Goal: Task Accomplishment & Management: Manage account settings

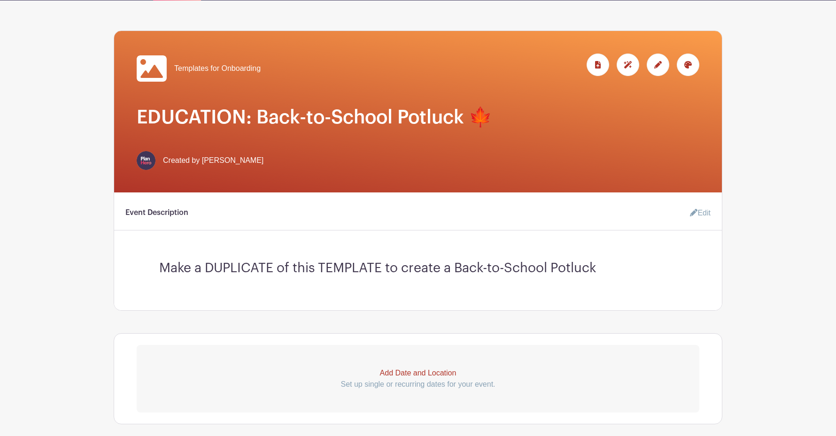
scroll to position [75, 0]
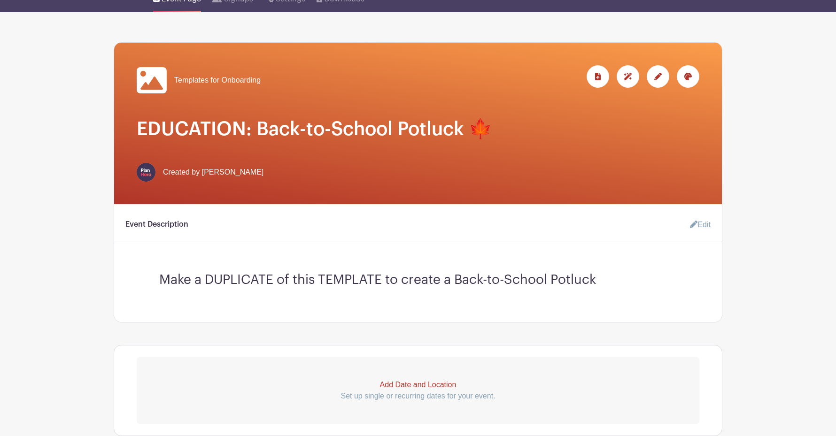
click at [654, 77] on icon at bounding box center [658, 77] width 8 height 8
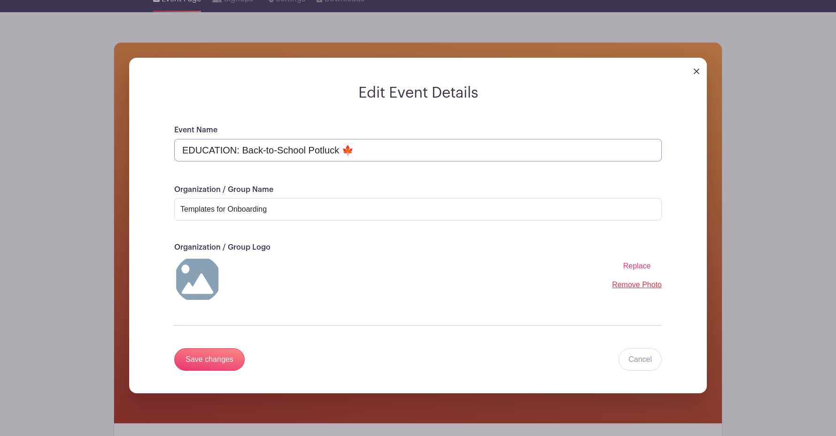
click at [178, 151] on input "EDUCATION: Back-to-School Potluck 🍁" at bounding box center [417, 150] width 487 height 23
click at [235, 149] on input "EDUCATION: Back-to-School Potluck 🍁" at bounding box center [417, 150] width 487 height 23
type input "EDUCATION TEMPLATE: Back-to-School Potluck 🍁"
click at [208, 356] on input "Save changes" at bounding box center [209, 359] width 70 height 23
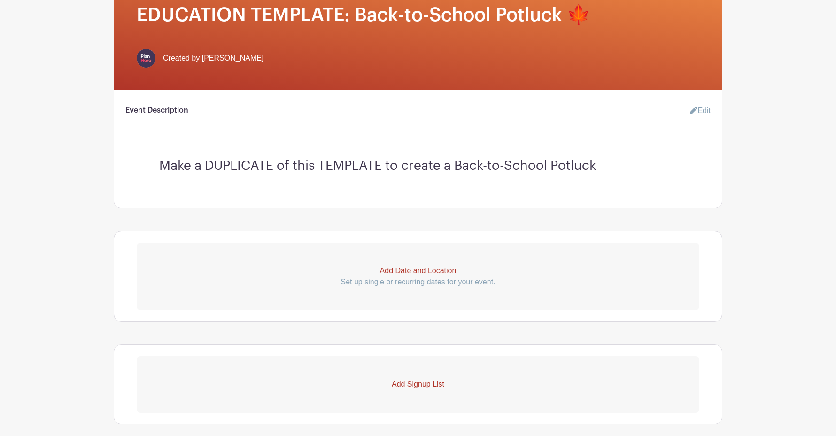
scroll to position [188, 0]
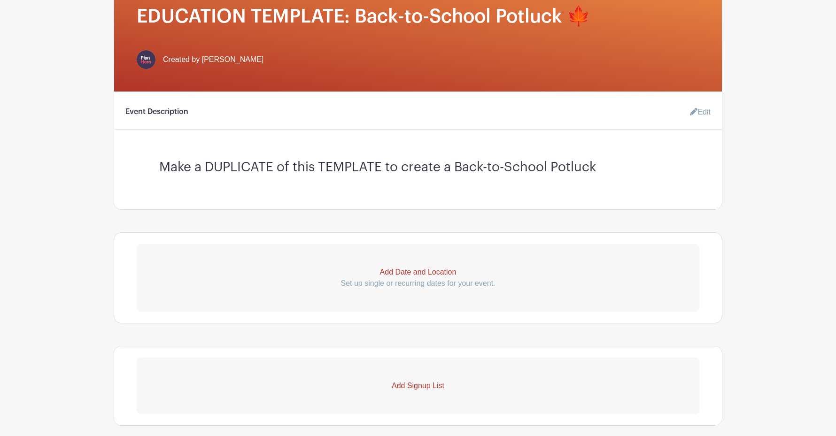
click at [705, 110] on link "Edit" at bounding box center [696, 112] width 28 height 19
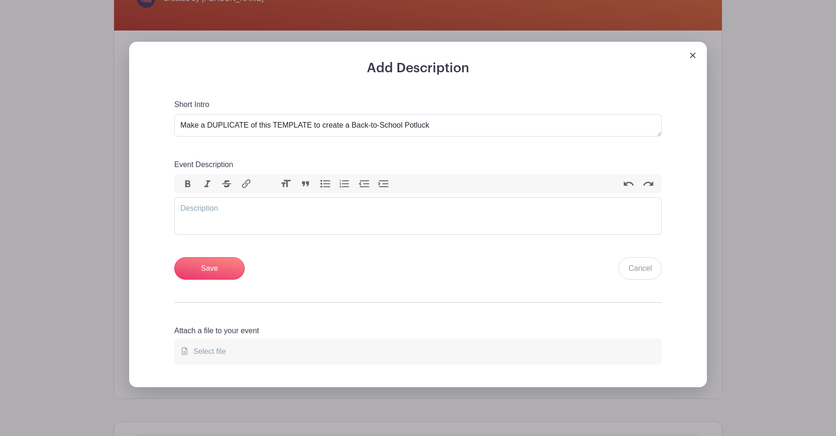
scroll to position [249, 0]
click at [693, 55] on img at bounding box center [693, 55] width 6 height 6
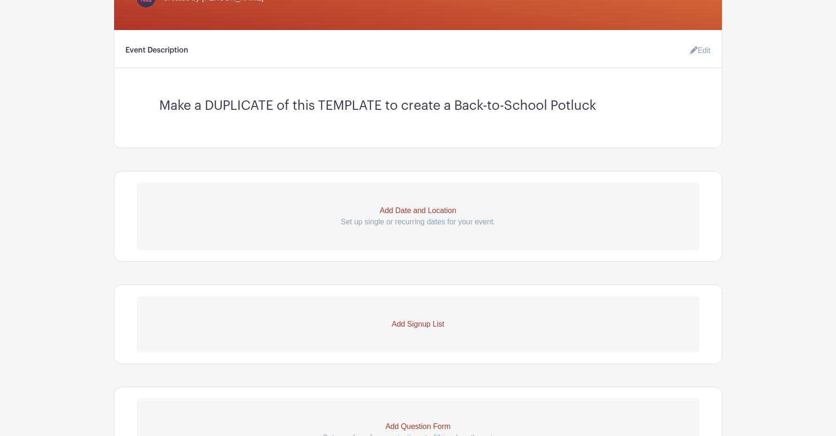
click at [395, 209] on p "Add Date and Location" at bounding box center [418, 210] width 562 height 11
select select "8"
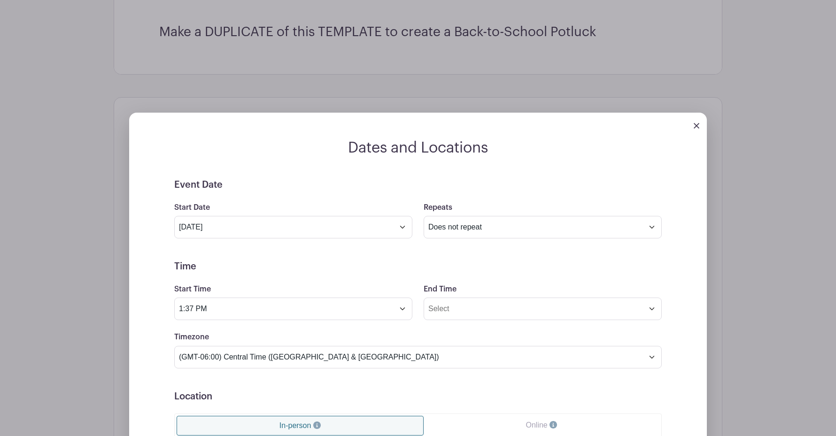
scroll to position [351, 0]
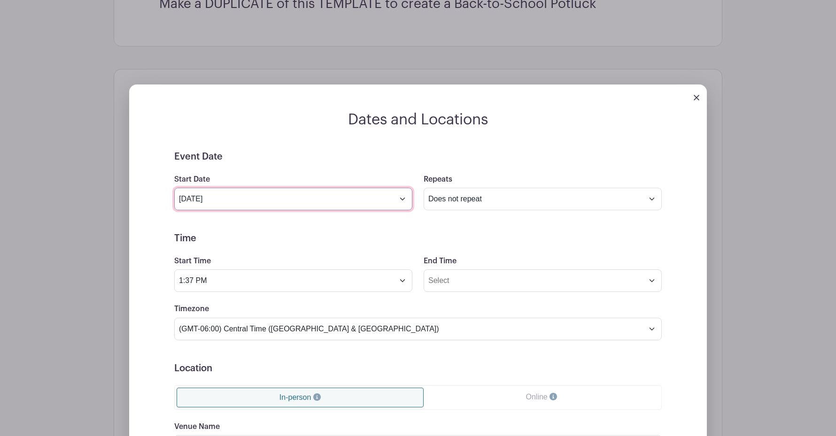
click at [403, 199] on input "Sep 13 2025" at bounding box center [293, 199] width 238 height 23
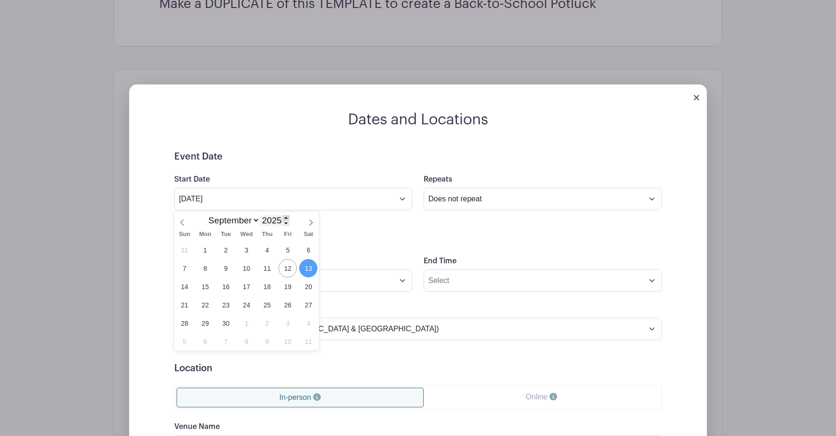
click at [284, 218] on span at bounding box center [286, 217] width 7 height 5
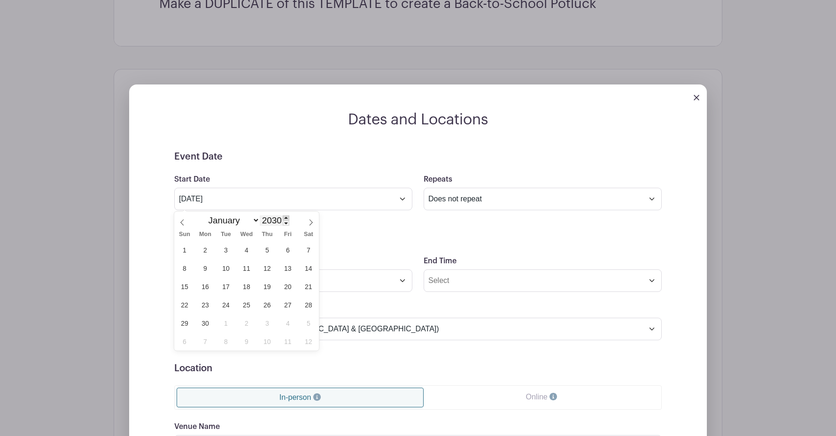
click at [284, 218] on span at bounding box center [286, 217] width 7 height 5
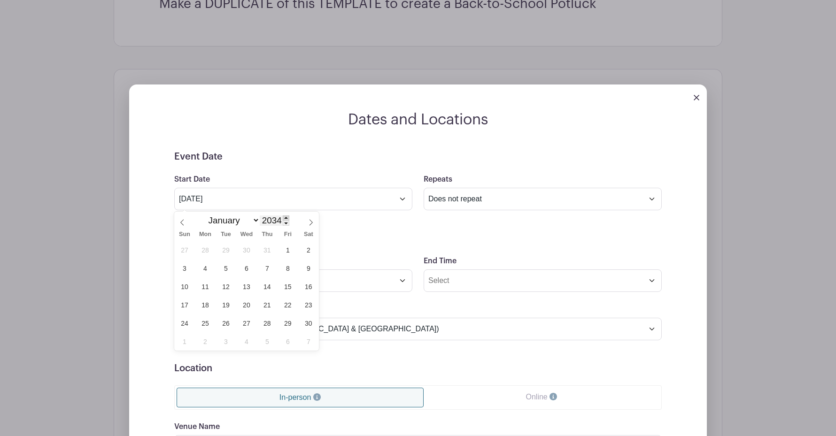
type input "2035"
click at [249, 285] on span "12" at bounding box center [246, 286] width 18 height 18
type input "[DATE]"
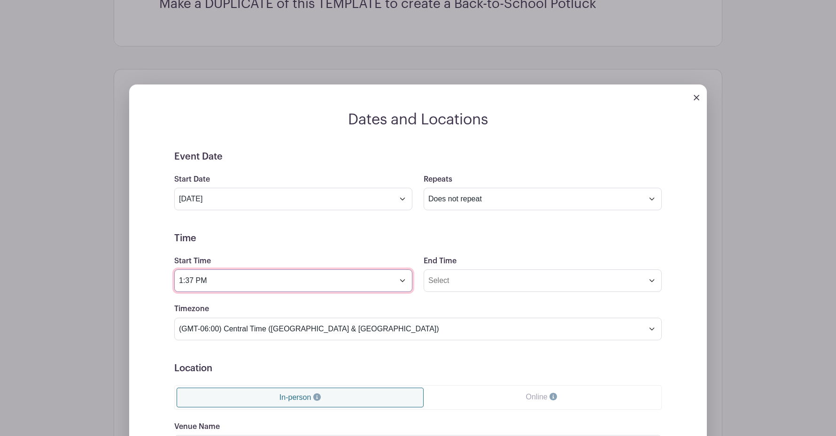
click at [400, 277] on input "1:37 PM" at bounding box center [293, 280] width 238 height 23
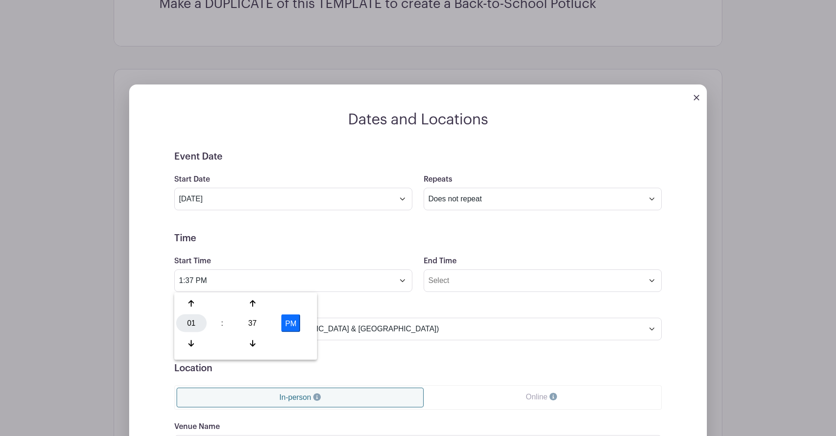
click at [190, 325] on div "01" at bounding box center [191, 324] width 31 height 18
click at [225, 324] on div "05" at bounding box center [226, 324] width 31 height 18
click at [253, 322] on div "37" at bounding box center [252, 324] width 31 height 18
click at [259, 321] on div "30" at bounding box center [261, 324] width 31 height 18
type input "5:30 PM"
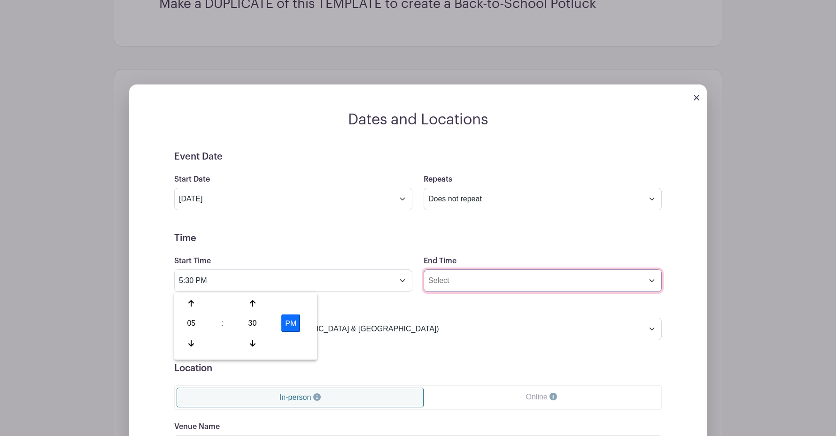
click at [455, 283] on input "End Time" at bounding box center [542, 280] width 238 height 23
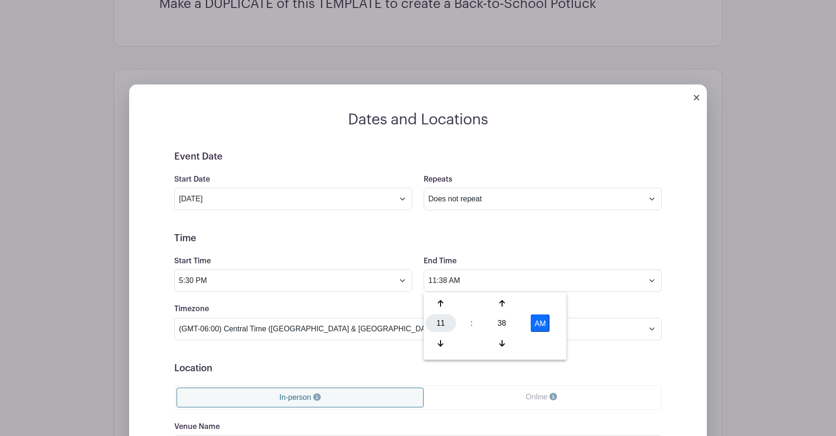
click at [441, 327] on div "11" at bounding box center [440, 324] width 31 height 18
click at [542, 327] on div "07" at bounding box center [545, 324] width 31 height 18
click at [506, 325] on div "38" at bounding box center [501, 324] width 31 height 18
click at [510, 323] on div "30" at bounding box center [510, 324] width 31 height 18
click at [541, 325] on button "AM" at bounding box center [540, 324] width 19 height 18
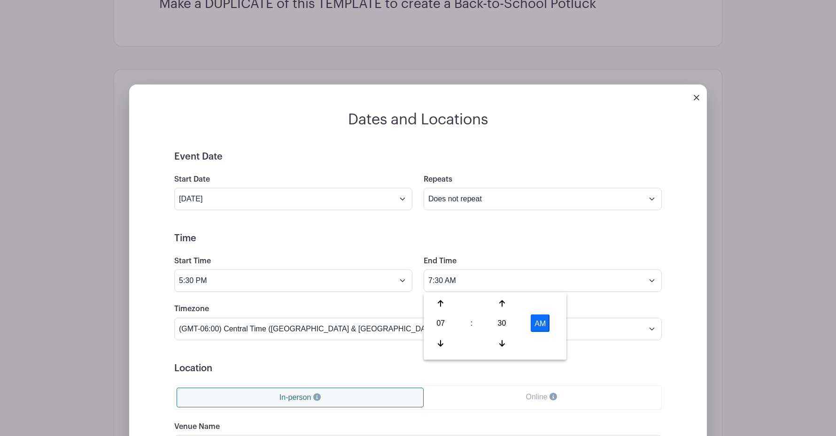
type input "7:30 PM"
click at [338, 220] on form "Event Date Start Date Sep 12 2035 Repeats Does not repeat Daily Weekly Monthly …" at bounding box center [417, 362] width 487 height 423
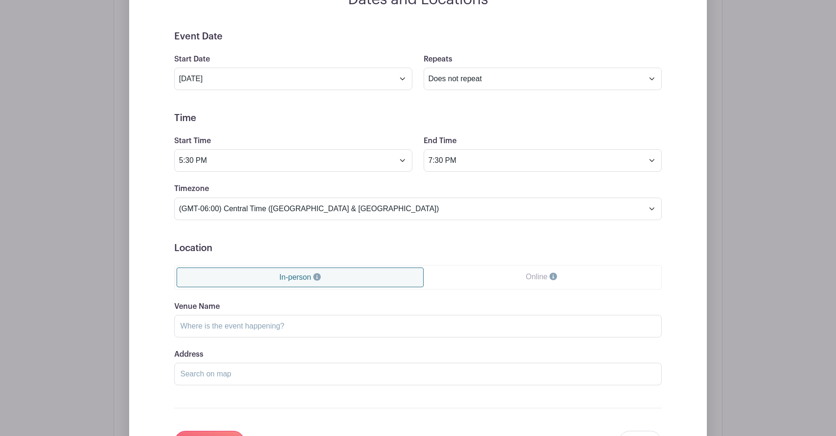
scroll to position [488, 0]
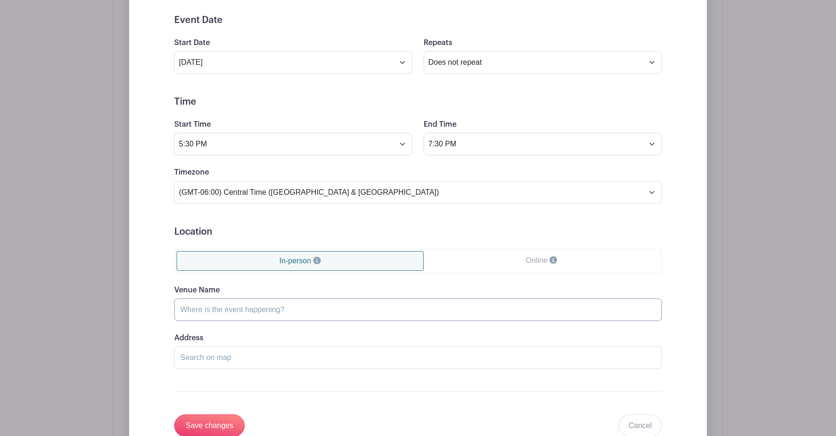
click at [208, 308] on input "Venue Name" at bounding box center [417, 310] width 487 height 23
click at [166, 303] on div "Event Date Start Date Sep 12 2035 Repeats Does not repeat Daily Weekly Monthly …" at bounding box center [418, 226] width 532 height 423
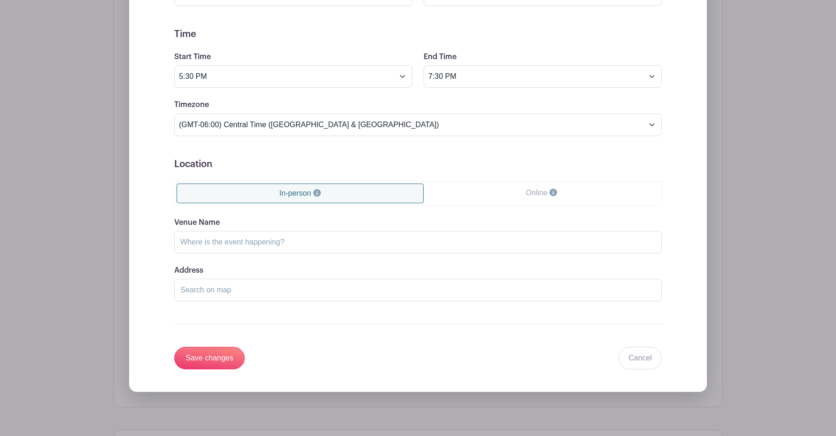
scroll to position [556, 0]
click at [211, 360] on input "Save changes" at bounding box center [209, 357] width 70 height 23
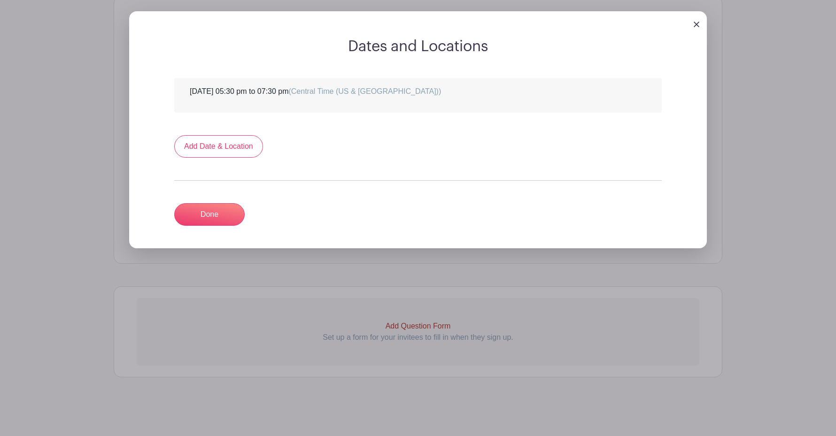
scroll to position [425, 0]
click at [187, 219] on link "Done" at bounding box center [209, 214] width 70 height 23
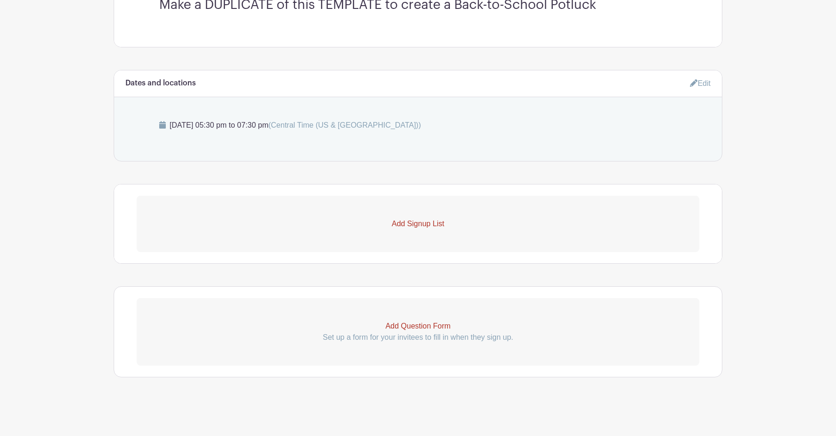
click at [417, 225] on p "Add Signup List" at bounding box center [418, 223] width 562 height 11
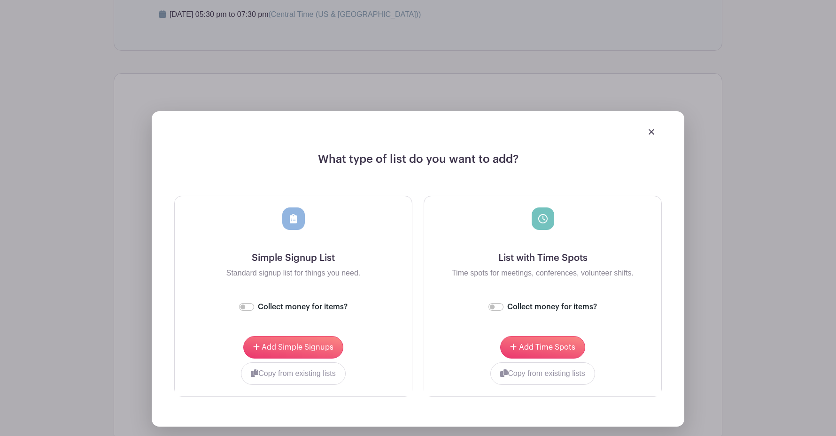
scroll to position [498, 0]
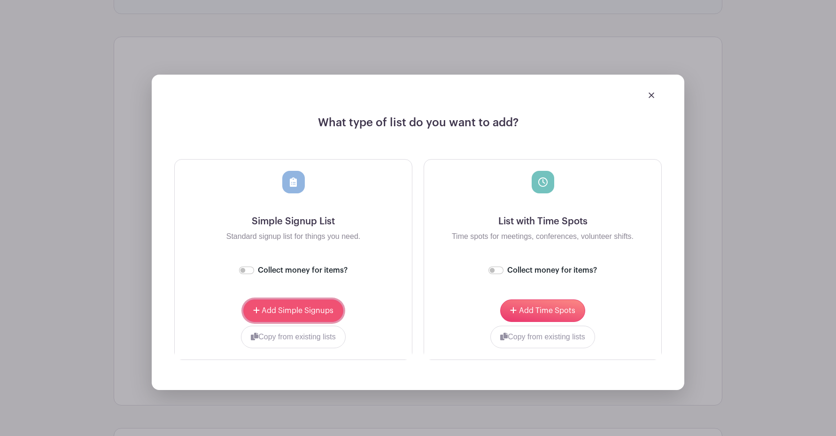
click at [292, 312] on span "Add Simple Signups" at bounding box center [298, 311] width 72 height 8
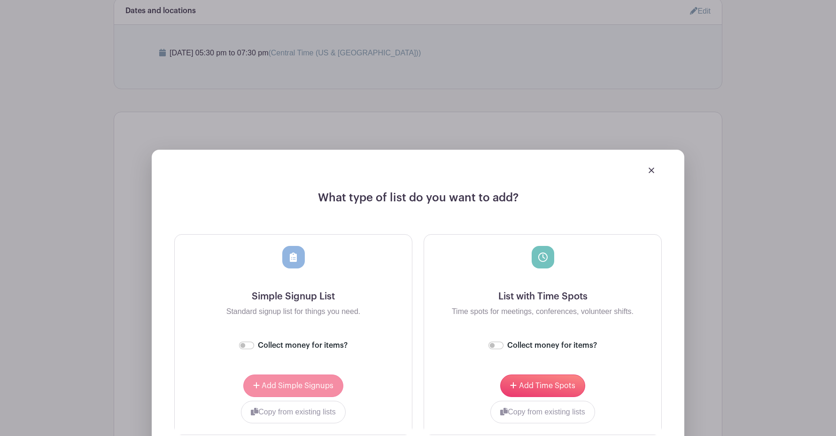
scroll to position [573, 0]
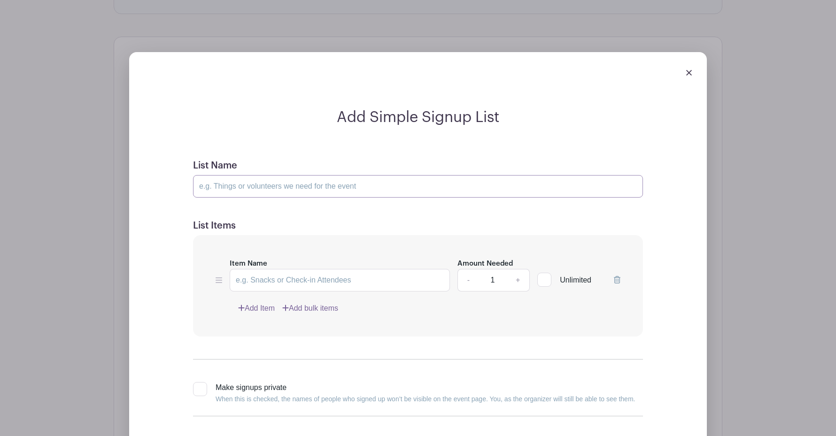
click at [255, 186] on input "List Name" at bounding box center [418, 186] width 450 height 23
paste input "Food Items Needed 🍔"
type input "Food Items Needed 🍔"
click at [312, 310] on link "Add bulk items" at bounding box center [310, 308] width 56 height 11
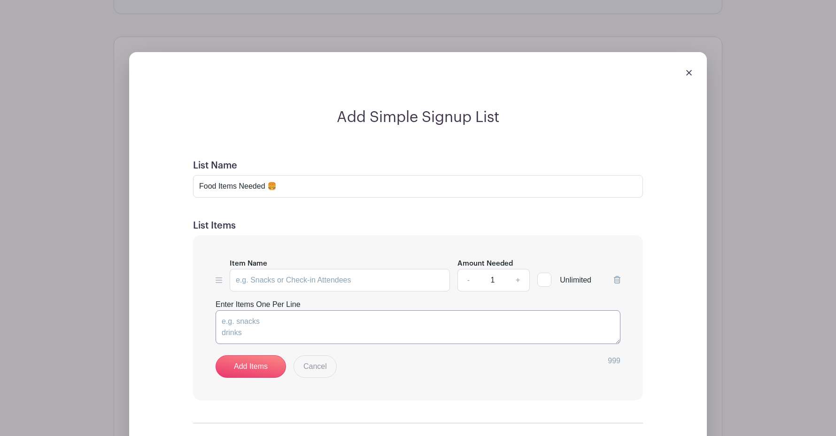
click at [253, 324] on textarea "Enter Items One Per Line" at bounding box center [417, 327] width 405 height 34
paste textarea "Hamburger buns (24 count) Hot dog buns (24 count) Ketchup squeeze bottle (large…"
type textarea "Hamburger buns (24 count) Hot dog buns (24 count) Ketchup squeeze bottle (large…"
click at [254, 369] on link "Add Items" at bounding box center [250, 366] width 70 height 23
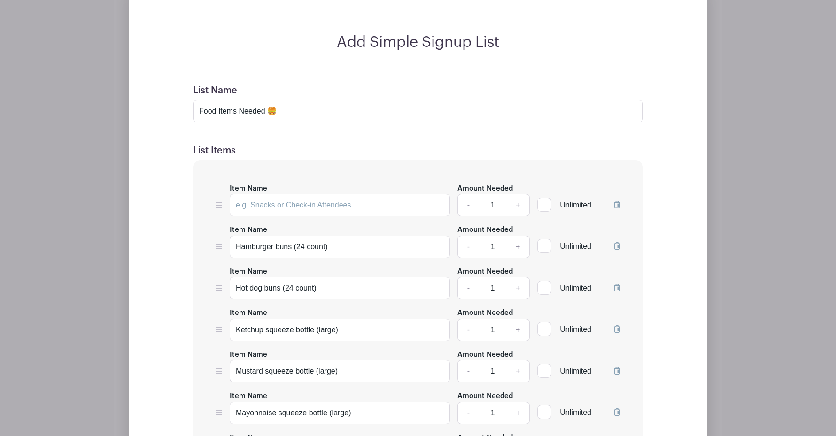
scroll to position [498, 0]
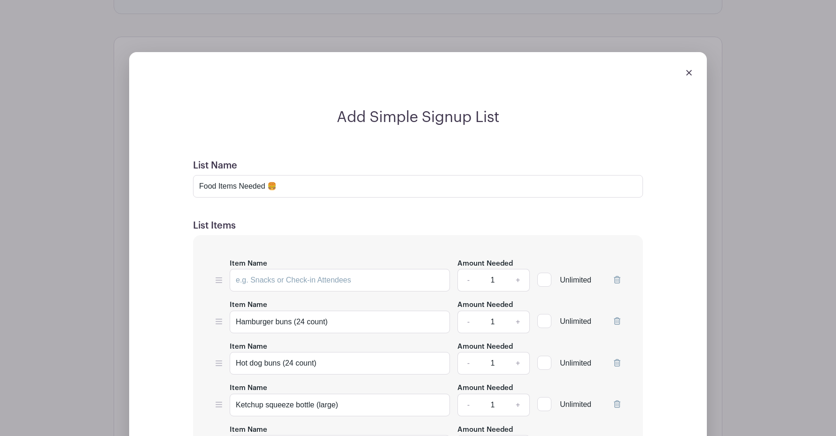
click at [617, 280] on icon at bounding box center [617, 280] width 7 height 8
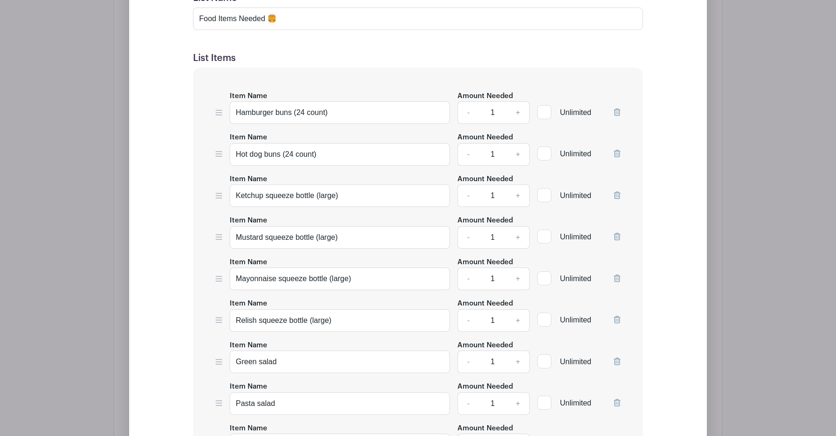
scroll to position [666, 0]
click at [517, 114] on link "+" at bounding box center [517, 111] width 23 height 23
type input "4"
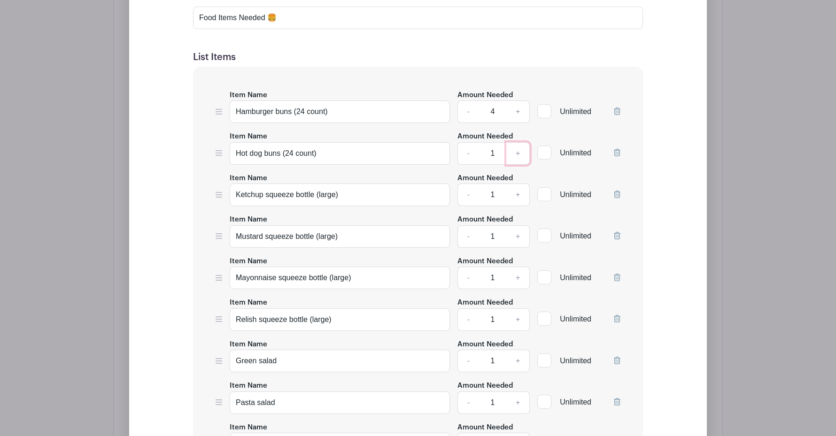
click at [516, 156] on link "+" at bounding box center [517, 153] width 23 height 23
type input "4"
click at [517, 109] on link "+" at bounding box center [517, 111] width 23 height 23
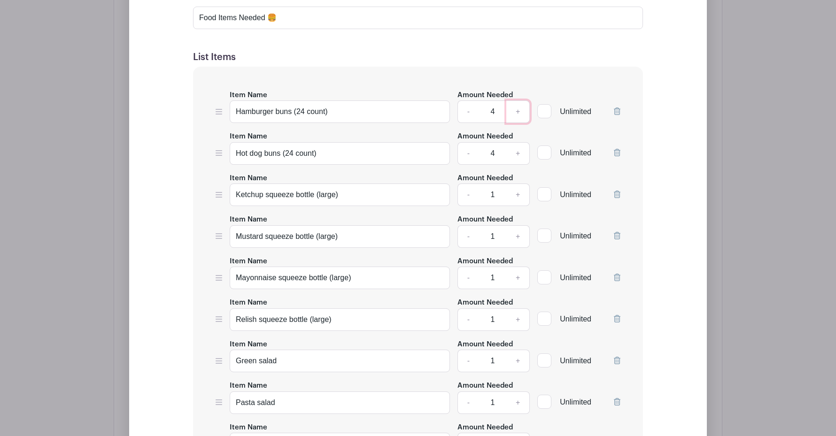
type input "5"
click at [516, 151] on link "+" at bounding box center [517, 153] width 23 height 23
type input "5"
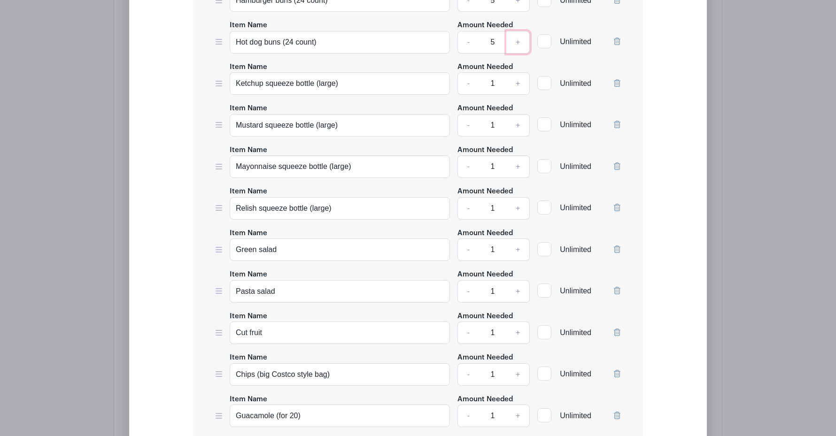
scroll to position [783, 0]
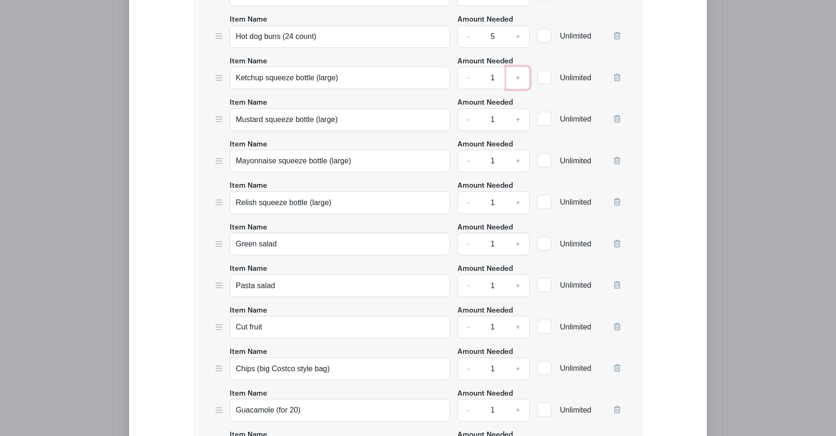
click at [514, 77] on link "+" at bounding box center [517, 78] width 23 height 23
click at [516, 77] on link "+" at bounding box center [517, 78] width 23 height 23
type input "4"
click at [517, 120] on link "+" at bounding box center [517, 119] width 23 height 23
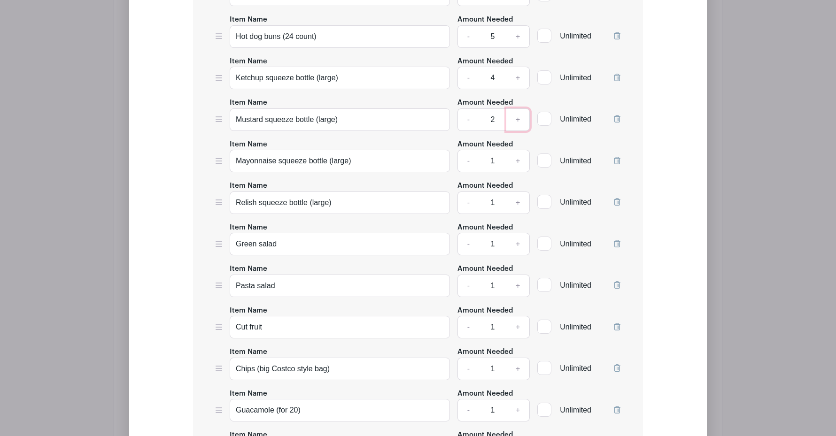
click at [517, 120] on link "+" at bounding box center [517, 119] width 23 height 23
type input "4"
click at [516, 202] on link "+" at bounding box center [517, 203] width 23 height 23
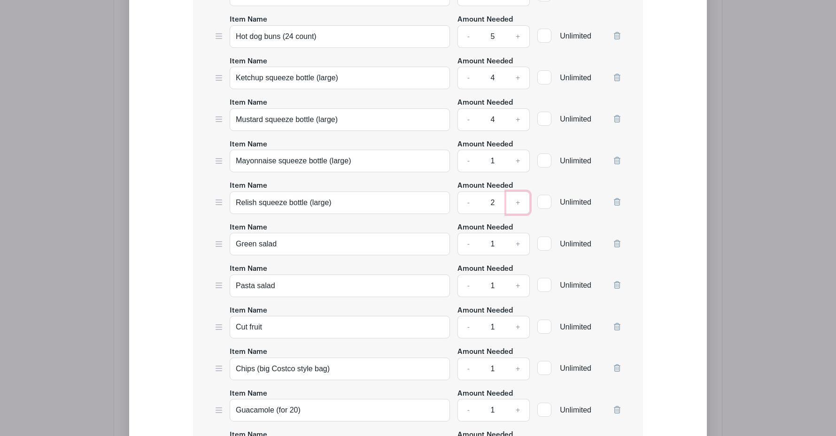
type input "3"
click at [515, 241] on link "+" at bounding box center [517, 244] width 23 height 23
type input "4"
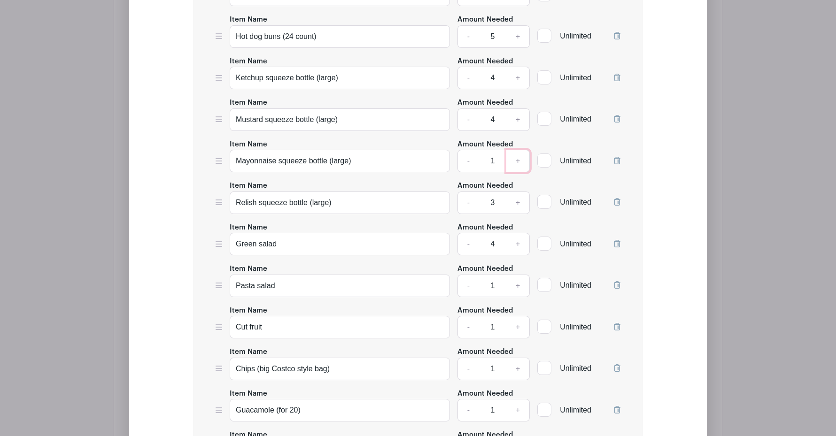
click at [520, 159] on link "+" at bounding box center [517, 161] width 23 height 23
type input "3"
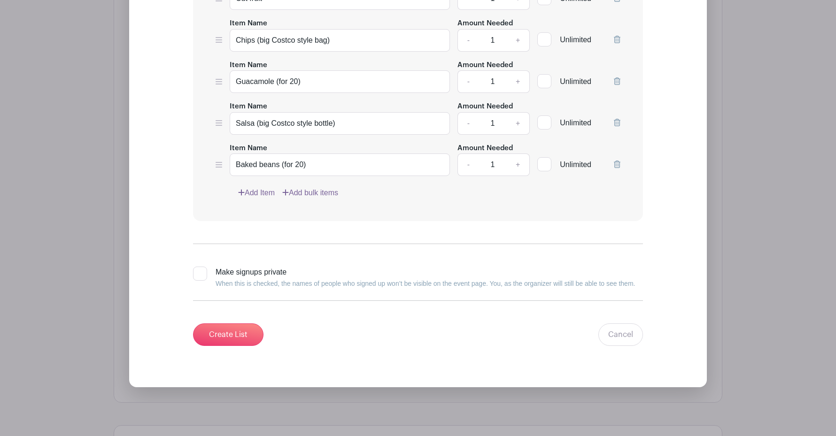
scroll to position [1163, 0]
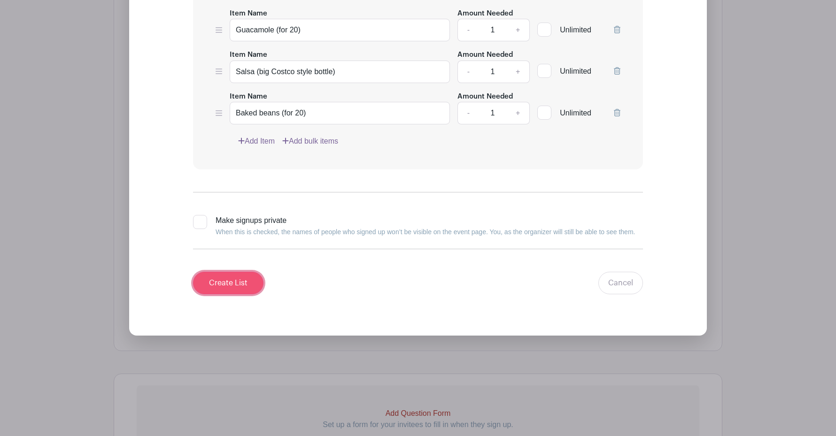
click at [218, 279] on input "Create List" at bounding box center [228, 283] width 70 height 23
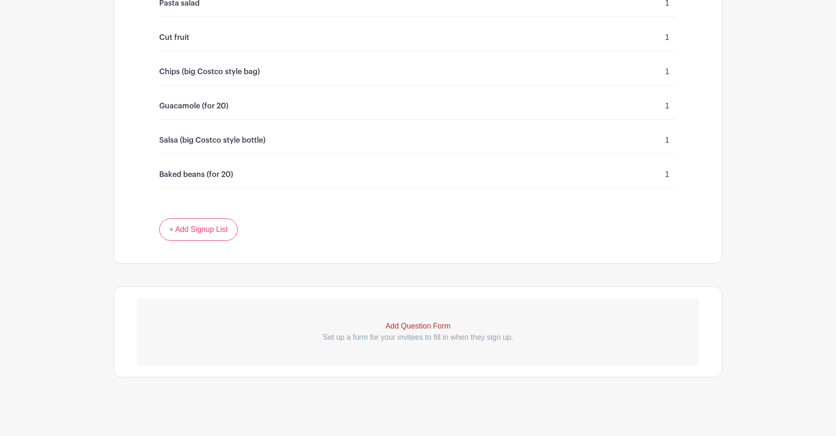
scroll to position [762, 0]
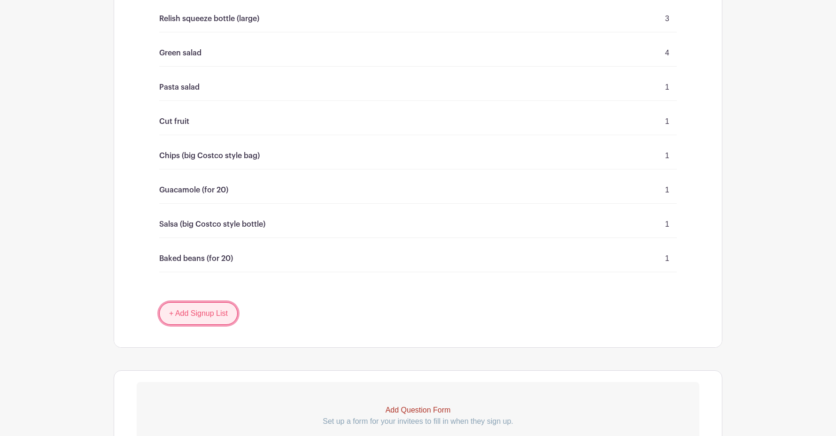
click at [194, 318] on link "+ Add Signup List" at bounding box center [198, 313] width 78 height 23
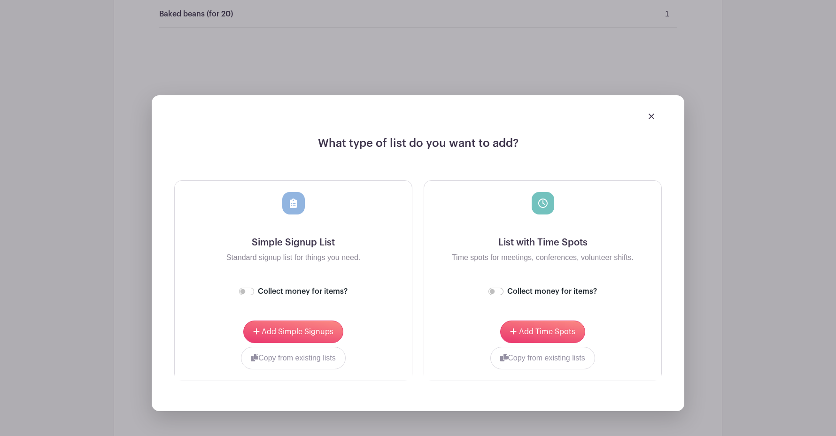
scroll to position [1020, 0]
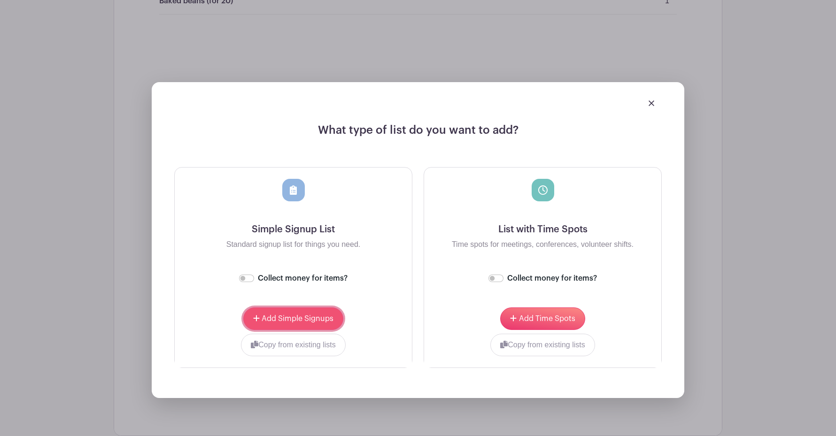
click at [294, 323] on span "Add Simple Signups" at bounding box center [298, 319] width 72 height 8
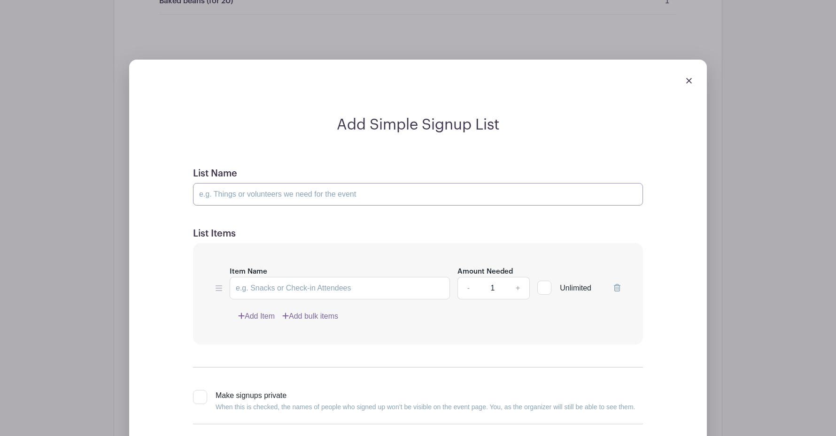
click at [274, 199] on input "List Name" at bounding box center [418, 194] width 450 height 23
paste input "Drinks Needed 🚰"
type input "Drinks Needed 🚰"
click at [299, 318] on link "Add bulk items" at bounding box center [310, 316] width 56 height 11
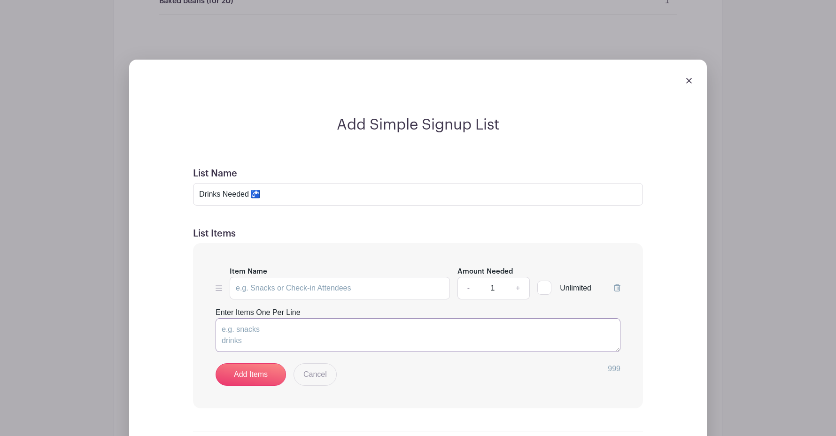
click at [350, 336] on textarea "Enter Items One Per Line" at bounding box center [417, 335] width 405 height 34
paste textarea "Lemonade (one gallon) Apple juice (one gallon) Water bottles (36 packs)"
type textarea "Lemonade (one gallon) Apple juice (one gallon) Water bottles (36 packs)"
click at [259, 383] on link "Add Items" at bounding box center [250, 374] width 70 height 23
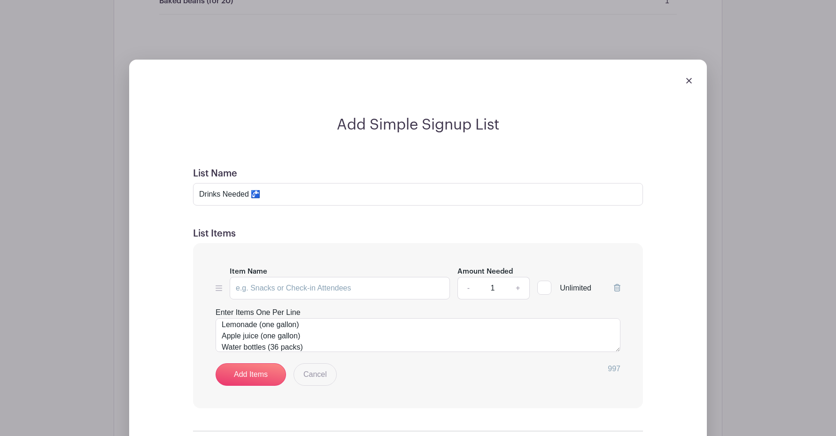
scroll to position [1020, 0]
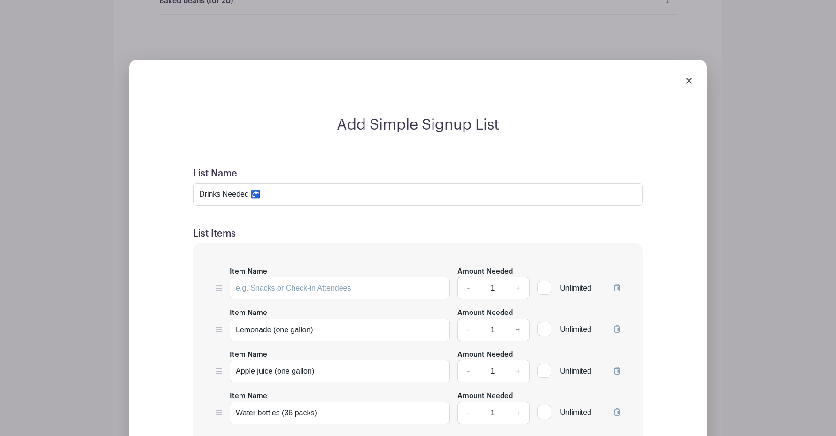
drag, startPoint x: 616, startPoint y: 289, endPoint x: 606, endPoint y: 285, distance: 11.0
click at [616, 289] on icon at bounding box center [617, 288] width 7 height 8
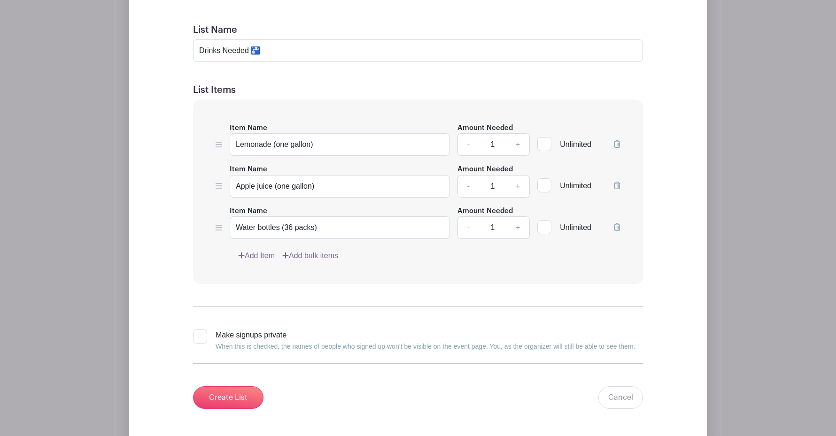
scroll to position [1186, 0]
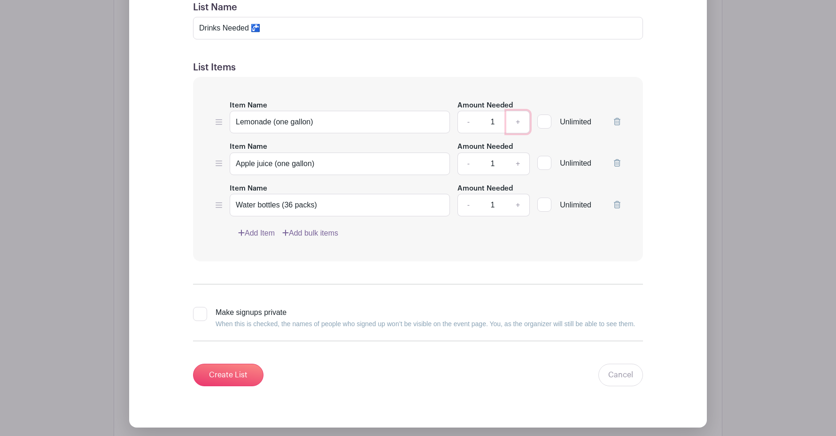
click at [518, 123] on link "+" at bounding box center [517, 122] width 23 height 23
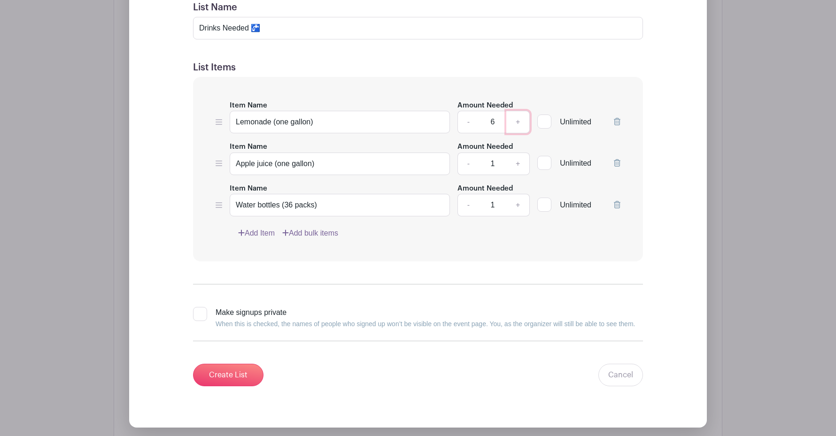
click at [518, 123] on link "+" at bounding box center [517, 122] width 23 height 23
type input "10"
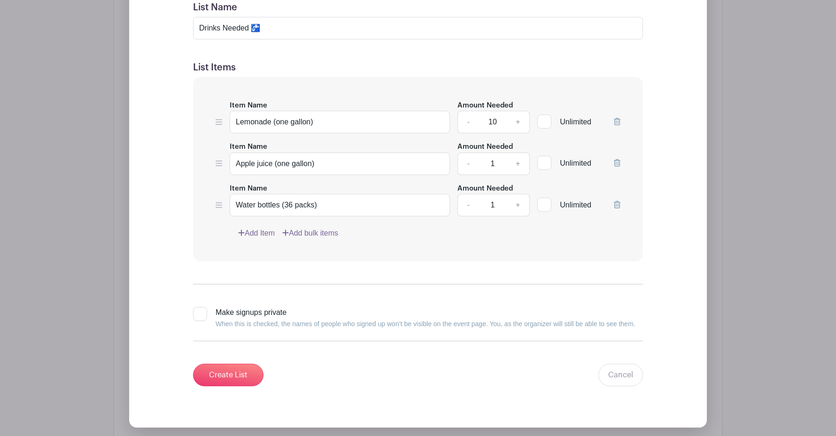
click at [495, 162] on input "1" at bounding box center [492, 164] width 28 height 23
type input "10"
click at [498, 200] on input "1" at bounding box center [492, 205] width 28 height 23
type input "10"
click at [232, 370] on input "Create List" at bounding box center [228, 375] width 70 height 23
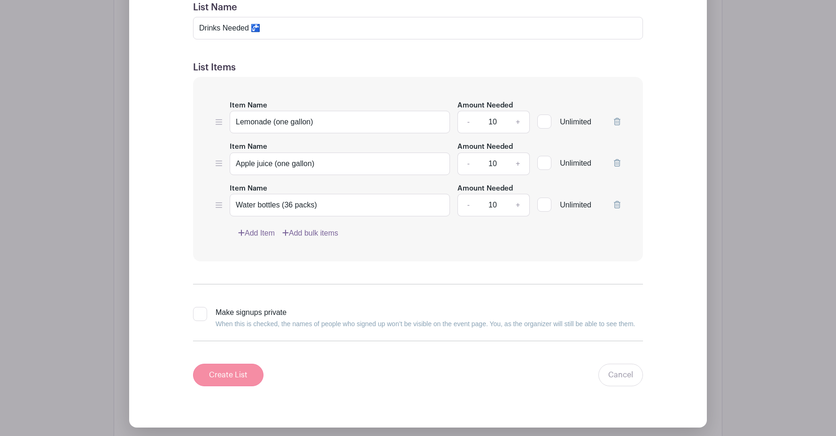
scroll to position [1023, 0]
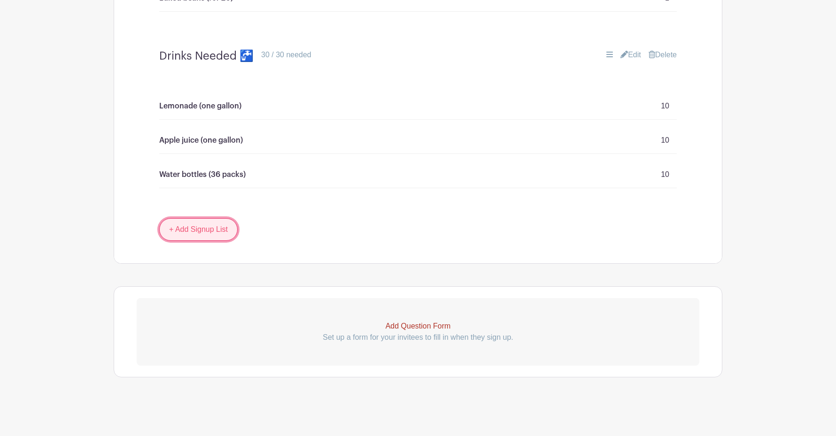
drag, startPoint x: 204, startPoint y: 222, endPoint x: 213, endPoint y: 221, distance: 9.0
click at [204, 222] on link "+ Add Signup List" at bounding box center [198, 229] width 78 height 23
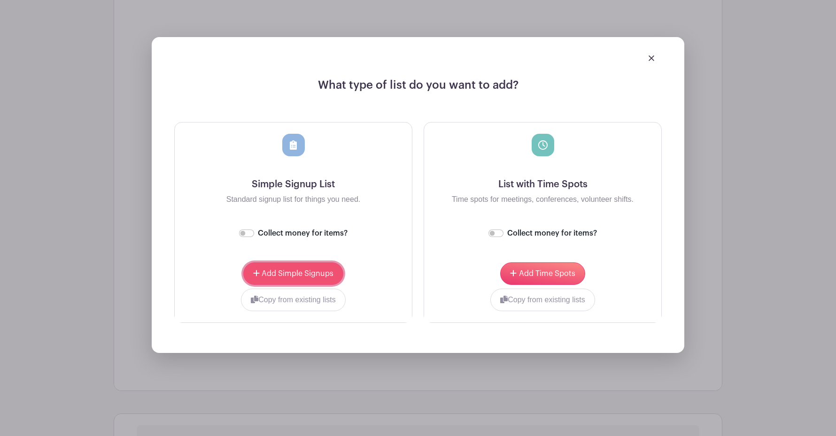
click at [302, 279] on button "Add Simple Signups" at bounding box center [293, 273] width 100 height 23
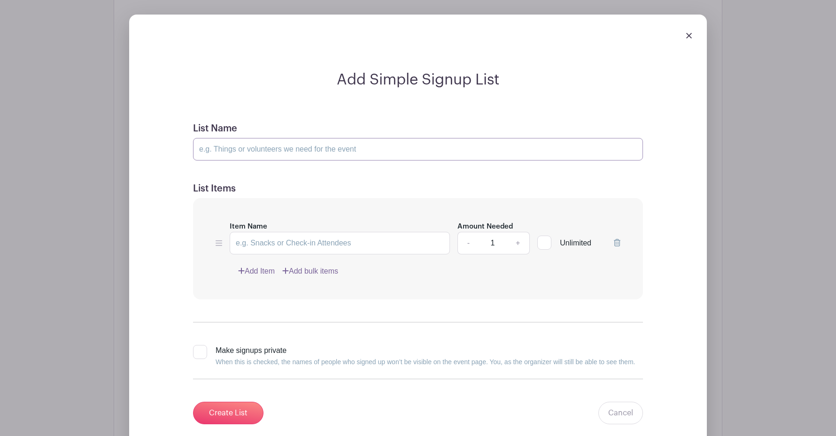
click at [271, 149] on input "List Name" at bounding box center [418, 149] width 450 height 23
paste input "Desserts 🍥"
type input "Desserts 🍥"
click at [114, 62] on div "Add Simple Signup List List Name Desserts 🍥 List Items Item Name Amount Needed …" at bounding box center [418, 240] width 608 height 481
click at [308, 270] on link "Add bulk items" at bounding box center [310, 271] width 56 height 11
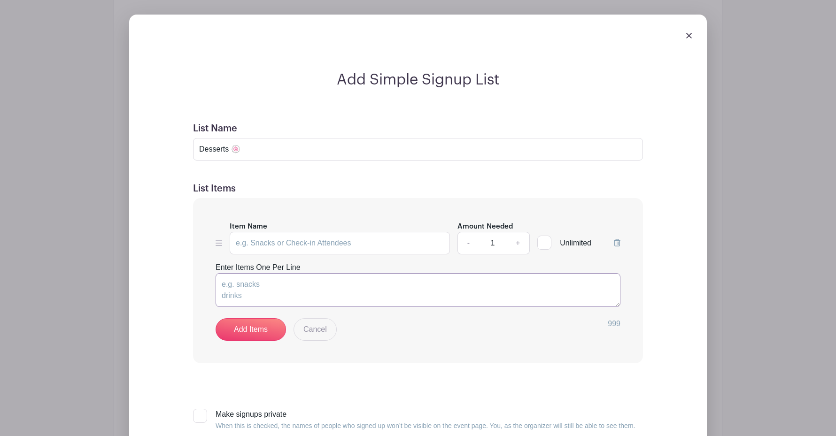
click at [285, 290] on textarea "Enter Items One Per Line" at bounding box center [417, 290] width 405 height 34
paste textarea "Brownies (24) Cookies (24) Other (for 24 and please specific in Notes area when…"
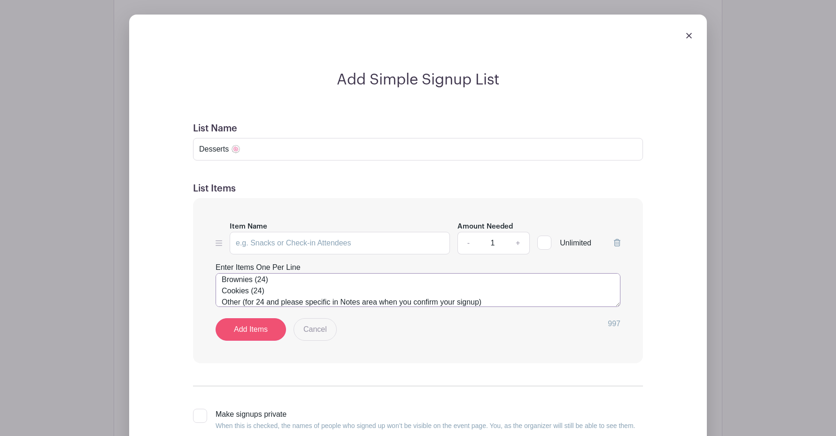
type textarea "Brownies (24) Cookies (24) Other (for 24 and please specific in Notes area when…"
click at [247, 328] on link "Add Items" at bounding box center [250, 329] width 70 height 23
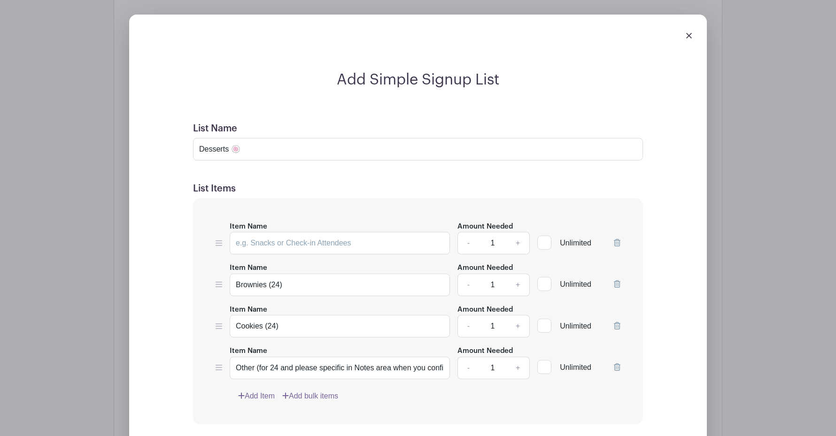
click at [617, 241] on icon at bounding box center [617, 243] width 7 height 8
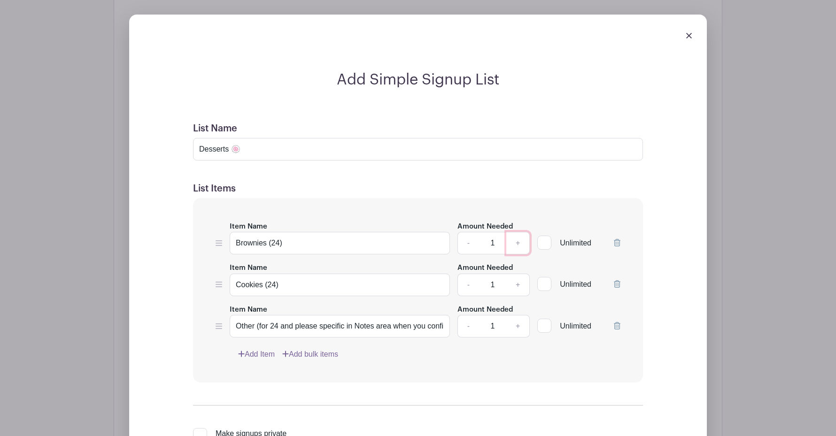
click at [518, 245] on link "+" at bounding box center [517, 243] width 23 height 23
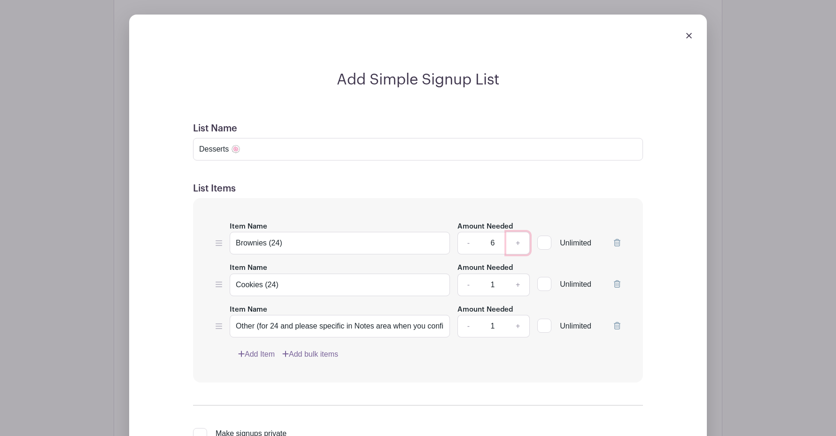
click at [518, 245] on link "+" at bounding box center [517, 243] width 23 height 23
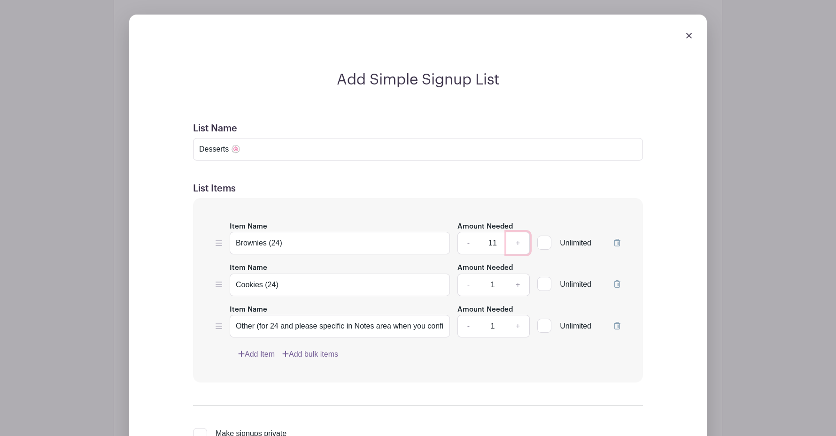
click at [518, 245] on link "+" at bounding box center [517, 243] width 23 height 23
type input "12"
click at [501, 286] on input "1" at bounding box center [492, 285] width 28 height 23
type input "12"
click at [498, 325] on input "1" at bounding box center [492, 326] width 28 height 23
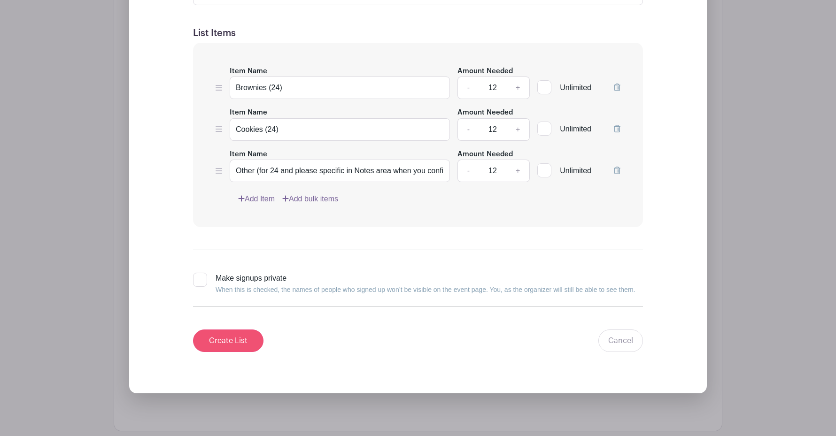
type input "12"
click at [222, 338] on input "Create List" at bounding box center [228, 341] width 70 height 23
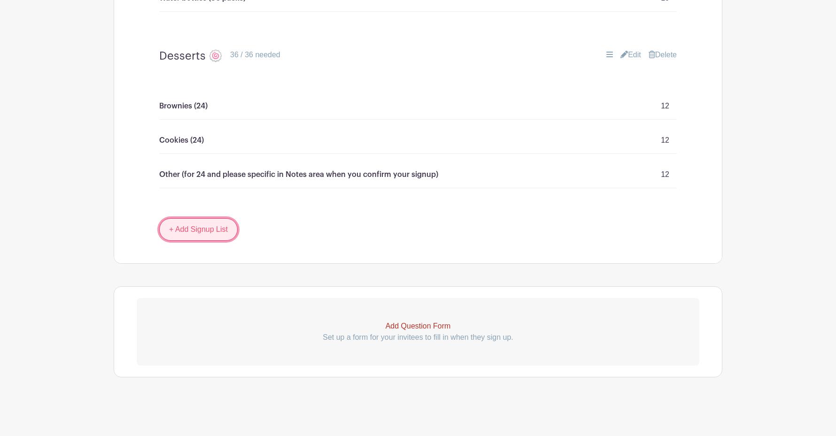
click at [193, 233] on link "+ Add Signup List" at bounding box center [198, 229] width 78 height 23
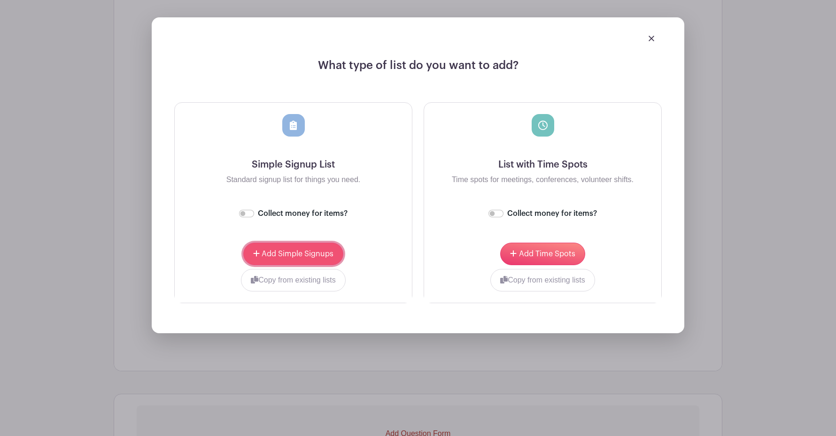
click at [270, 254] on span "Add Simple Signups" at bounding box center [298, 254] width 72 height 8
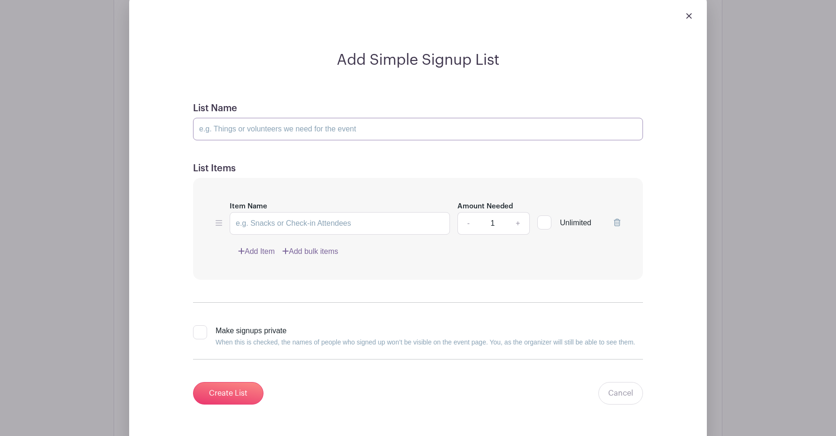
click at [217, 126] on input "List Name" at bounding box center [418, 129] width 450 height 23
paste input "Other Stuff (all extras will go to the church for events 😀)"
drag, startPoint x: 339, startPoint y: 129, endPoint x: 316, endPoint y: 129, distance: 23.5
click at [316, 129] on input "Other Stuff (all extras will go to the church for events 😀)" at bounding box center [418, 129] width 450 height 23
type input "Other Stuff (all extras will go to the school for events 😀)"
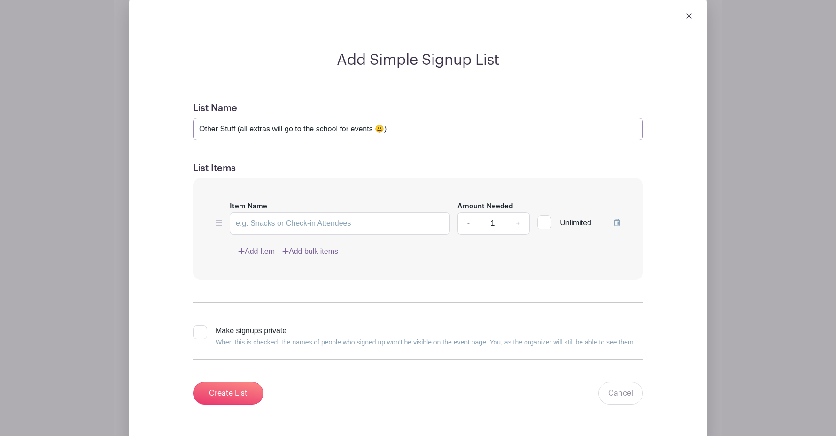
drag, startPoint x: 393, startPoint y: 131, endPoint x: 189, endPoint y: 126, distance: 204.7
click at [189, 127] on form "List Name Other Stuff (all extras will go to the school for events 😀) List Item…" at bounding box center [418, 254] width 472 height 324
paste input "Other Stuff (all extras will go to the school for events 😀)"
type input "Other Stuff (all extras will go to the school for events 😀)"
click at [314, 249] on link "Add bulk items" at bounding box center [310, 251] width 56 height 11
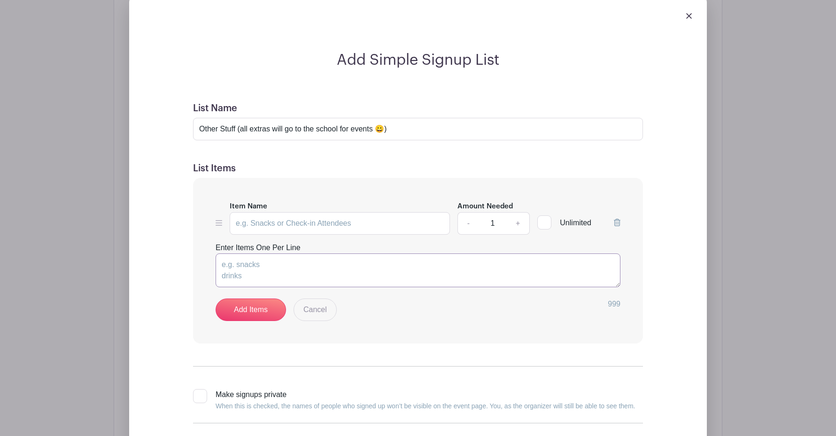
click at [265, 272] on textarea "Enter Items One Per Line" at bounding box center [417, 271] width 405 height 34
paste textarea "Paper plates (heavy duty--220 or more) Forks (heavy duty--220 or more) Paper cu…"
type textarea "Paper plates (heavy duty--220 or more) Forks (heavy duty--220 or more) Paper cu…"
click at [247, 315] on link "Add Items" at bounding box center [250, 310] width 70 height 23
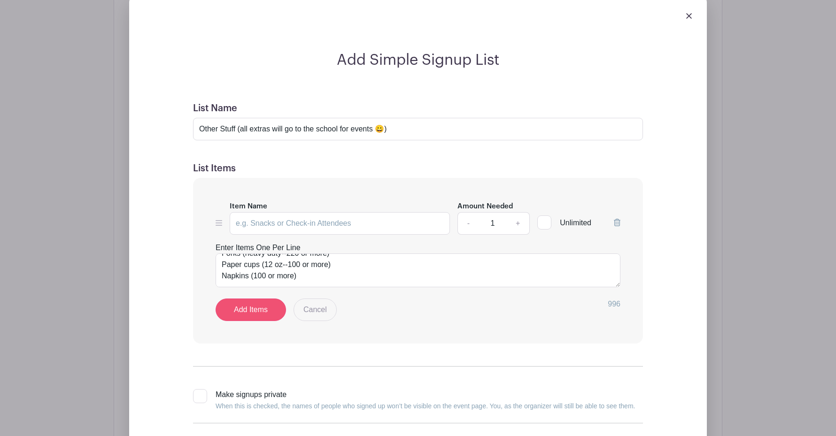
scroll to position [1438, 0]
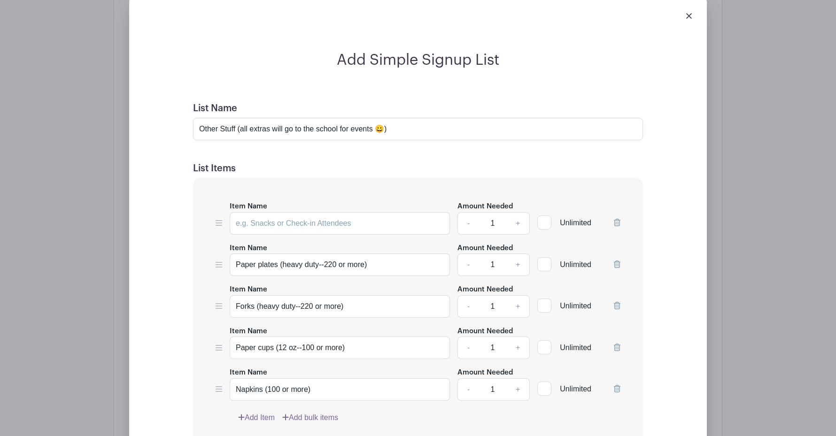
click at [616, 222] on icon at bounding box center [617, 223] width 7 height 8
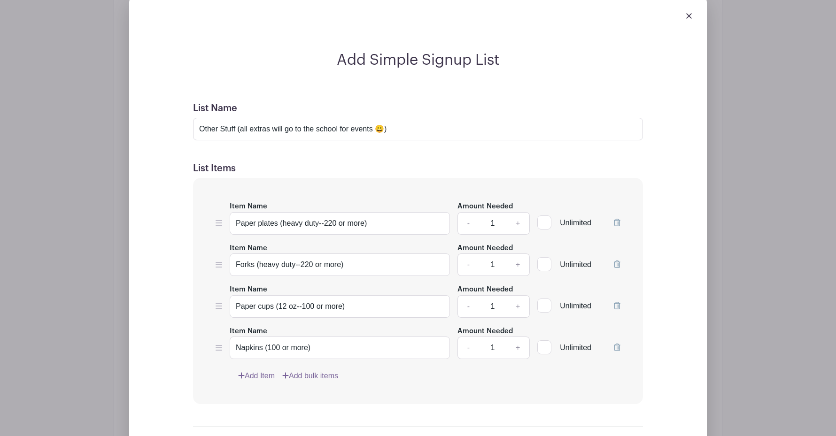
scroll to position [1444, 0]
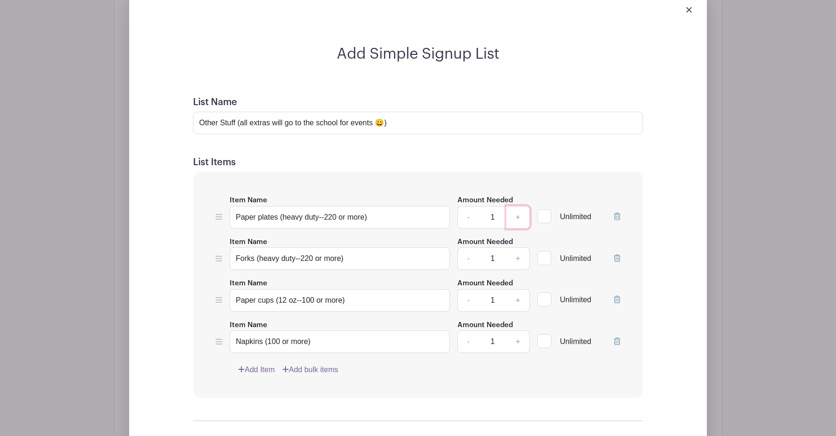
click at [516, 219] on link "+" at bounding box center [517, 217] width 23 height 23
type input "5"
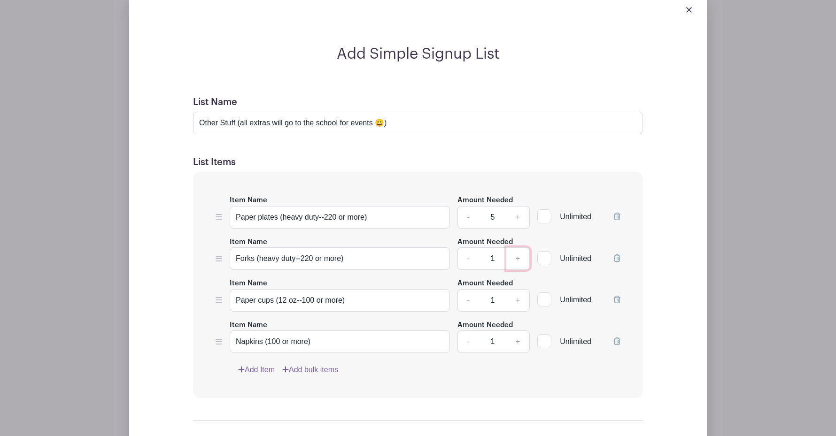
click at [514, 258] on link "+" at bounding box center [517, 258] width 23 height 23
type input "5"
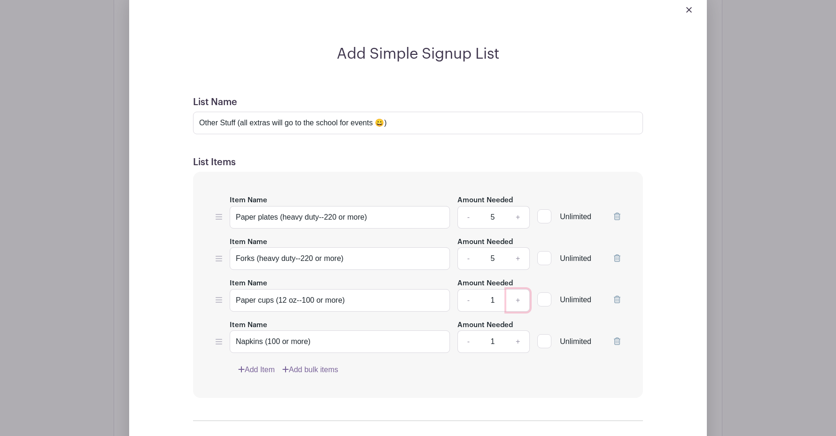
click at [511, 300] on link "+" at bounding box center [517, 300] width 23 height 23
click at [514, 300] on link "+" at bounding box center [517, 300] width 23 height 23
drag, startPoint x: 514, startPoint y: 300, endPoint x: 517, endPoint y: 338, distance: 37.7
click at [514, 300] on link "+" at bounding box center [517, 300] width 23 height 23
type input "4"
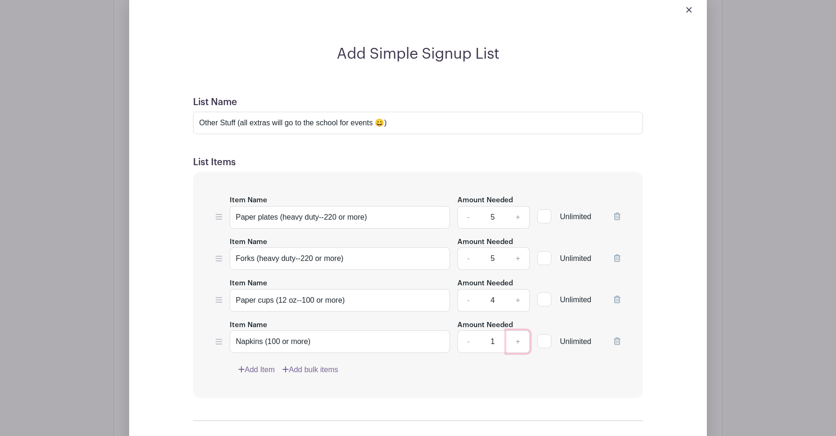
click at [519, 344] on link "+" at bounding box center [517, 342] width 23 height 23
type input "4"
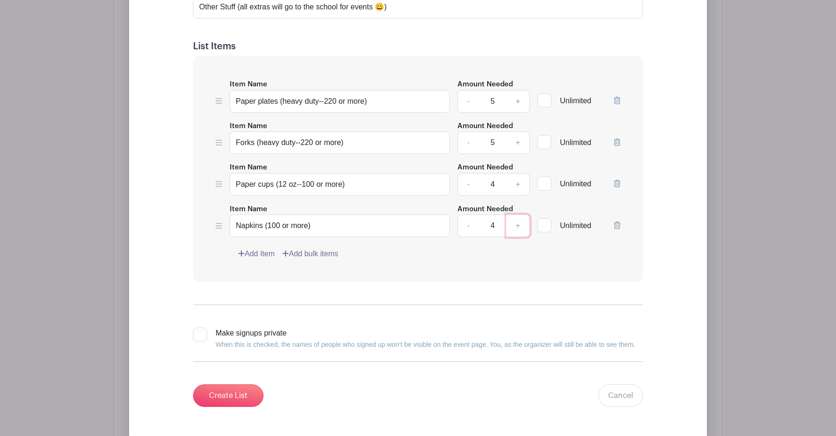
scroll to position [1615, 0]
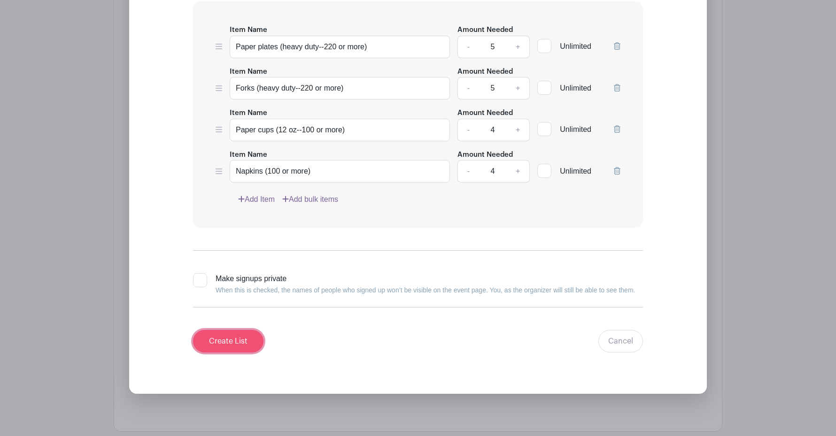
click at [220, 338] on input "Create List" at bounding box center [228, 341] width 70 height 23
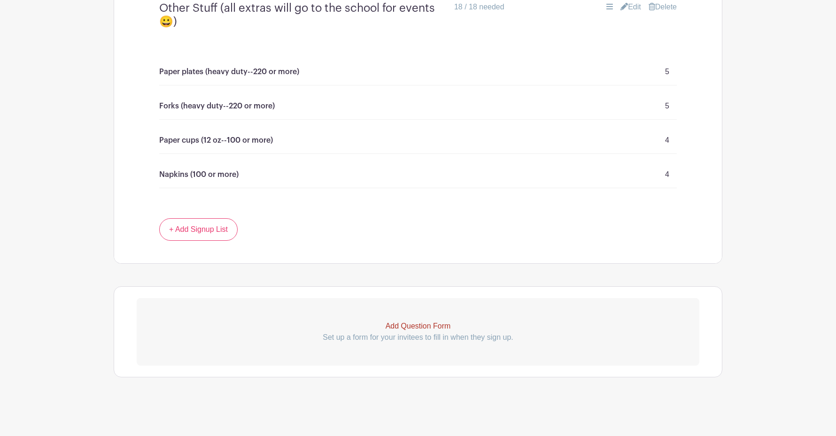
scroll to position [1424, 0]
click at [188, 230] on link "+ Add Signup List" at bounding box center [198, 229] width 78 height 23
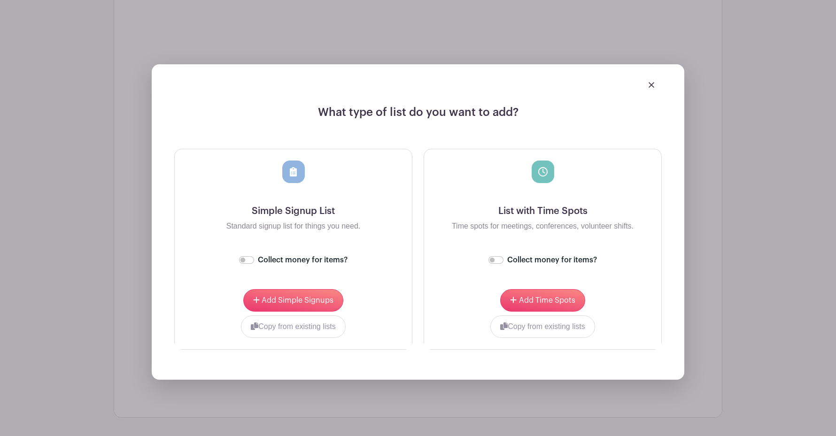
scroll to position [1616, 0]
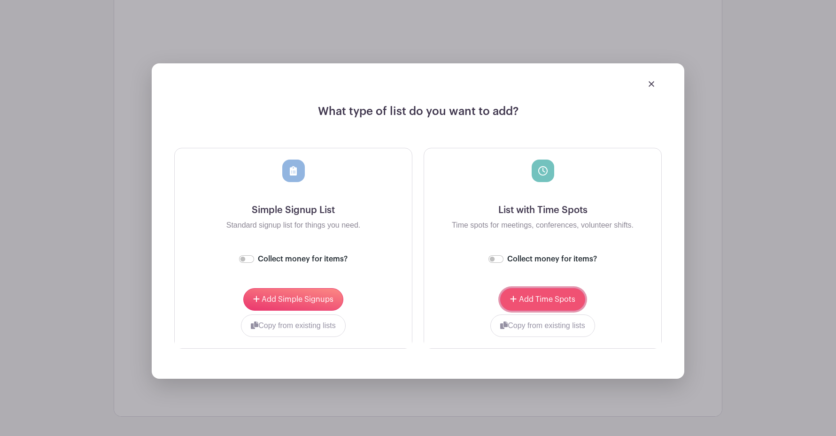
click at [532, 300] on span "Add Time Spots" at bounding box center [547, 300] width 56 height 8
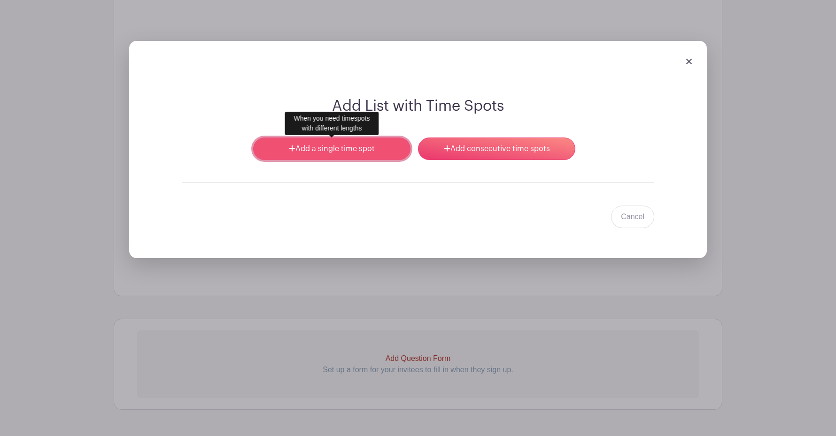
click at [306, 150] on link "Add a single time spot" at bounding box center [331, 149] width 157 height 23
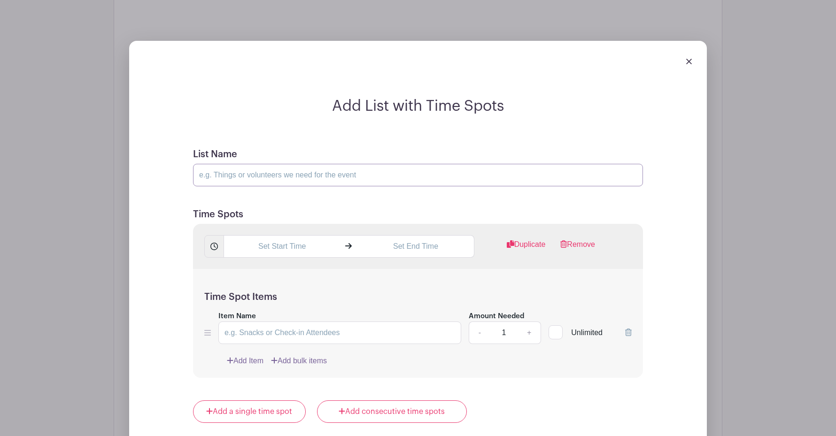
click at [283, 169] on input "List Name" at bounding box center [418, 175] width 450 height 23
paste input "Volunteers for Set-up, Clean-up, and BBQing ✋🏽"
type input "Volunteers for Set-up, Clean-up, and BBQing ✋🏽"
click at [266, 251] on input "text" at bounding box center [281, 246] width 116 height 23
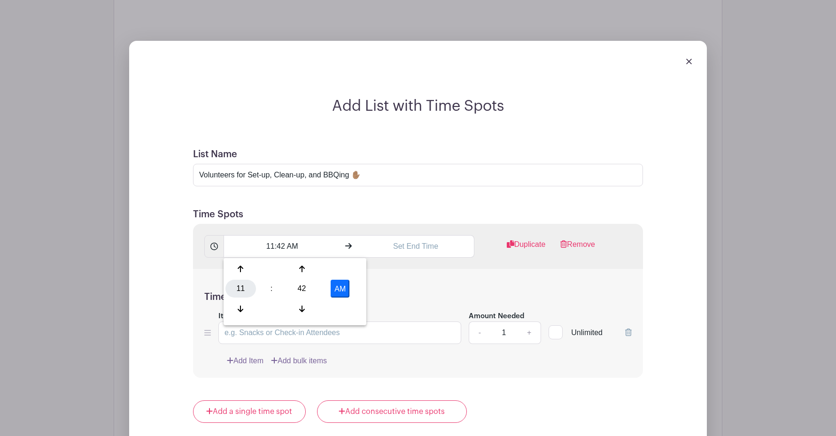
click at [242, 288] on div "11" at bounding box center [240, 289] width 31 height 18
click at [242, 288] on div "04" at bounding box center [240, 289] width 31 height 18
click at [295, 286] on div "42" at bounding box center [301, 289] width 31 height 18
click at [248, 269] on div "00" at bounding box center [240, 269] width 31 height 18
click at [339, 286] on button "AM" at bounding box center [340, 289] width 19 height 18
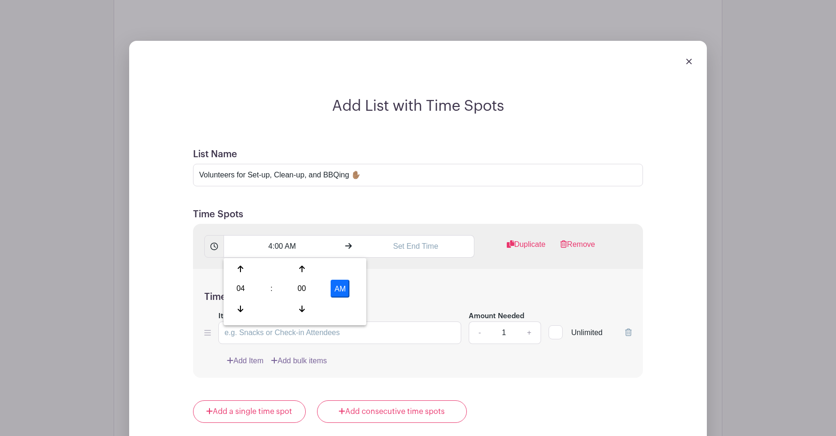
type input "4:00 PM"
click at [412, 245] on input "text" at bounding box center [415, 246] width 116 height 23
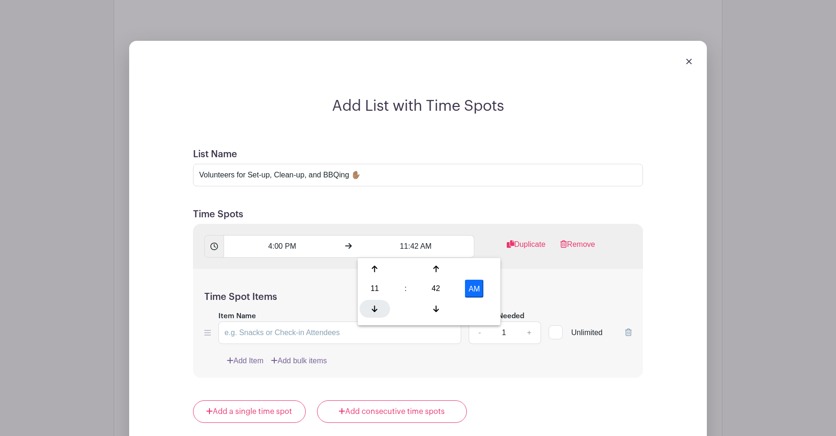
click at [369, 300] on div at bounding box center [375, 309] width 31 height 18
click at [373, 289] on div "10" at bounding box center [375, 289] width 31 height 18
click at [412, 289] on div "05" at bounding box center [409, 289] width 31 height 18
click at [430, 288] on div "42" at bounding box center [436, 289] width 31 height 18
drag, startPoint x: 373, startPoint y: 273, endPoint x: 390, endPoint y: 273, distance: 16.4
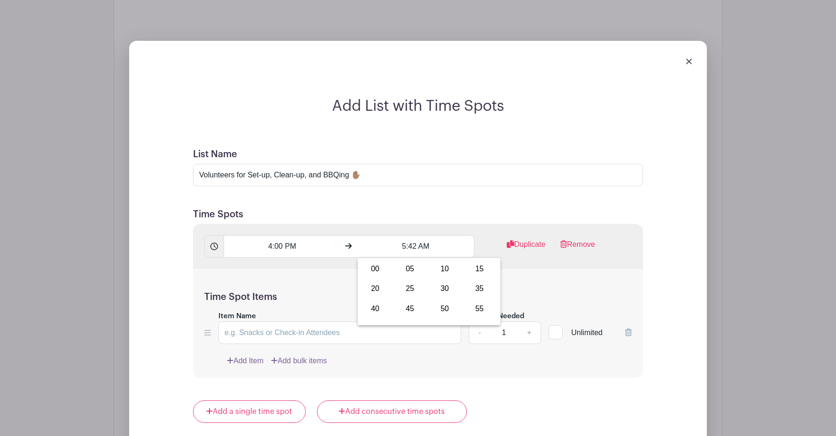
click at [374, 272] on div "00" at bounding box center [375, 269] width 31 height 18
click at [471, 286] on button "AM" at bounding box center [474, 289] width 19 height 18
type input "5:00 PM"
click at [286, 335] on input "Item Name" at bounding box center [339, 333] width 243 height 23
type input "Set-up volunteers"
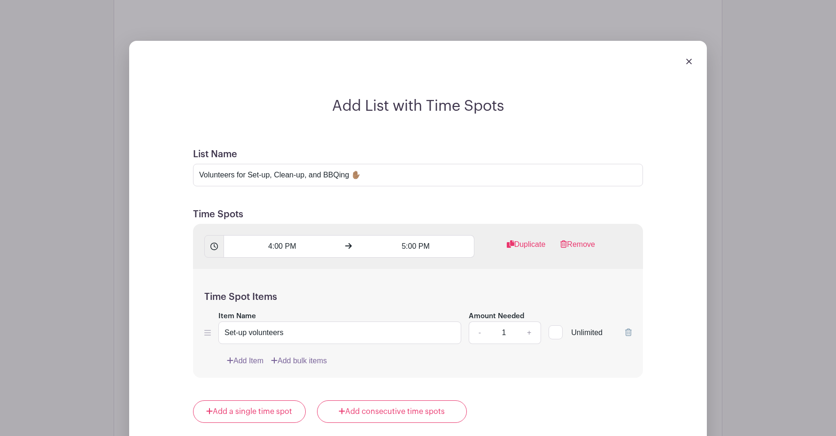
click at [511, 333] on input "1" at bounding box center [504, 333] width 28 height 23
type input "10"
click at [520, 376] on div "Time Spot Items Item Name Set-up volunteers Amount Needed - 10 + Unlimited Add …" at bounding box center [418, 323] width 450 height 109
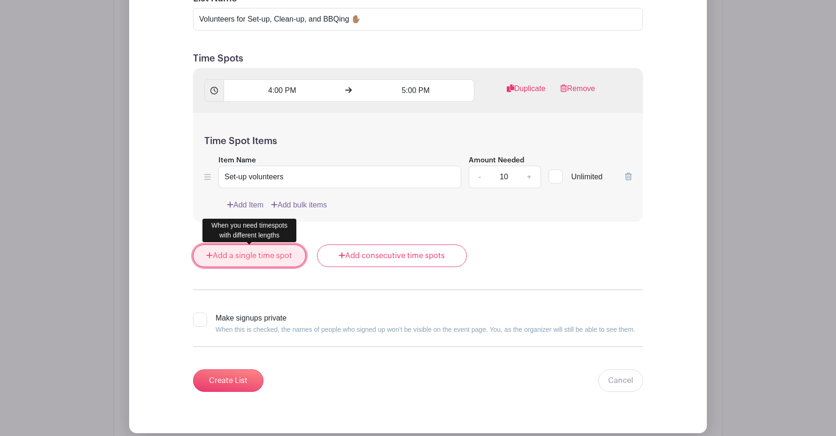
click at [274, 260] on link "Add a single time spot" at bounding box center [249, 256] width 113 height 23
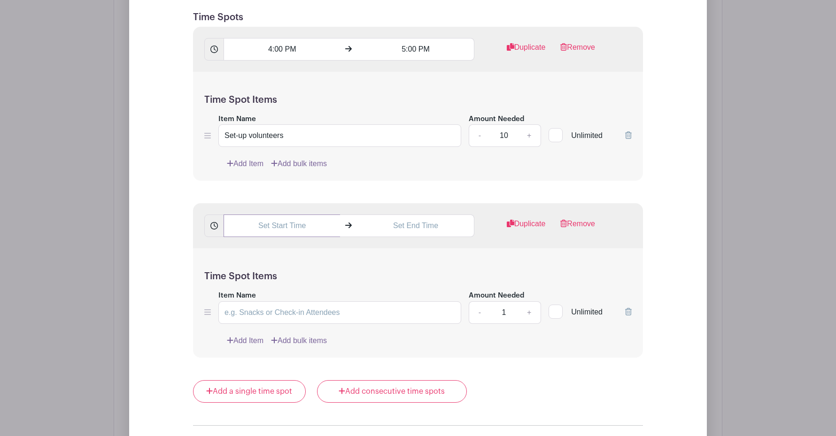
click at [265, 223] on input "text" at bounding box center [281, 226] width 116 height 23
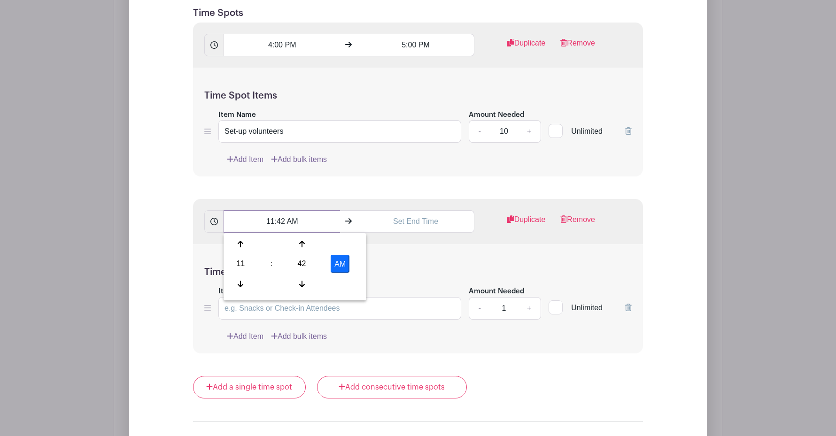
scroll to position [1818, 0]
click at [239, 265] on div "11" at bounding box center [240, 263] width 31 height 18
click at [341, 263] on div "07" at bounding box center [345, 263] width 31 height 18
click at [306, 268] on div "42" at bounding box center [301, 263] width 31 height 18
click at [246, 246] on div "00" at bounding box center [240, 244] width 31 height 18
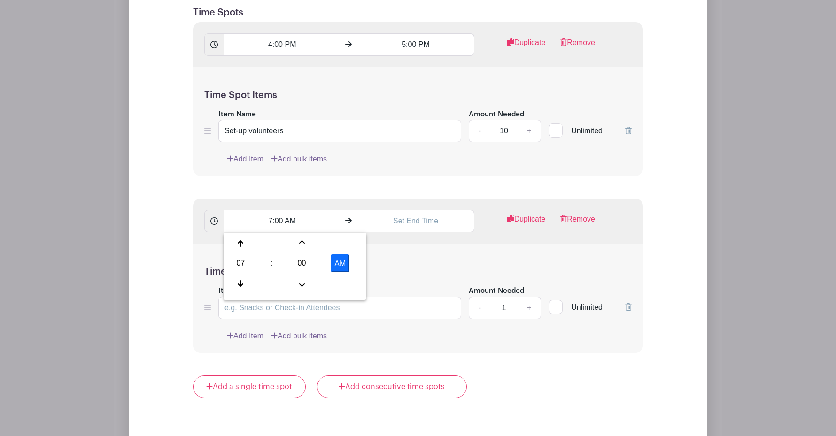
click at [337, 264] on button "AM" at bounding box center [340, 263] width 19 height 18
type input "7:00 PM"
click at [412, 227] on input "text" at bounding box center [415, 221] width 116 height 23
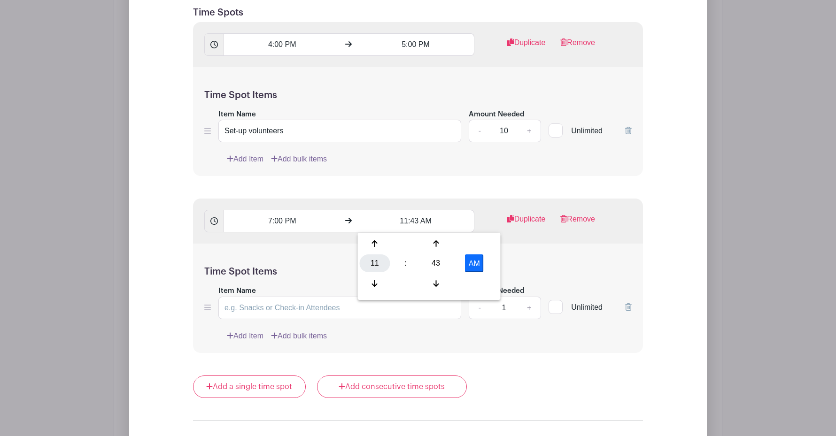
click at [377, 262] on div "11" at bounding box center [375, 263] width 31 height 18
drag, startPoint x: 377, startPoint y: 284, endPoint x: 391, endPoint y: 280, distance: 14.7
click at [377, 284] on div "08" at bounding box center [375, 284] width 31 height 18
click at [437, 264] on div "43" at bounding box center [436, 263] width 31 height 18
click at [442, 264] on div "30" at bounding box center [444, 263] width 31 height 18
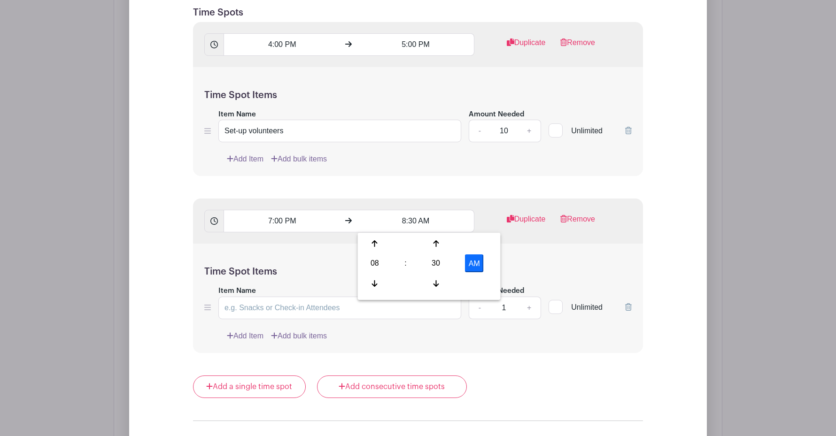
click at [472, 262] on button "AM" at bounding box center [474, 263] width 19 height 18
type input "8:30 PM"
click at [269, 307] on input "Item Name" at bounding box center [339, 308] width 243 height 23
type input "Clean-up volunteers"
click at [506, 309] on input "1" at bounding box center [504, 308] width 28 height 23
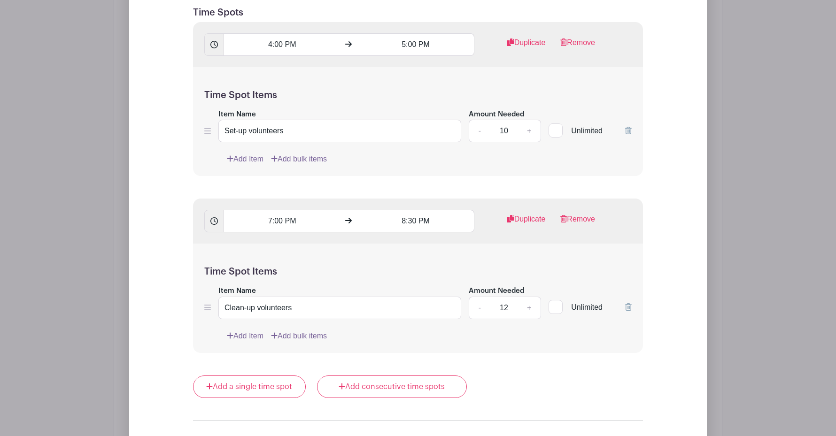
type input "12"
click at [484, 343] on div "Time Spot Items Item Name Clean-up volunteers Amount Needed - 12 + Unlimited Ad…" at bounding box center [418, 298] width 450 height 109
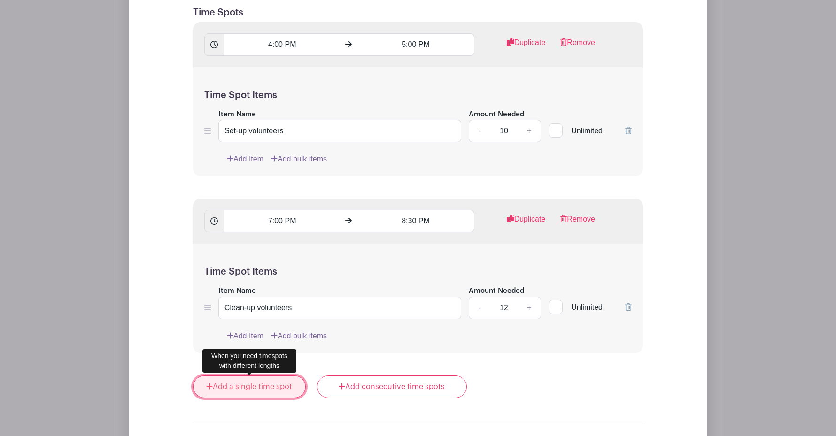
click at [269, 389] on link "Add a single time spot" at bounding box center [249, 387] width 113 height 23
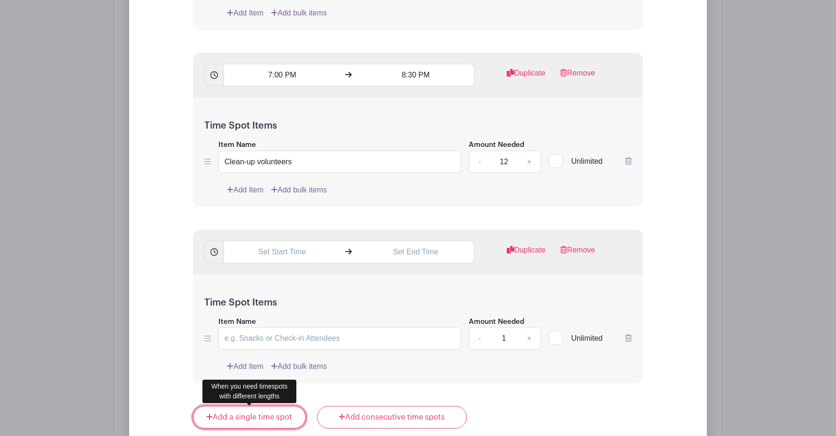
scroll to position [1972, 0]
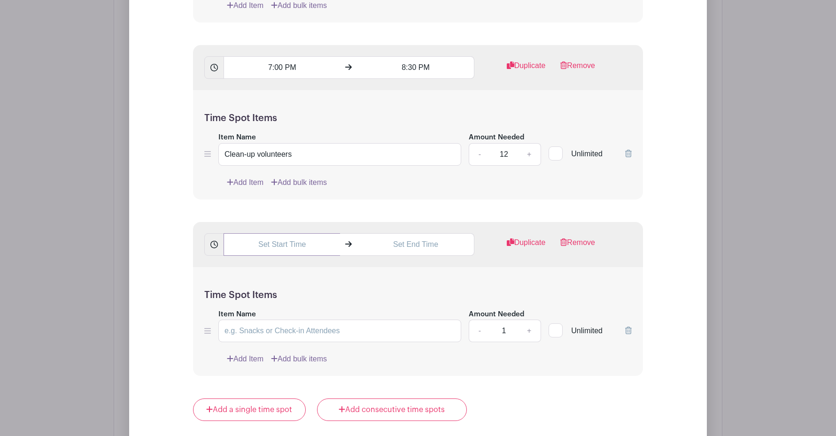
click at [265, 246] on input "text" at bounding box center [281, 244] width 116 height 23
click at [237, 287] on div "11" at bounding box center [240, 286] width 31 height 18
click at [270, 285] on div "05" at bounding box center [275, 286] width 31 height 18
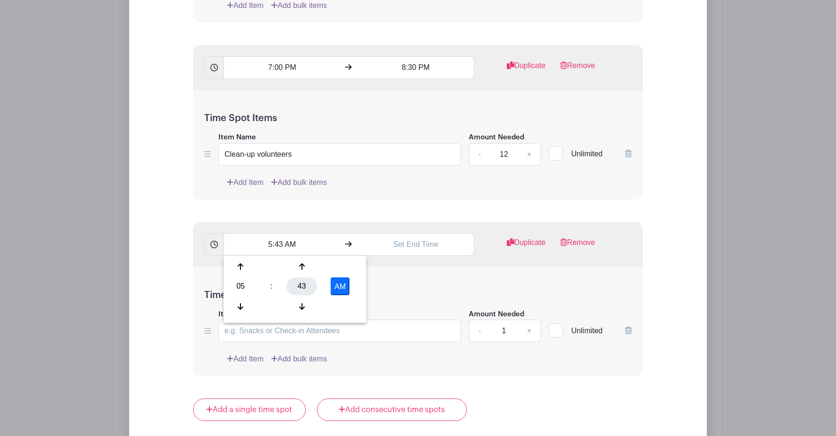
click at [298, 286] on div "43" at bounding box center [301, 286] width 31 height 18
click at [243, 268] on div "00" at bounding box center [240, 267] width 31 height 18
click at [236, 285] on div "05" at bounding box center [240, 286] width 31 height 18
click at [243, 286] on div "04" at bounding box center [240, 286] width 31 height 18
click at [302, 287] on div "00" at bounding box center [301, 286] width 31 height 18
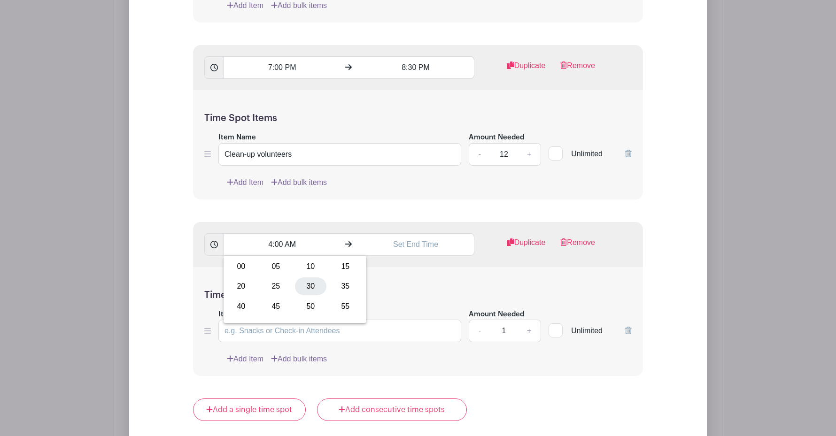
click at [307, 286] on div "30" at bounding box center [310, 286] width 31 height 18
click at [337, 285] on button "AM" at bounding box center [340, 286] width 19 height 18
type input "4:30 PM"
click at [421, 242] on input "text" at bounding box center [415, 244] width 116 height 23
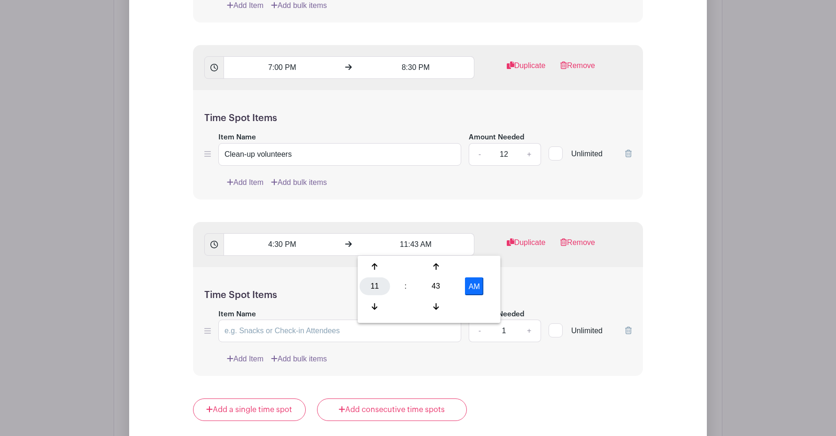
click at [369, 286] on div "11" at bounding box center [375, 286] width 31 height 18
click at [409, 283] on div "05" at bounding box center [409, 286] width 31 height 18
click at [440, 287] on div "43" at bounding box center [436, 286] width 31 height 18
click at [445, 287] on div "30" at bounding box center [444, 286] width 31 height 18
click at [478, 287] on button "AM" at bounding box center [474, 286] width 19 height 18
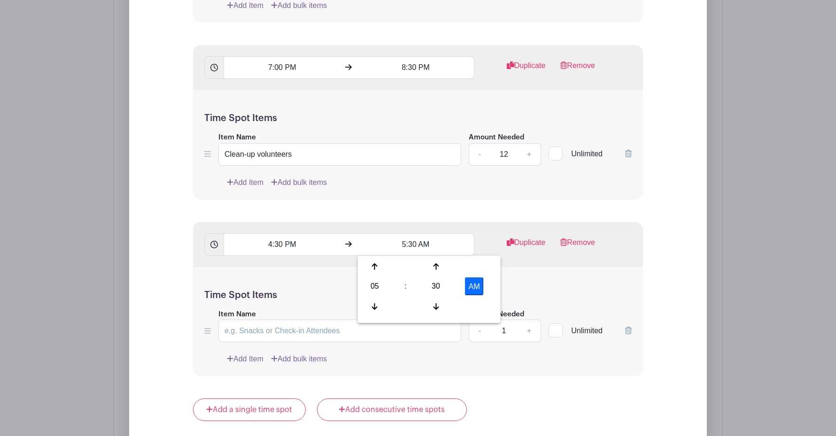
type input "5:30 PM"
click at [250, 331] on input "Item Name" at bounding box center [339, 331] width 243 height 23
type input "BBQ'ers"
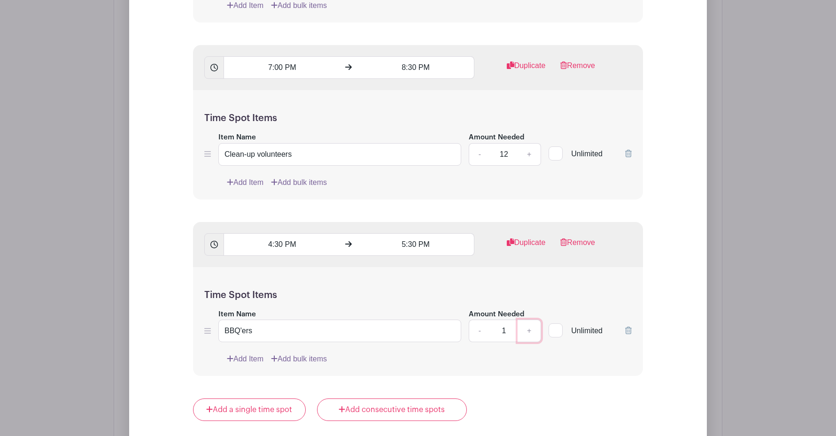
click at [526, 331] on link "+" at bounding box center [528, 331] width 23 height 23
type input "4"
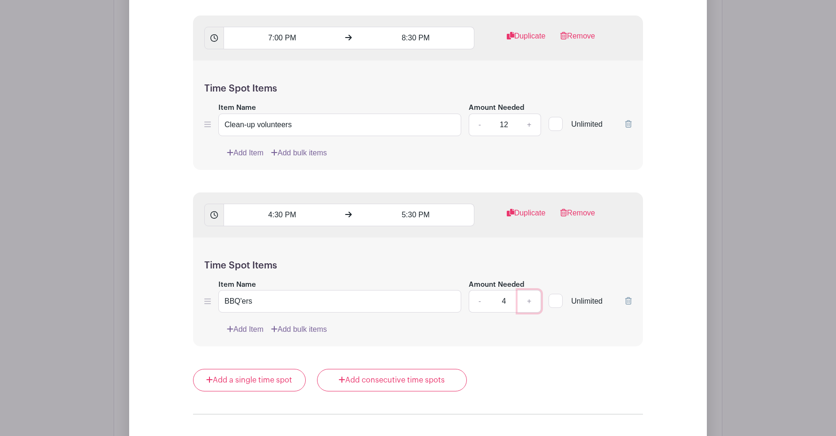
scroll to position [2004, 0]
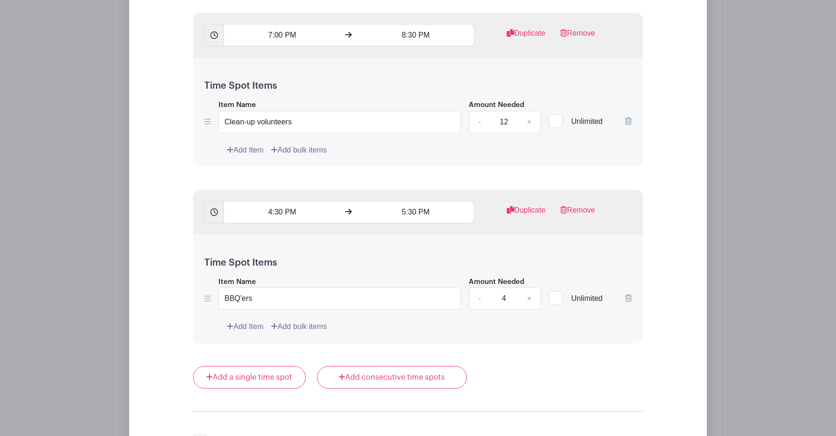
click at [238, 323] on link "Add Item" at bounding box center [245, 326] width 37 height 11
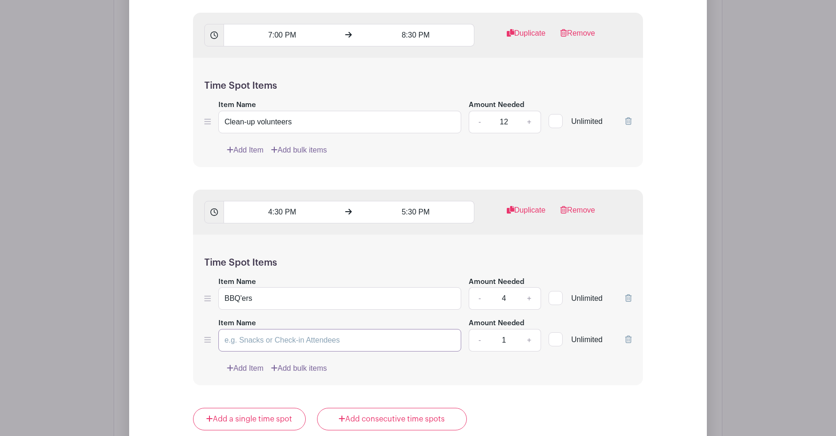
click at [240, 336] on input "Item Name" at bounding box center [339, 340] width 243 height 23
type input "Help receive, place, and serve food"
click at [526, 339] on link "+" at bounding box center [528, 340] width 23 height 23
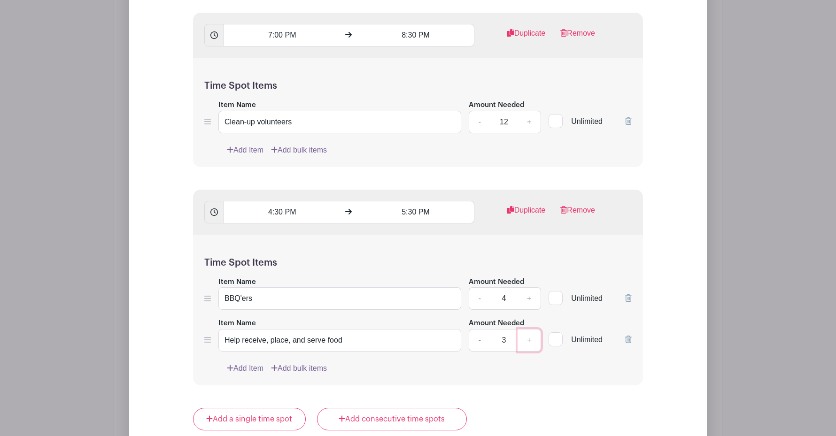
type input "4"
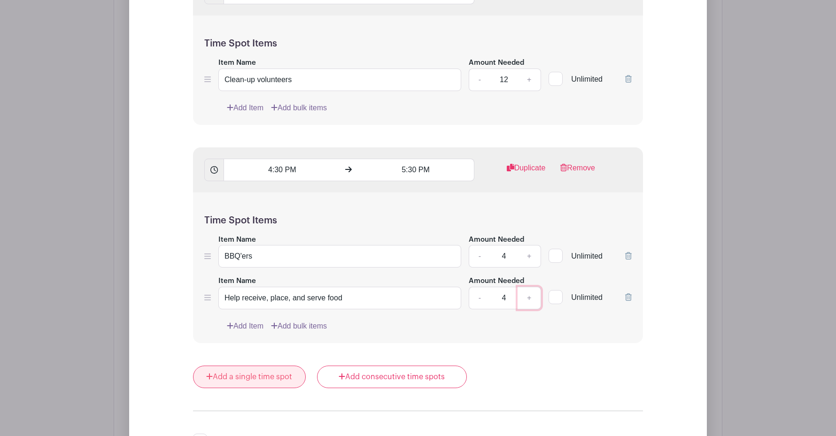
scroll to position [2047, 0]
click at [527, 165] on link "Duplicate" at bounding box center [526, 171] width 39 height 19
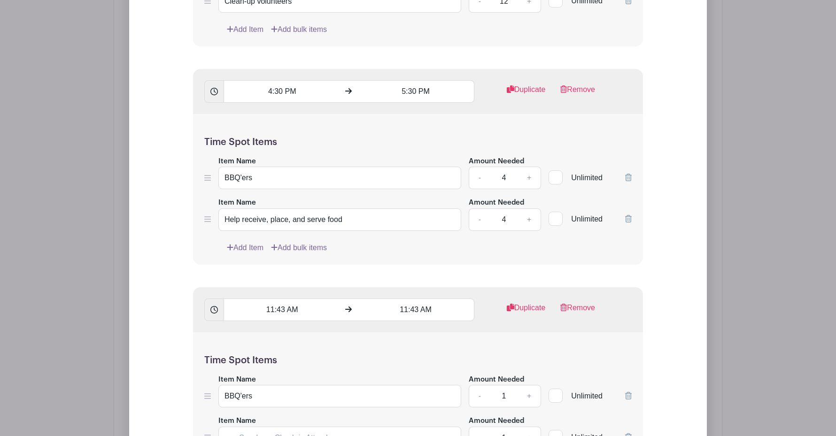
scroll to position [2162, 0]
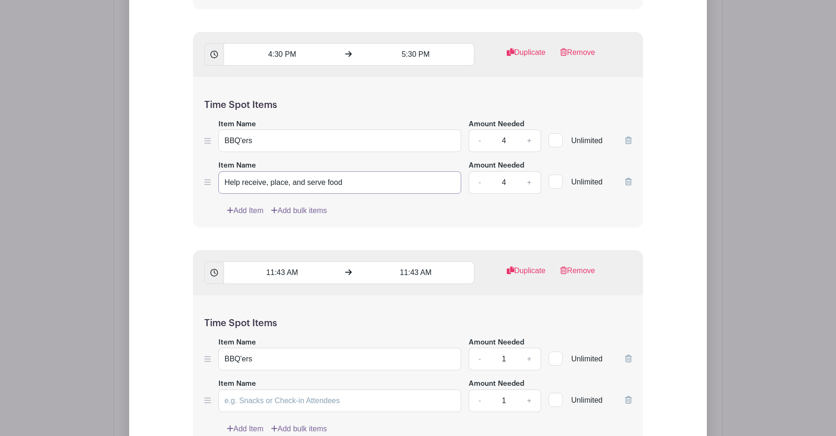
drag, startPoint x: 355, startPoint y: 177, endPoint x: 283, endPoint y: 187, distance: 73.0
click at [234, 187] on input "Help receive, place, and serve food" at bounding box center [339, 182] width 243 height 23
click at [325, 181] on input "Help receive, place, and serve food" at bounding box center [339, 182] width 243 height 23
click at [254, 182] on input "Help receive, place, and serve food" at bounding box center [339, 182] width 243 height 23
drag, startPoint x: 225, startPoint y: 182, endPoint x: 348, endPoint y: 182, distance: 123.0
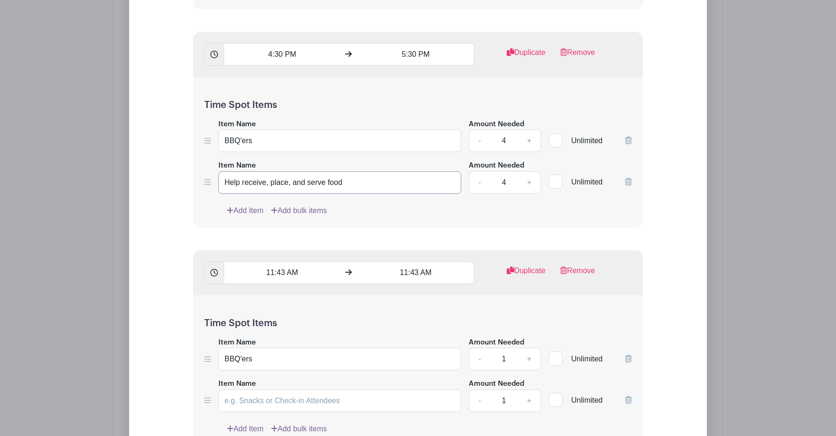
click at [348, 182] on input "Help receive, place, and serve food" at bounding box center [339, 182] width 243 height 23
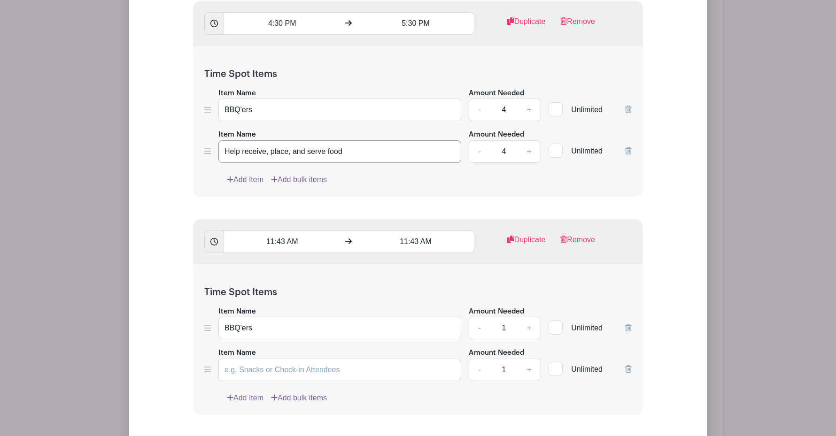
scroll to position [2194, 0]
click at [266, 373] on input "Item Name" at bounding box center [339, 368] width 243 height 23
paste input "Help receive, place, and serve food"
type input "Help receive, place, and serve food"
click at [526, 367] on link "+" at bounding box center [528, 368] width 23 height 23
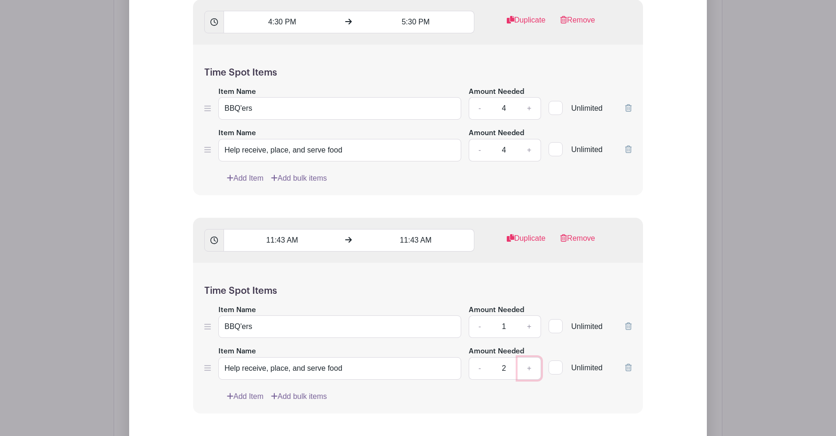
click at [526, 367] on link "+" at bounding box center [528, 368] width 23 height 23
click at [479, 365] on link "-" at bounding box center [480, 368] width 22 height 23
type input "4"
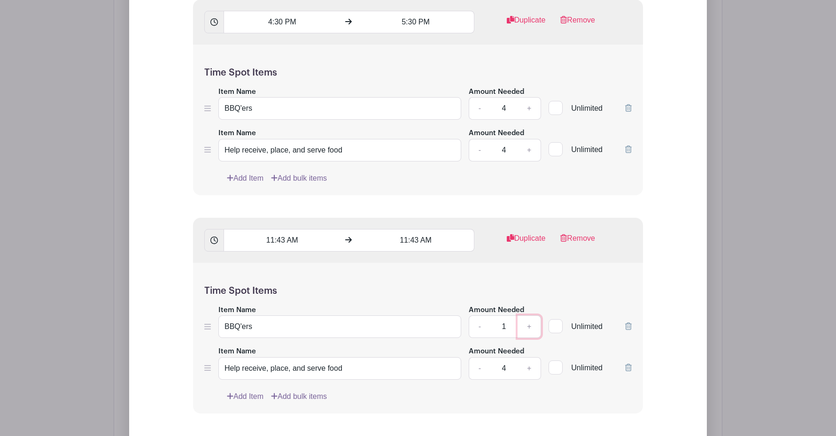
click at [528, 328] on link "+" at bounding box center [528, 326] width 23 height 23
type input "4"
drag, startPoint x: 355, startPoint y: 274, endPoint x: 334, endPoint y: 268, distance: 21.9
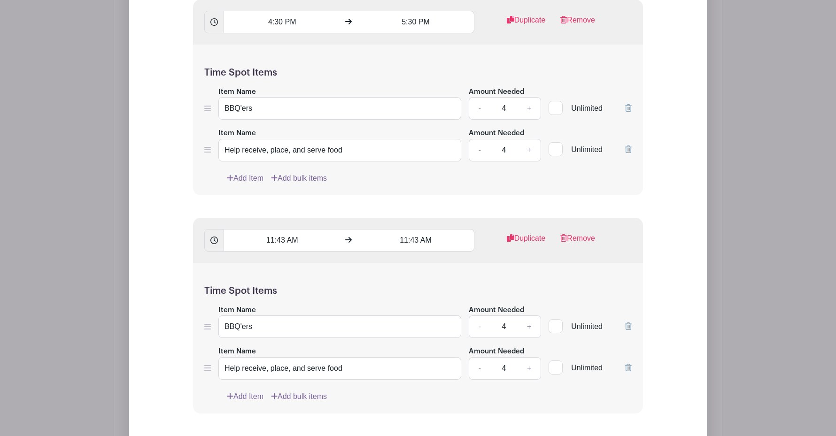
click at [355, 274] on div "Time Spot Items Item Name BBQ'ers Amount Needed - 4 + Unlimited Item Name Help …" at bounding box center [418, 338] width 450 height 151
click at [279, 231] on input "11:43 AM" at bounding box center [281, 240] width 116 height 23
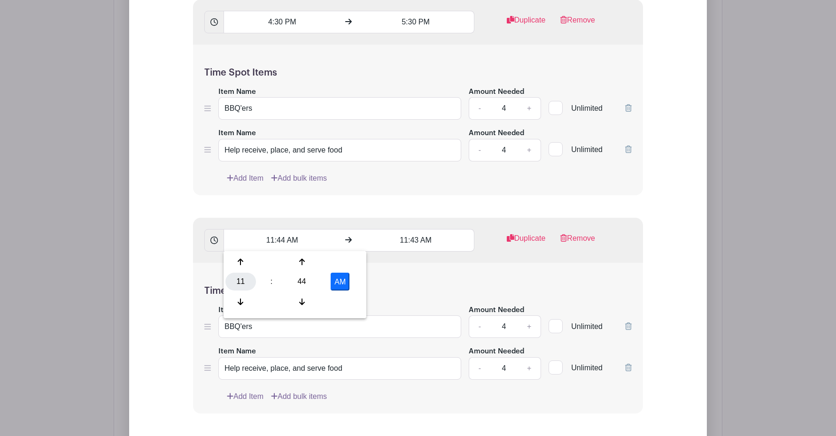
click at [241, 281] on div "11" at bounding box center [240, 282] width 31 height 18
click at [278, 283] on div "05" at bounding box center [275, 282] width 31 height 18
click at [297, 282] on div "44" at bounding box center [301, 282] width 31 height 18
click at [308, 282] on div "30" at bounding box center [310, 282] width 31 height 18
click at [337, 281] on button "AM" at bounding box center [340, 282] width 19 height 18
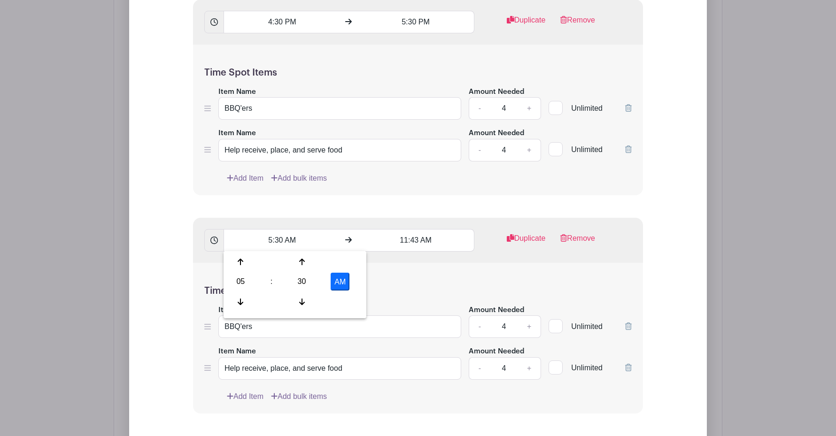
type input "5:30 PM"
click at [413, 243] on input "11:43 AM" at bounding box center [415, 240] width 116 height 23
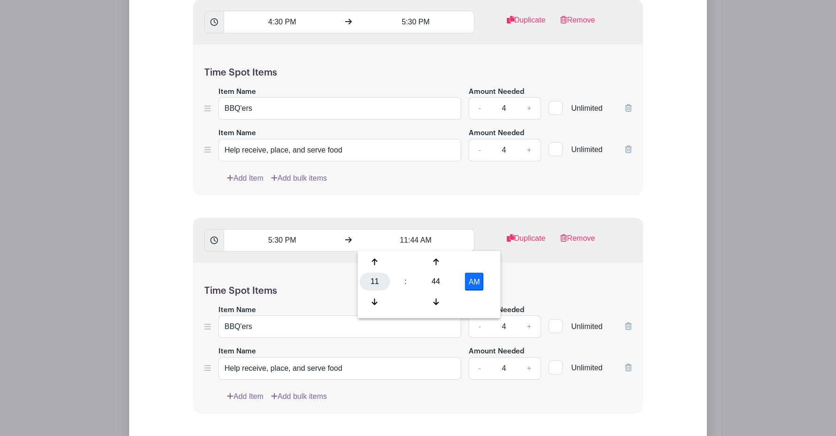
click at [375, 281] on div "11" at bounding box center [375, 282] width 31 height 18
click at [445, 278] on div "06" at bounding box center [444, 282] width 31 height 18
click at [441, 284] on div "44" at bounding box center [436, 282] width 31 height 18
click at [443, 282] on div "30" at bounding box center [444, 282] width 31 height 18
drag, startPoint x: 477, startPoint y: 279, endPoint x: 486, endPoint y: 278, distance: 9.0
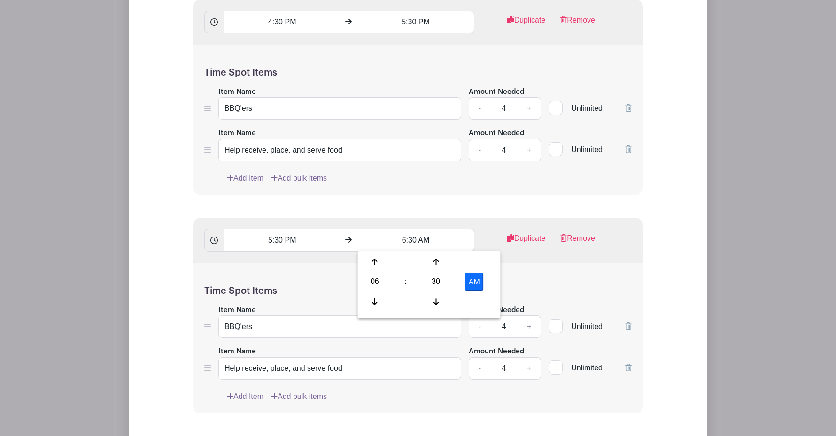
click at [477, 279] on button "AM" at bounding box center [474, 282] width 19 height 18
type input "6:30 PM"
click at [526, 275] on div "Time Spot Items Item Name BBQ'ers Amount Needed - 4 + Unlimited Item Name Help …" at bounding box center [418, 338] width 450 height 151
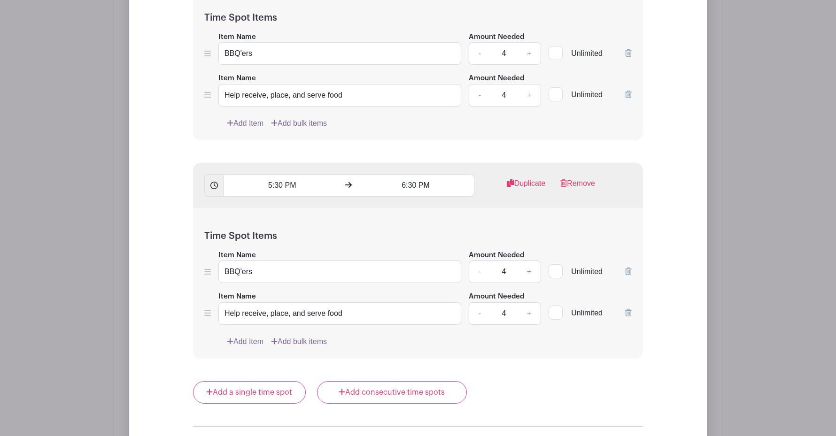
scroll to position [2256, 0]
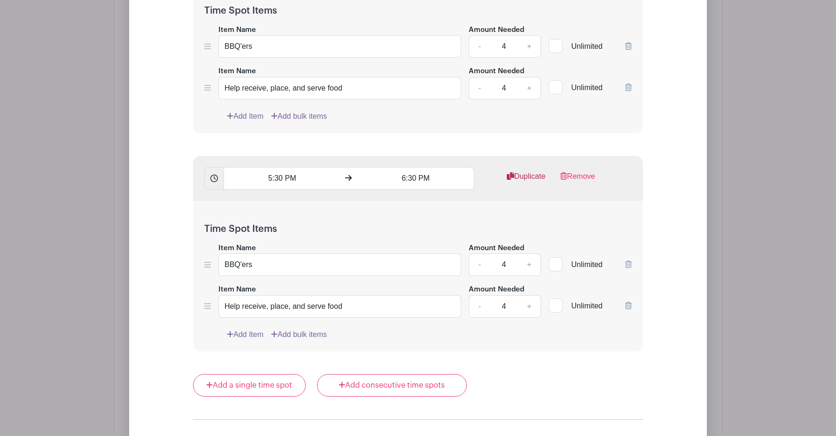
click at [526, 175] on link "Duplicate" at bounding box center [526, 180] width 39 height 19
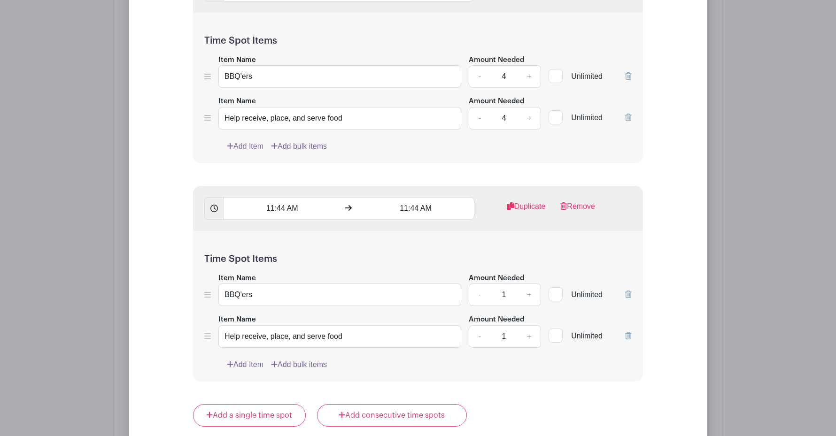
scroll to position [2438, 0]
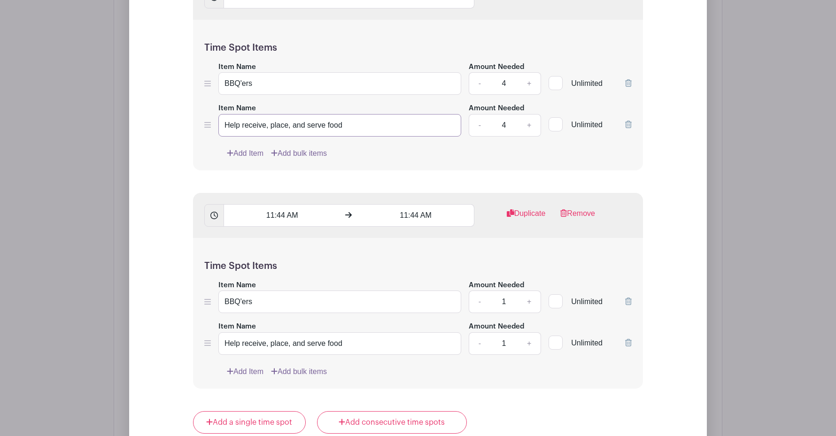
drag, startPoint x: 364, startPoint y: 124, endPoint x: 219, endPoint y: 129, distance: 145.1
click at [219, 130] on input "Help receive, place, and serve food" at bounding box center [339, 125] width 243 height 23
drag, startPoint x: 342, startPoint y: 123, endPoint x: 221, endPoint y: 124, distance: 121.1
click at [221, 124] on input "Help receive, place, and serve food" at bounding box center [339, 125] width 243 height 23
click at [531, 302] on link "+" at bounding box center [528, 302] width 23 height 23
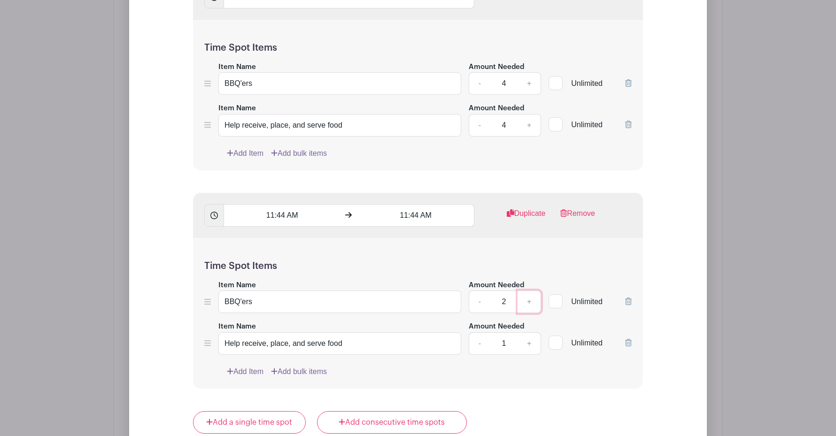
click at [531, 302] on link "+" at bounding box center [528, 302] width 23 height 23
type input "4"
click at [529, 342] on link "+" at bounding box center [528, 343] width 23 height 23
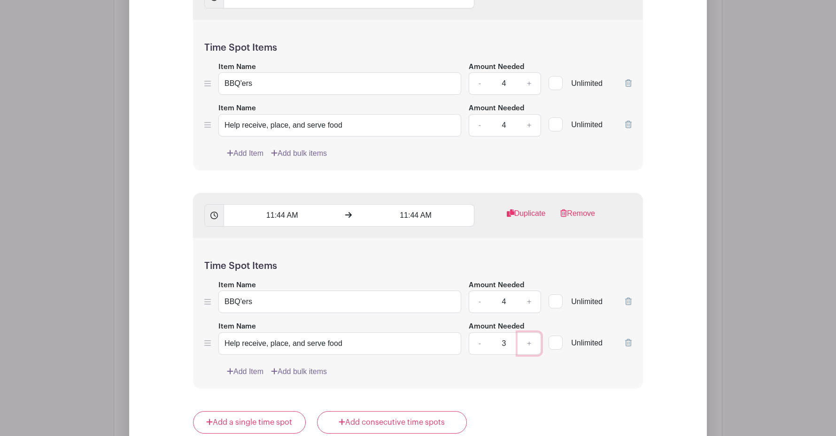
click at [528, 342] on link "+" at bounding box center [528, 343] width 23 height 23
type input "4"
click at [287, 215] on input "11:44 AM" at bounding box center [281, 215] width 116 height 23
click at [228, 253] on div "11" at bounding box center [240, 256] width 31 height 18
click at [303, 257] on div "06" at bounding box center [310, 256] width 31 height 18
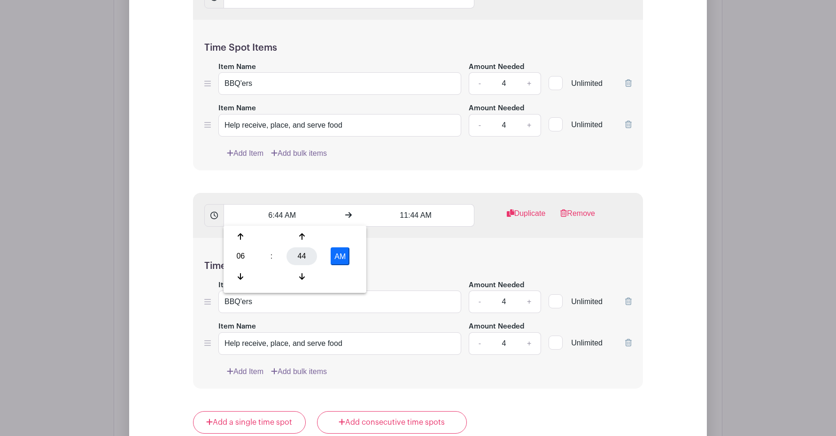
click at [302, 257] on div "44" at bounding box center [301, 256] width 31 height 18
click at [308, 256] on div "30" at bounding box center [310, 256] width 31 height 18
click at [339, 262] on button "AM" at bounding box center [340, 256] width 19 height 18
type input "6:30 PM"
click at [409, 215] on input "11:44 AM" at bounding box center [415, 215] width 116 height 23
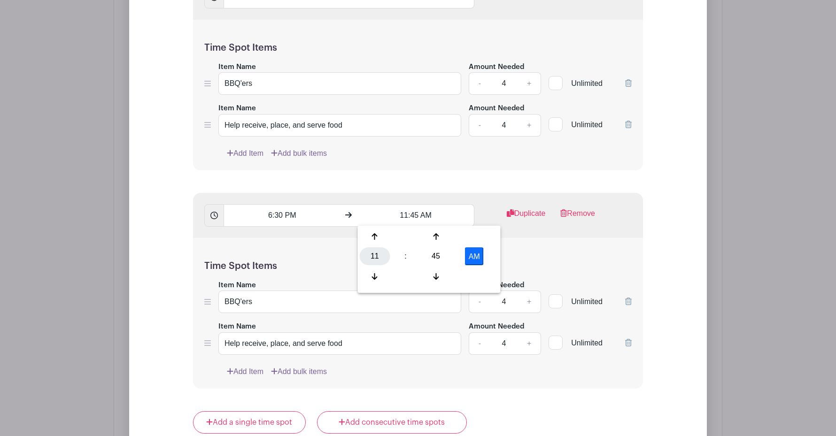
click at [367, 253] on div "11" at bounding box center [375, 256] width 31 height 18
click at [477, 255] on div "07" at bounding box center [479, 256] width 31 height 18
click at [434, 255] on div "45" at bounding box center [436, 256] width 31 height 18
click at [444, 255] on div "30" at bounding box center [444, 256] width 31 height 18
click at [474, 256] on button "AM" at bounding box center [474, 256] width 19 height 18
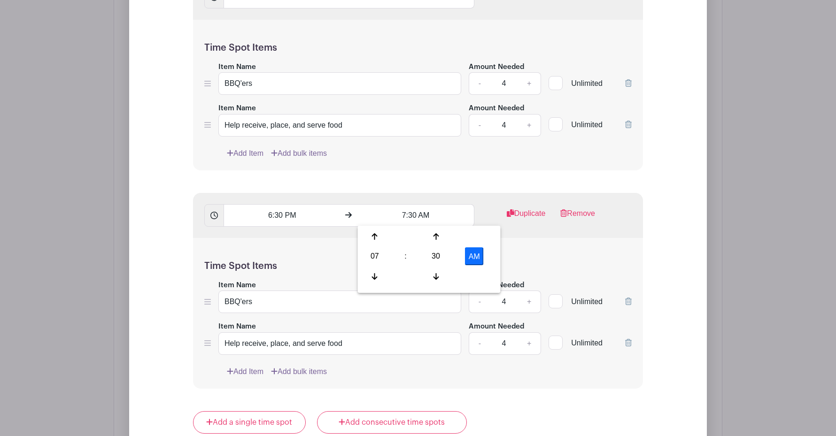
type input "7:30 PM"
click at [604, 251] on div "Time Spot Items Item Name BBQ'ers Amount Needed - 4 + Unlimited Item Name Help …" at bounding box center [418, 313] width 450 height 151
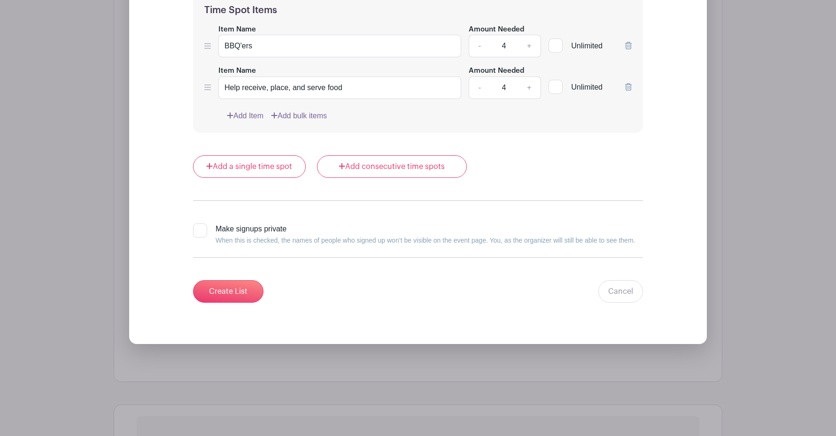
scroll to position [2707, 0]
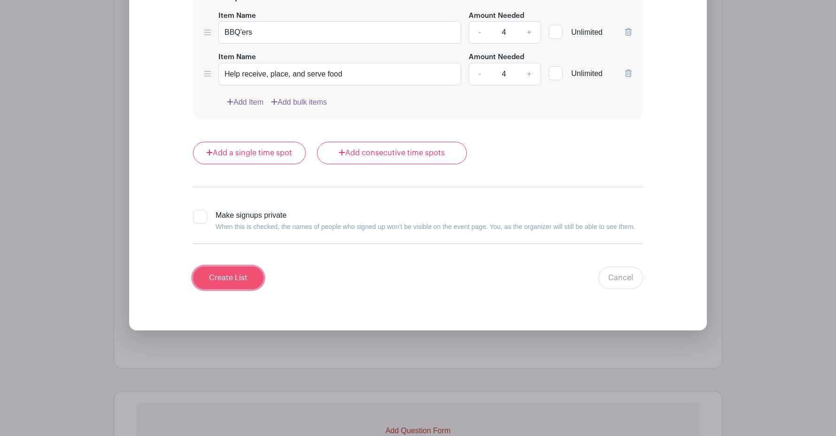
click at [210, 278] on input "Create List" at bounding box center [228, 278] width 70 height 23
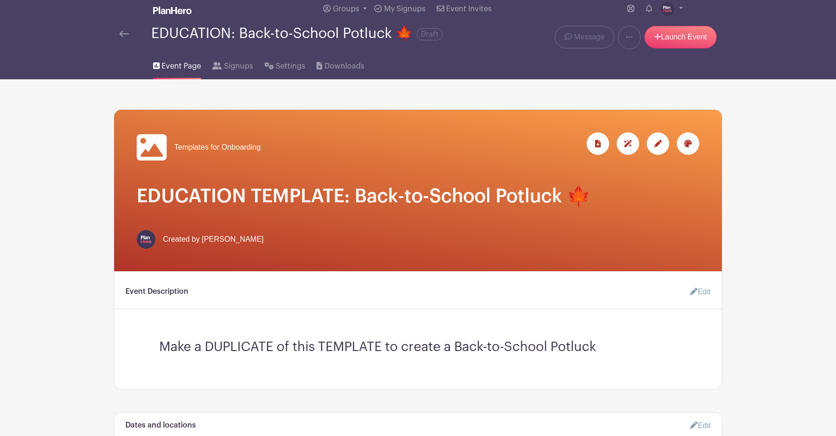
scroll to position [0, 0]
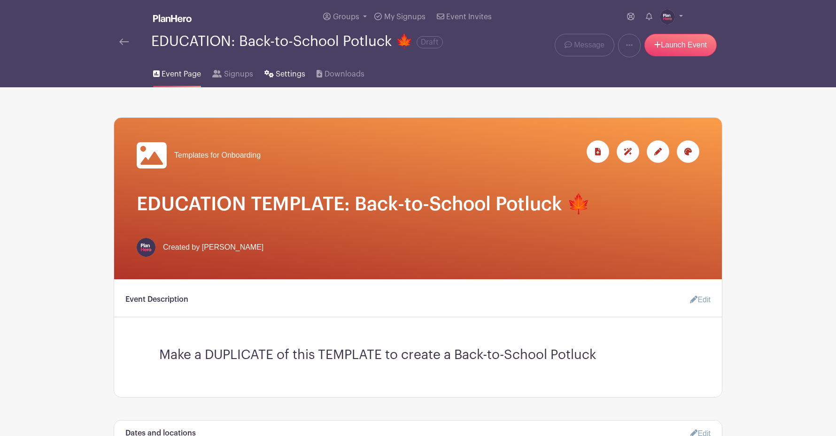
click at [296, 75] on span "Settings" at bounding box center [291, 74] width 30 height 11
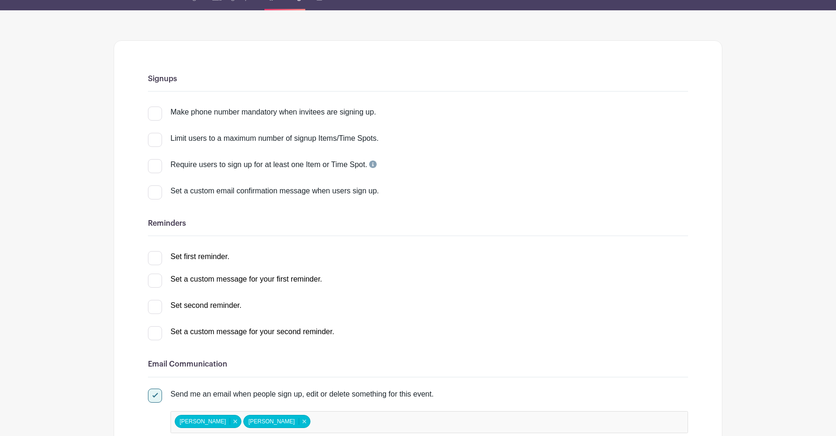
scroll to position [89, 0]
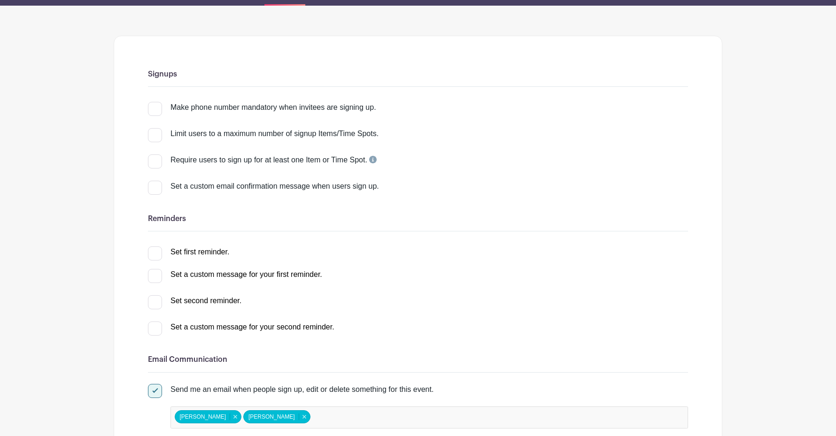
click at [154, 253] on input "Set first reminder." at bounding box center [151, 249] width 6 height 6
checkbox input "true"
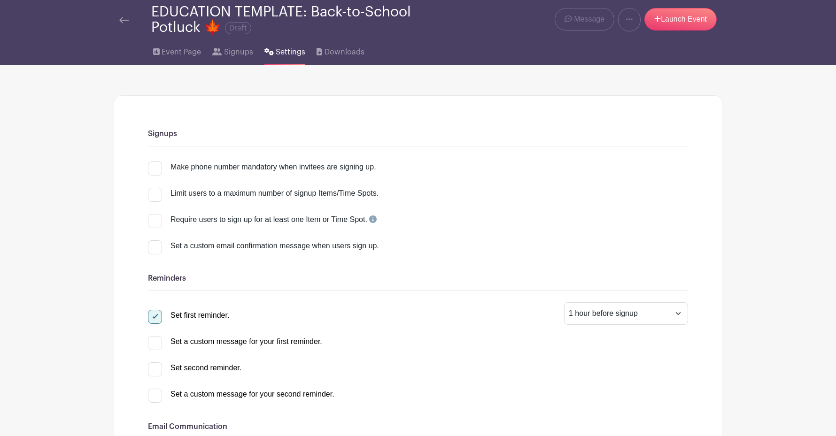
scroll to position [31, 0]
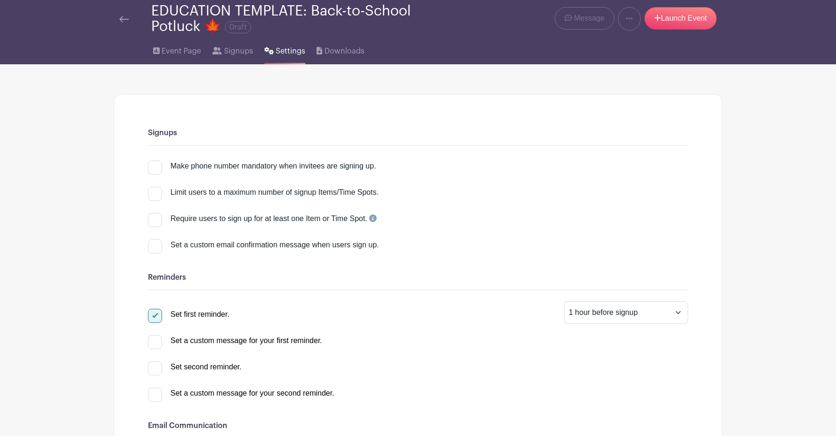
click at [158, 371] on div at bounding box center [155, 369] width 14 height 14
click at [154, 368] on input "Set second reminder." at bounding box center [151, 365] width 6 height 6
select select "2"
checkbox input "true"
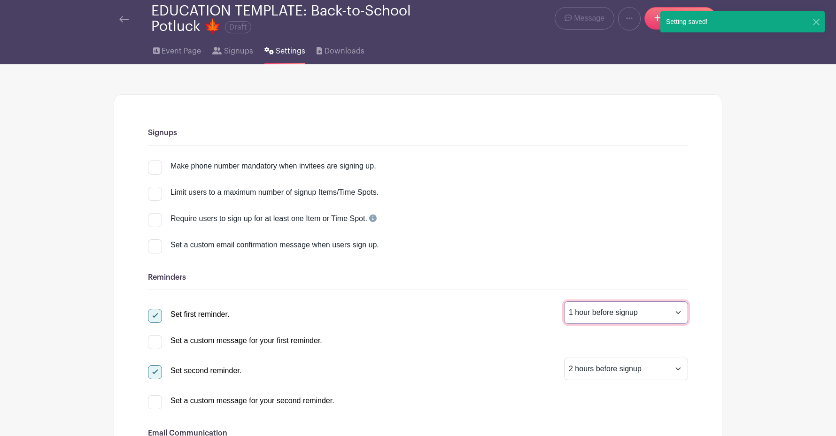
click at [587, 313] on select "1 hour before signup 2 hours before signup 3 hours before signup 4 hours before…" at bounding box center [626, 312] width 124 height 23
select select "24"
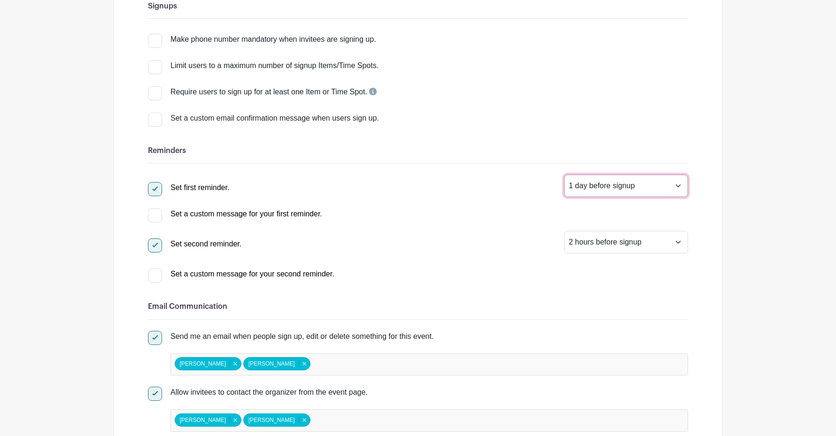
scroll to position [0, 0]
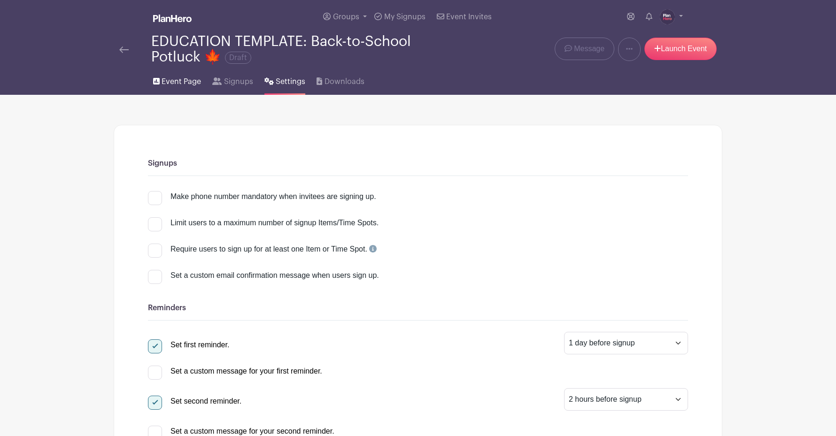
click at [178, 81] on span "Event Page" at bounding box center [181, 81] width 39 height 11
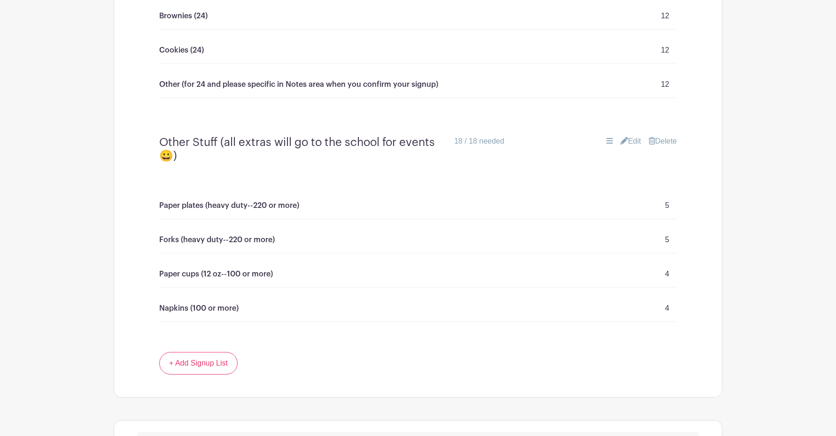
scroll to position [1809, 0]
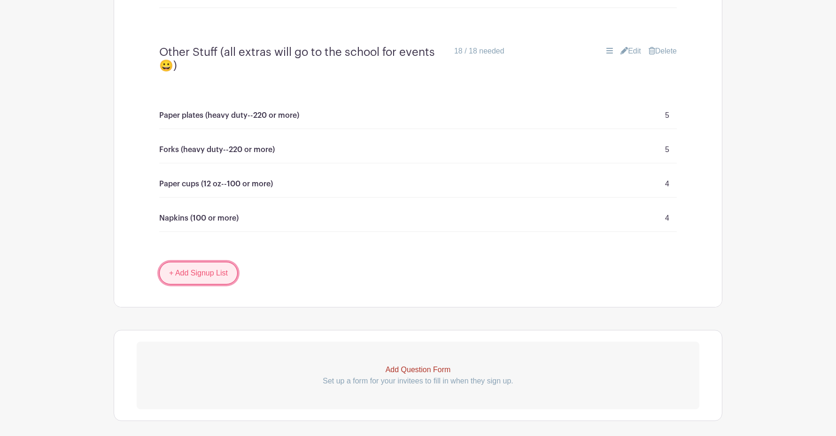
click at [192, 262] on link "+ Add Signup List" at bounding box center [198, 273] width 78 height 23
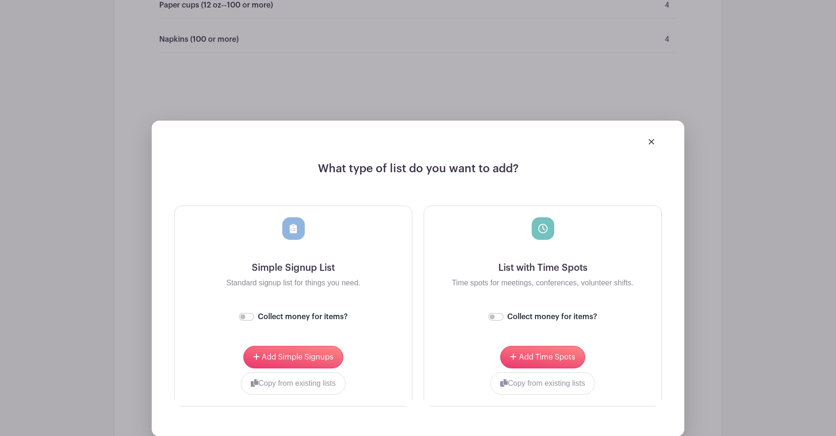
scroll to position [2079, 0]
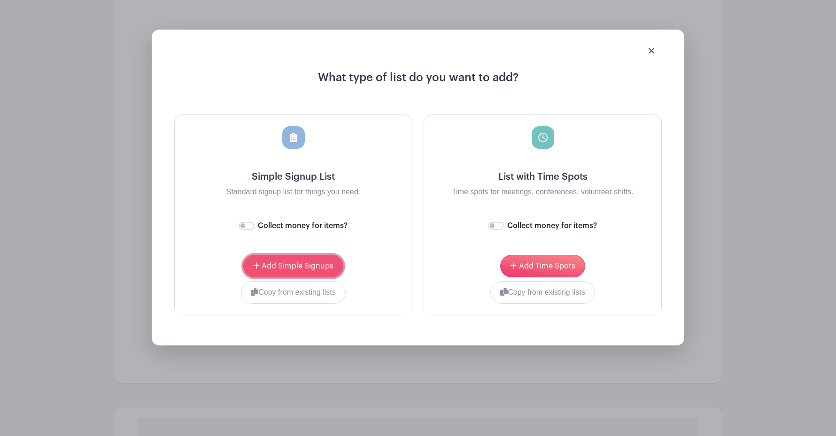
click at [305, 262] on span "Add Simple Signups" at bounding box center [298, 266] width 72 height 8
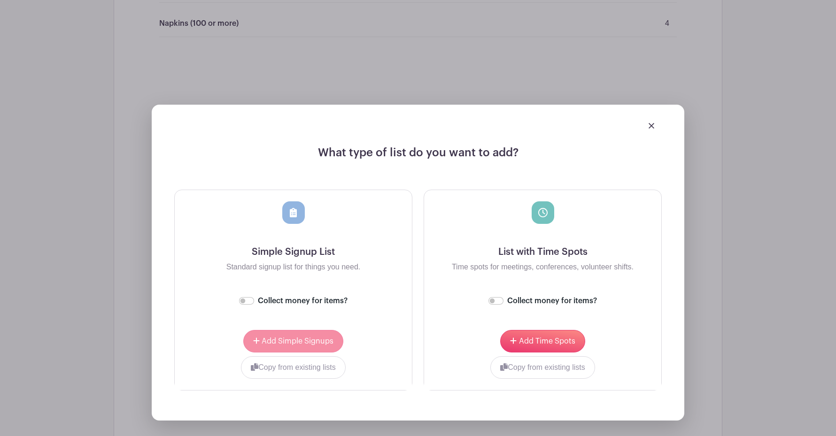
scroll to position [2155, 0]
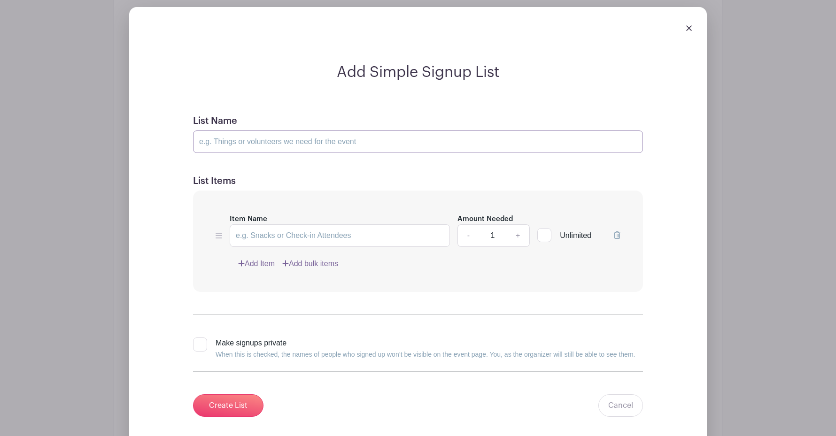
click at [231, 131] on input "List Name" at bounding box center [418, 142] width 450 height 23
type input "Are you attending?"
click at [333, 224] on input "Item Name" at bounding box center [340, 235] width 220 height 23
type input "Yes, I / we will be there!"
click at [546, 228] on div at bounding box center [544, 235] width 14 height 14
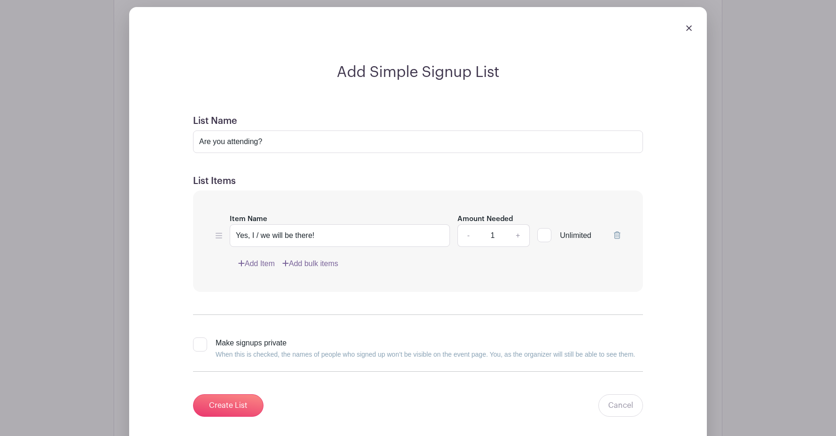
click at [543, 230] on input "Unlimited" at bounding box center [540, 233] width 6 height 6
checkbox input "true"
click at [281, 131] on input "Are you attending?" at bounding box center [418, 142] width 450 height 23
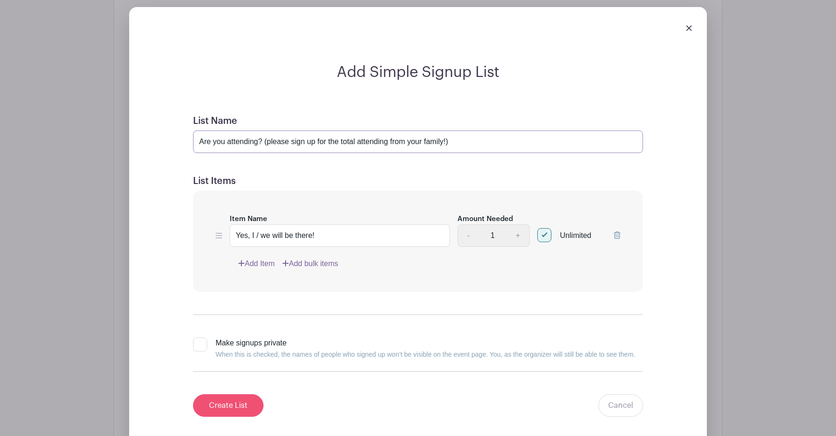
type input "Are you attending? (please sign up for the total attending from your family!)"
click at [221, 394] on input "Create List" at bounding box center [228, 405] width 70 height 23
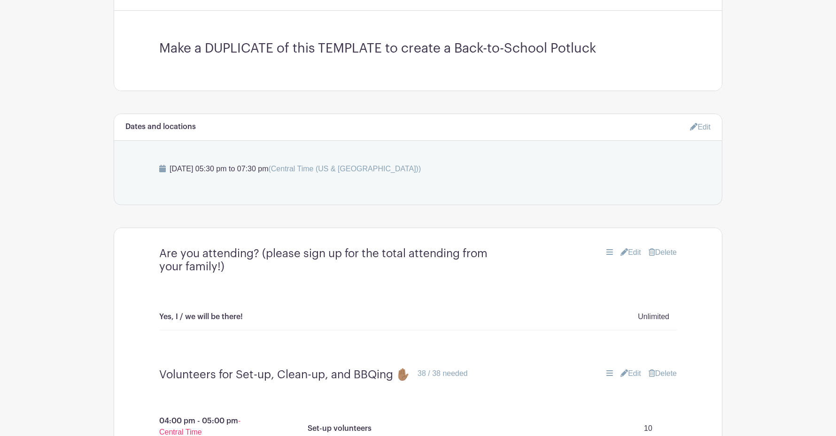
scroll to position [0, 0]
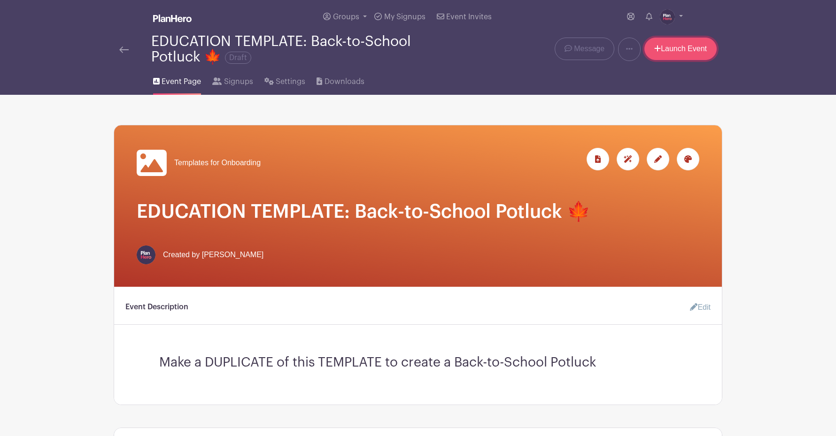
click at [682, 50] on link "Launch Event" at bounding box center [680, 49] width 72 height 23
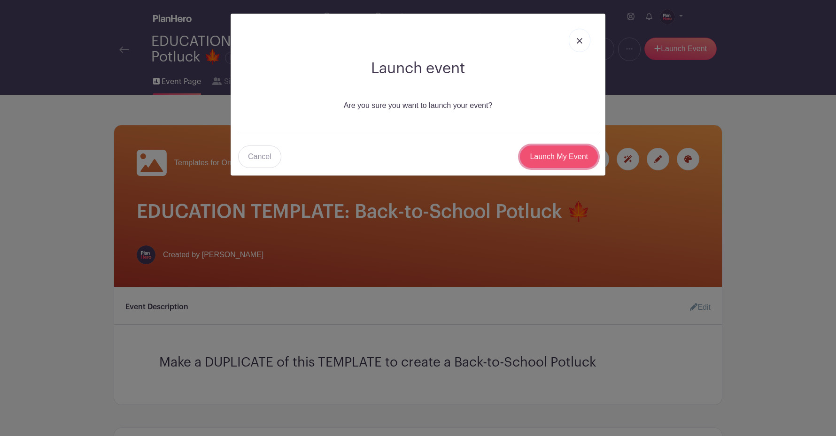
click at [551, 162] on input "Launch My Event" at bounding box center [559, 157] width 78 height 23
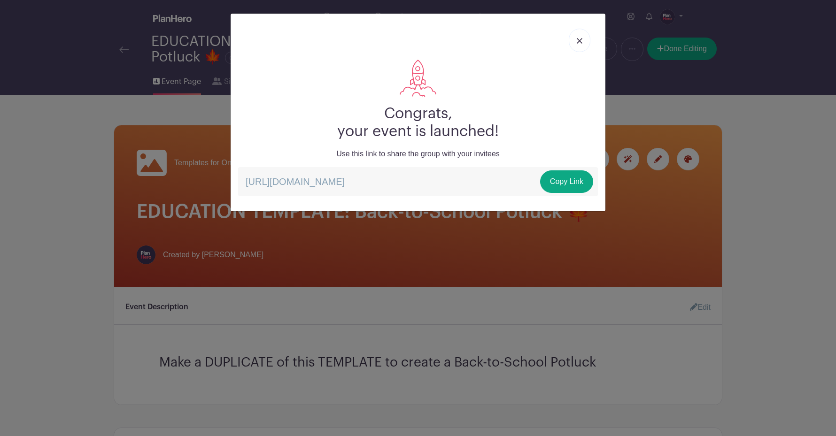
click at [152, 354] on div "Congrats, your event is launched! Use this link to share the group with your in…" at bounding box center [418, 218] width 836 height 436
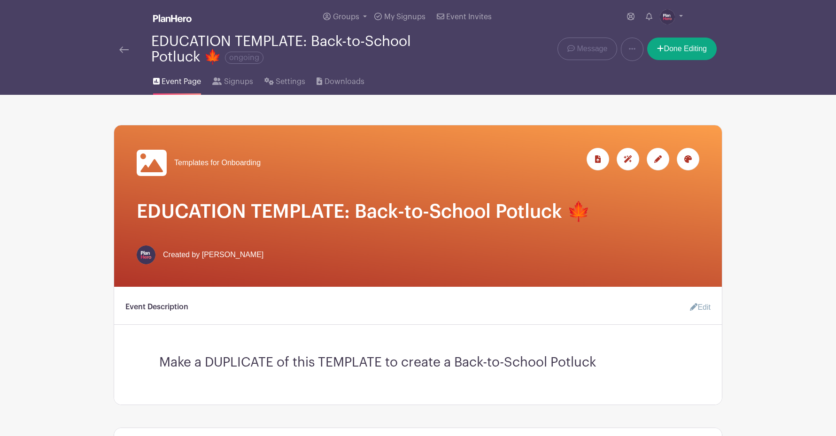
click at [671, 19] on img at bounding box center [667, 16] width 15 height 15
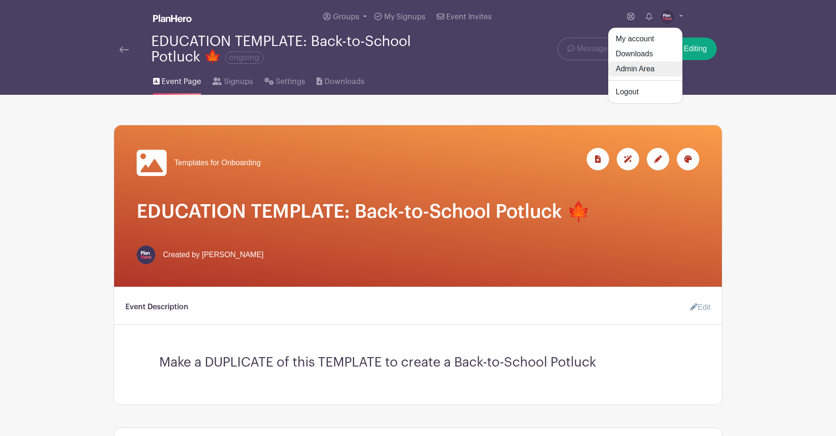
click at [651, 71] on link "Admin Area" at bounding box center [645, 69] width 74 height 15
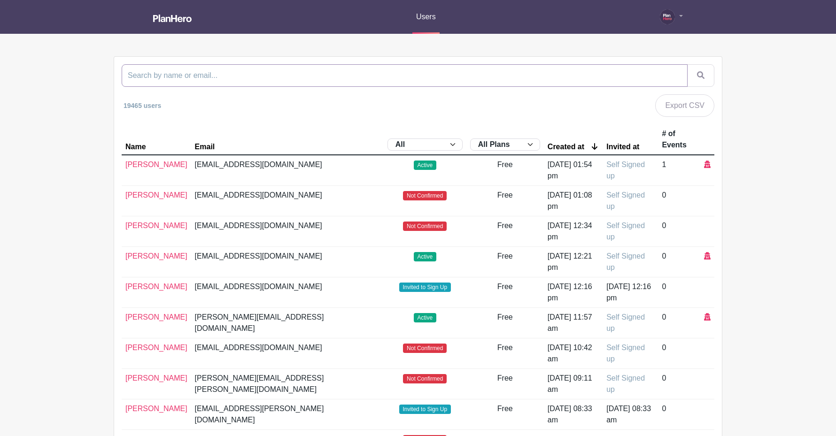
click at [406, 77] on input "search" at bounding box center [405, 75] width 566 height 23
paste input "sjcfair2023@gmail.com"
type input "sjcfair2023@gmail.com"
click at [687, 64] on button "submit" at bounding box center [700, 75] width 27 height 23
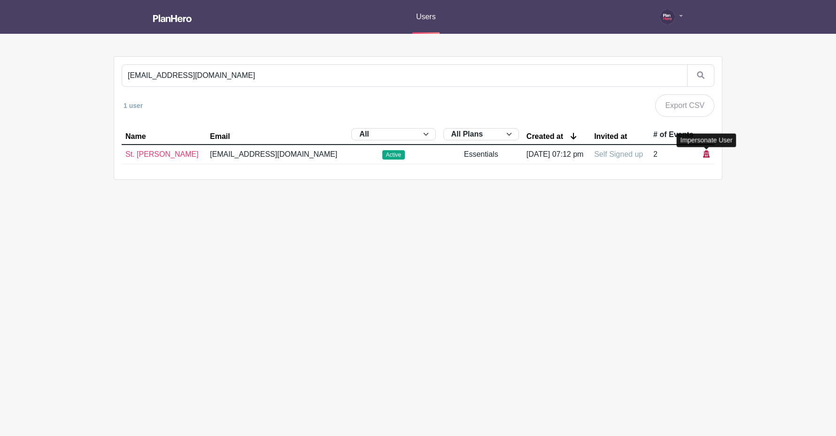
click at [705, 153] on icon at bounding box center [706, 154] width 7 height 8
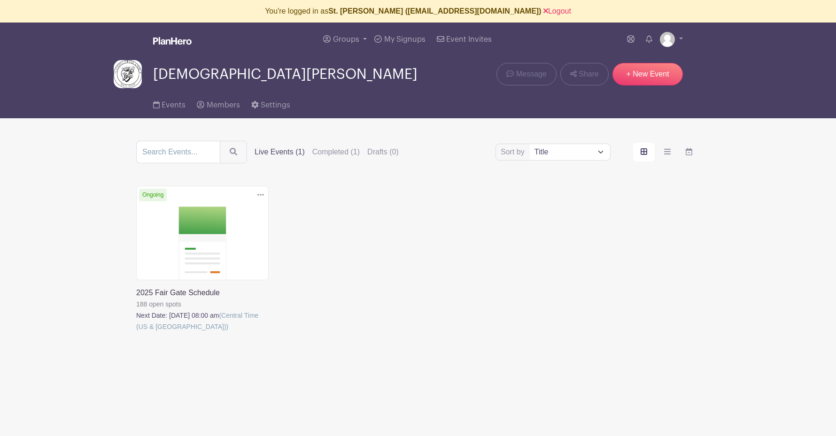
click at [136, 332] on link at bounding box center [136, 332] width 0 height 0
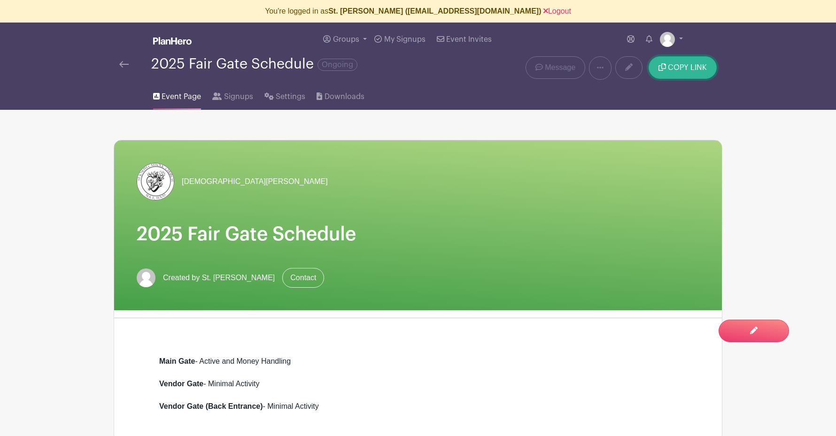
click at [684, 72] on button "COPY LINK" at bounding box center [682, 67] width 68 height 23
click at [543, 12] on link "Logout" at bounding box center [557, 11] width 28 height 8
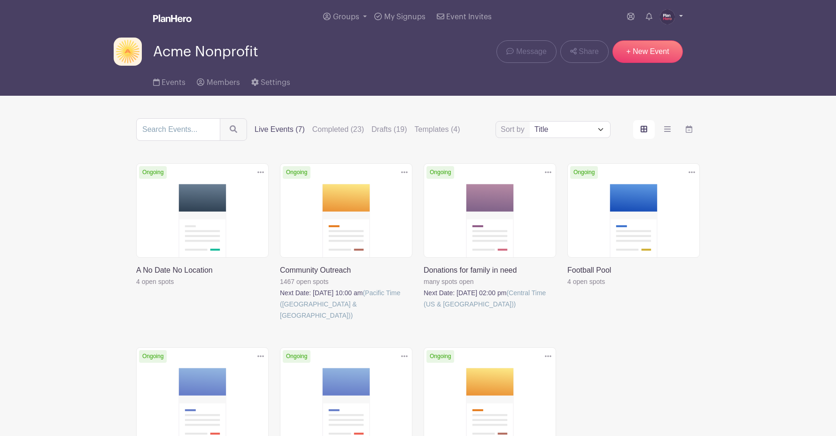
click at [668, 16] on img at bounding box center [667, 16] width 15 height 15
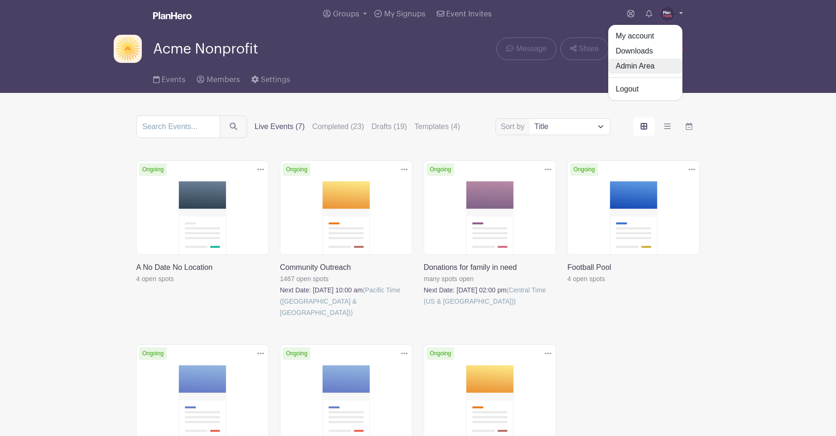
scroll to position [2, 0]
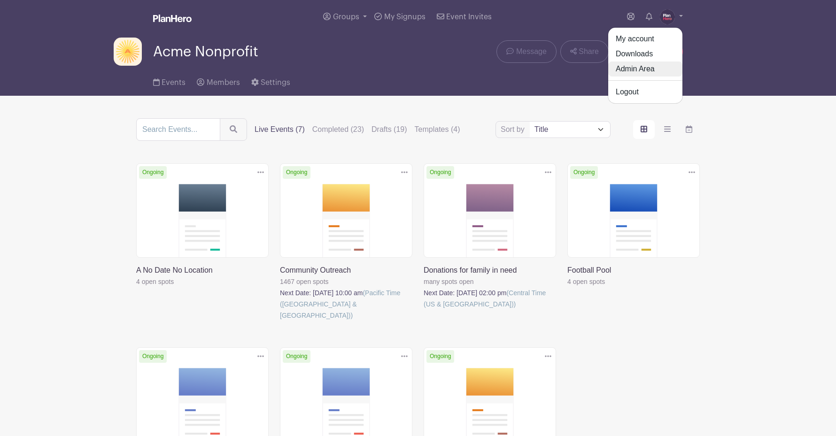
click at [636, 69] on link "Admin Area" at bounding box center [645, 69] width 74 height 15
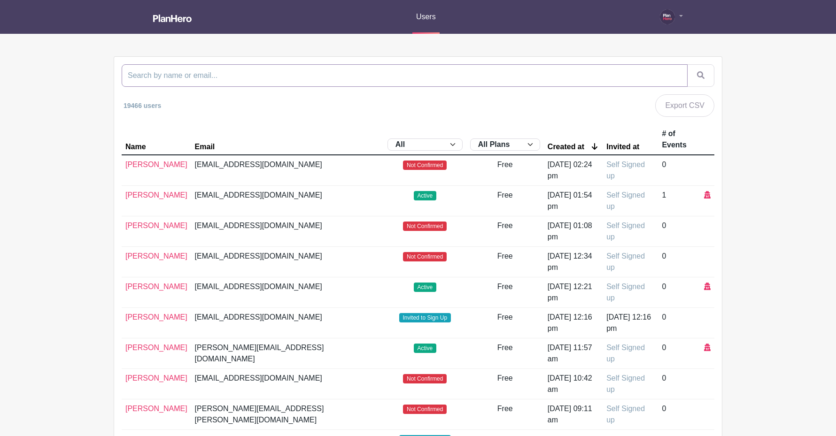
click at [223, 77] on input "search" at bounding box center [405, 75] width 566 height 23
type input "brian teer"
click at [687, 64] on button "submit" at bounding box center [700, 75] width 27 height 23
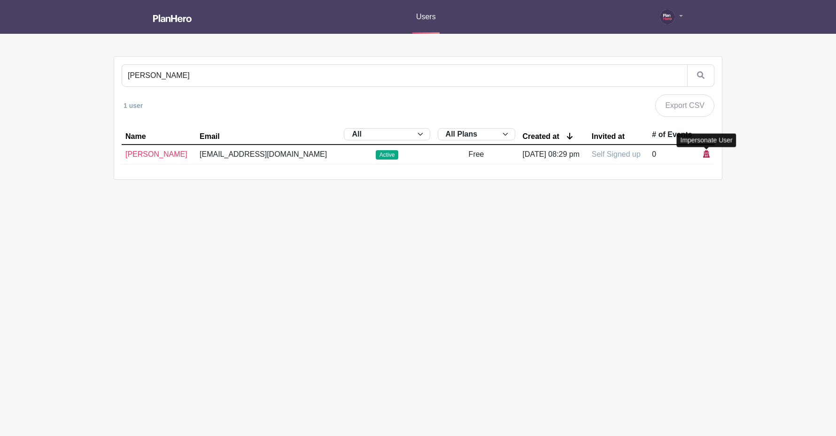
click at [707, 153] on icon at bounding box center [706, 154] width 7 height 8
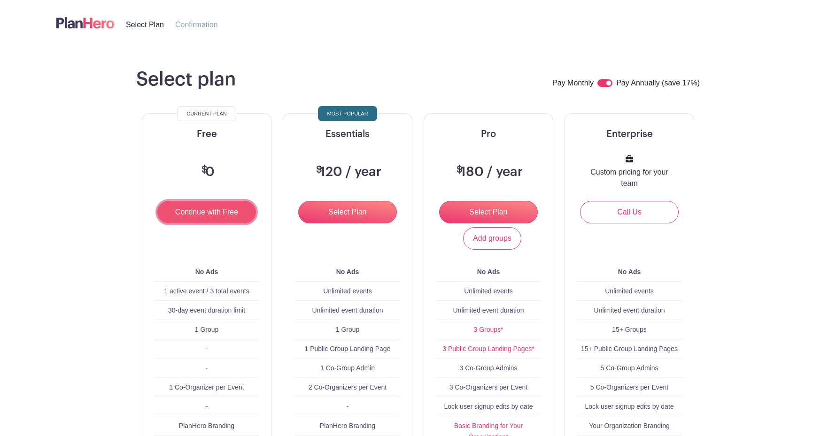
click at [179, 216] on input "Continue with Free" at bounding box center [206, 212] width 99 height 23
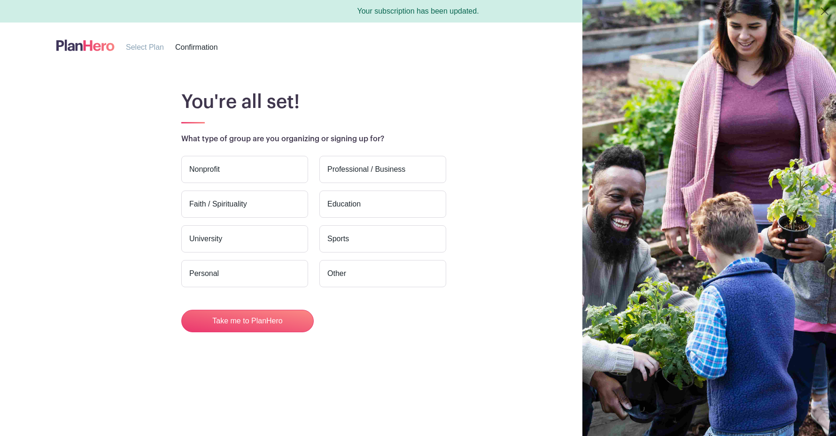
click at [210, 166] on label "Nonprofit" at bounding box center [244, 169] width 127 height 27
click at [0, 0] on input "Nonprofit" at bounding box center [0, 0] width 0 height 0
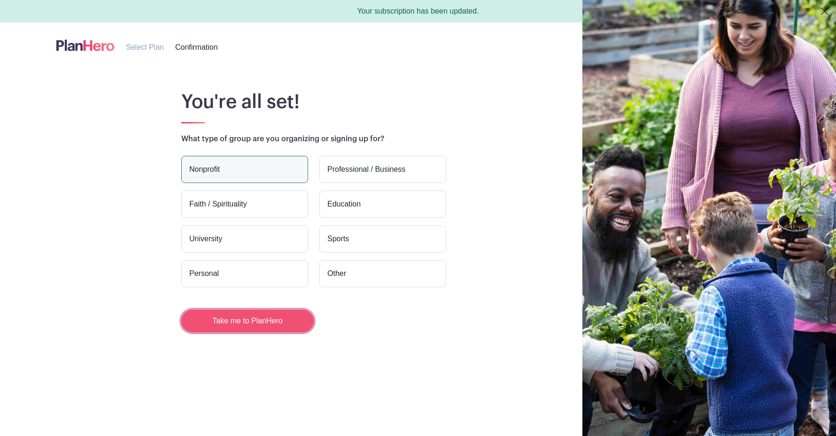
click at [250, 326] on button "Take me to PlanHero" at bounding box center [247, 321] width 132 height 23
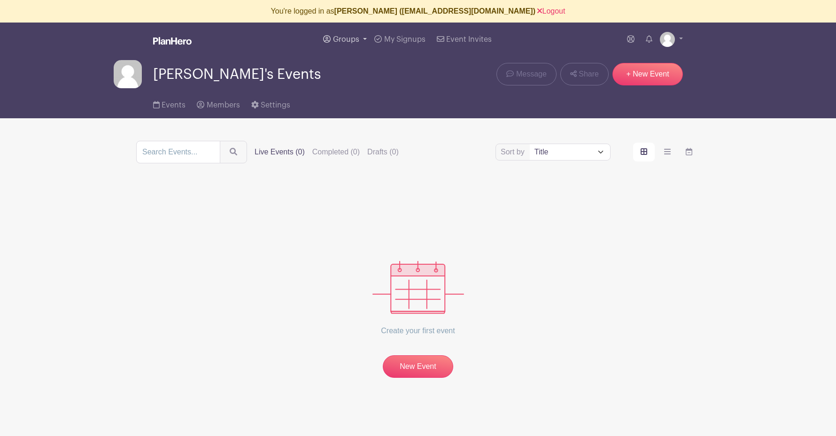
click at [340, 40] on span "Groups" at bounding box center [346, 40] width 26 height 8
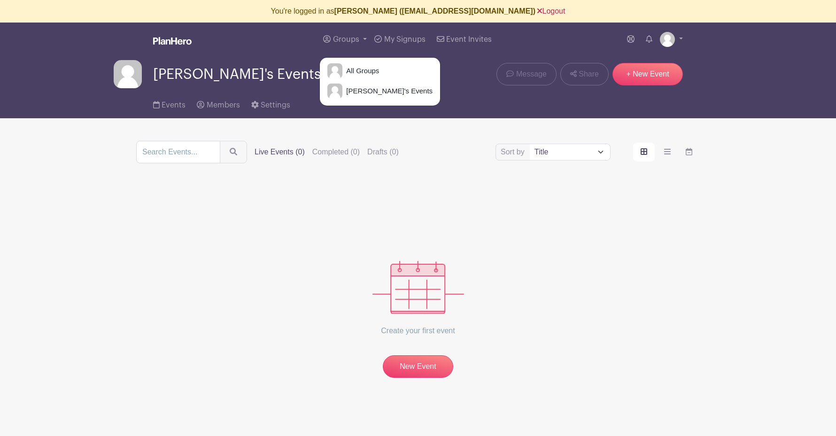
click at [537, 8] on link "Logout" at bounding box center [551, 11] width 28 height 8
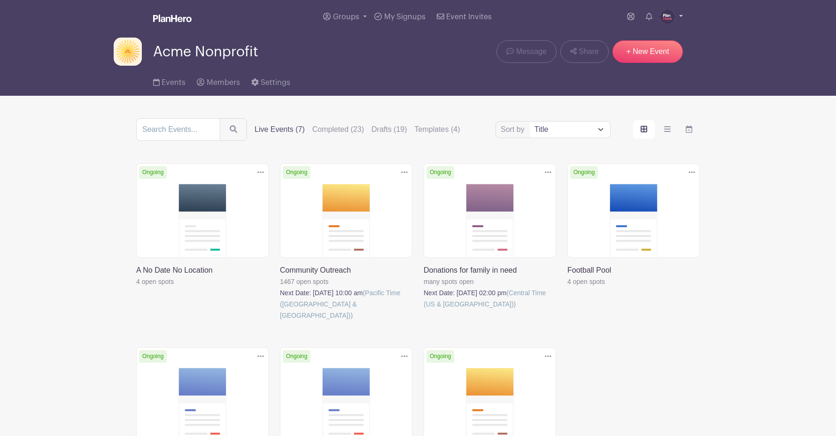
click at [669, 15] on img at bounding box center [667, 16] width 15 height 15
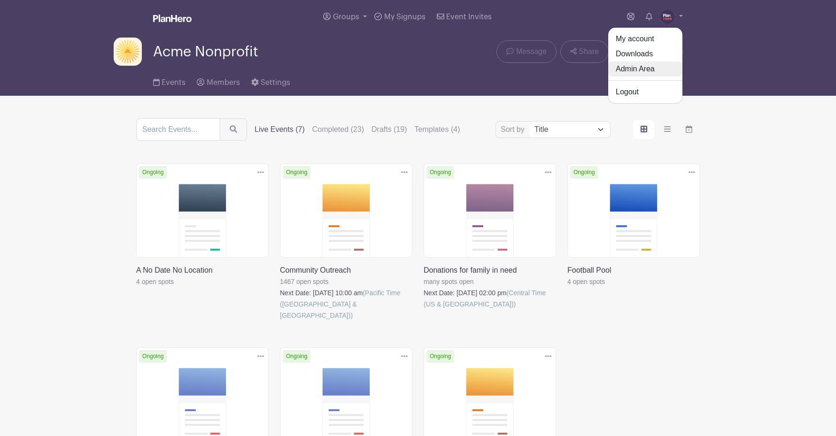
click at [634, 71] on link "Admin Area" at bounding box center [645, 69] width 74 height 15
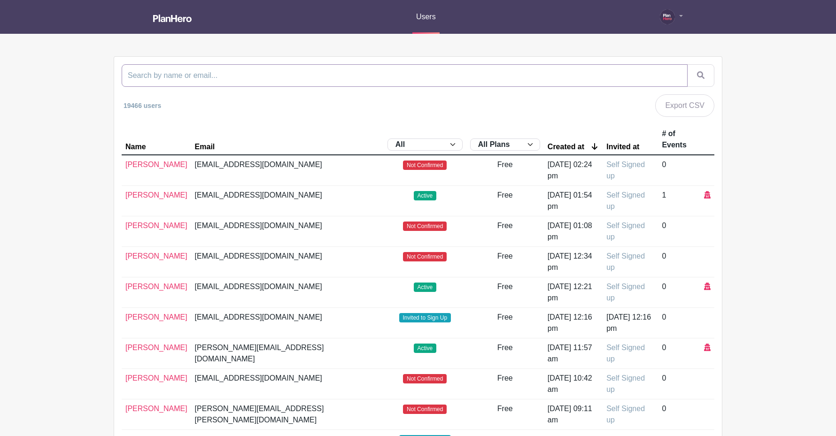
click at [273, 72] on input "search" at bounding box center [405, 75] width 566 height 23
type input "db"
click at [687, 64] on button "submit" at bounding box center [700, 75] width 27 height 23
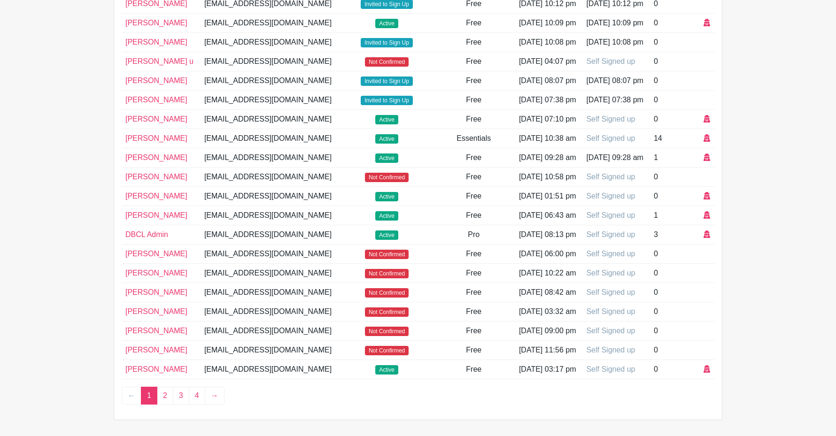
scroll to position [429, 0]
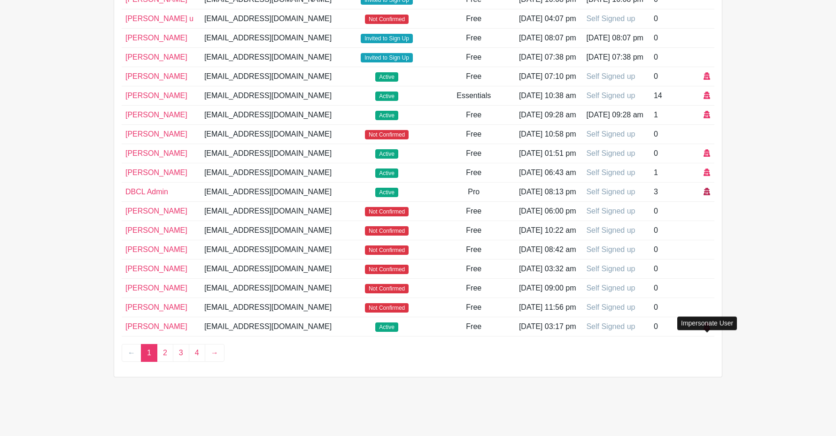
click at [704, 188] on icon at bounding box center [706, 192] width 7 height 8
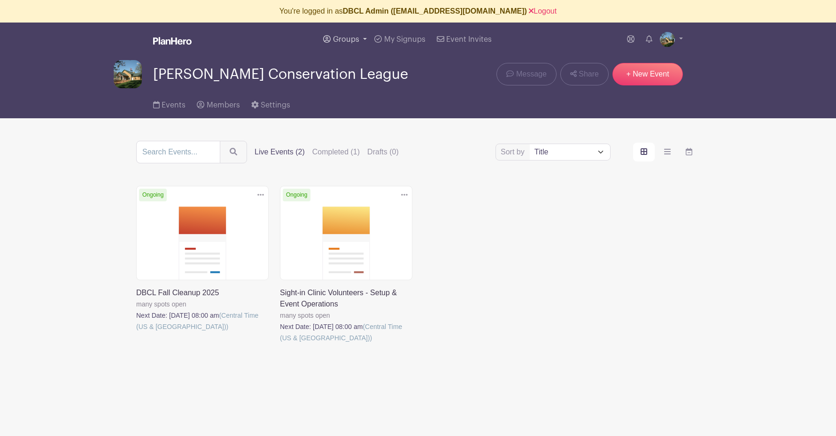
click at [352, 41] on span "Groups" at bounding box center [346, 40] width 26 height 8
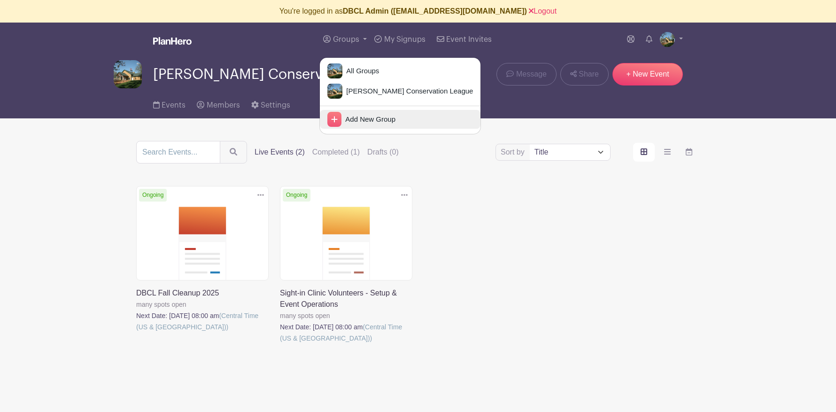
click at [356, 120] on span "Add New Group" at bounding box center [368, 119] width 54 height 11
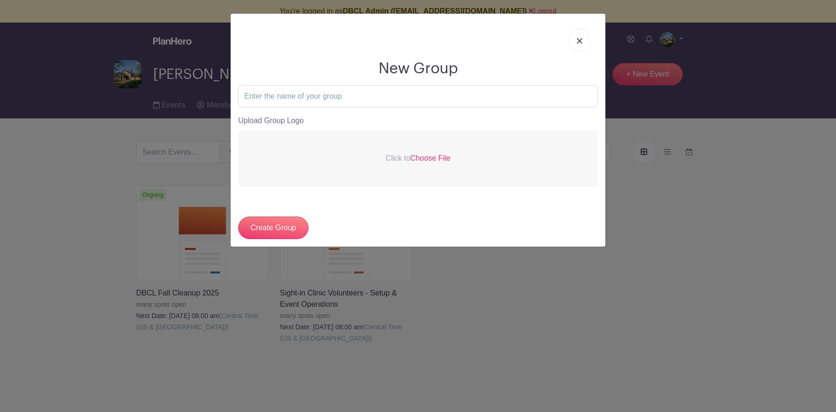
click at [580, 41] on img at bounding box center [580, 41] width 6 height 6
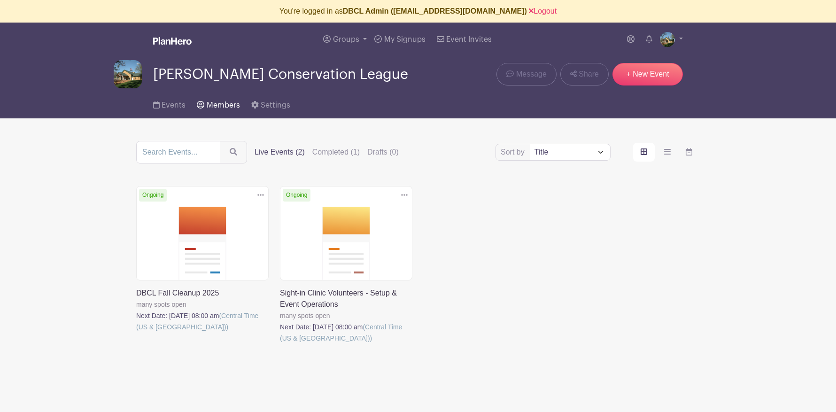
click at [216, 105] on span "Members" at bounding box center [223, 105] width 33 height 8
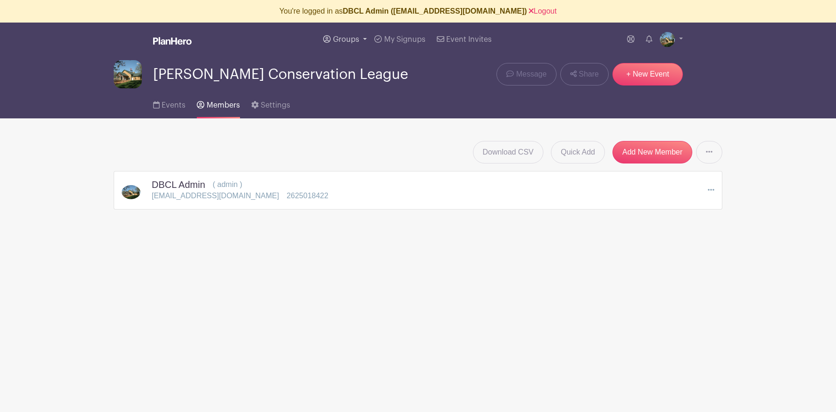
click at [349, 41] on span "Groups" at bounding box center [346, 40] width 26 height 8
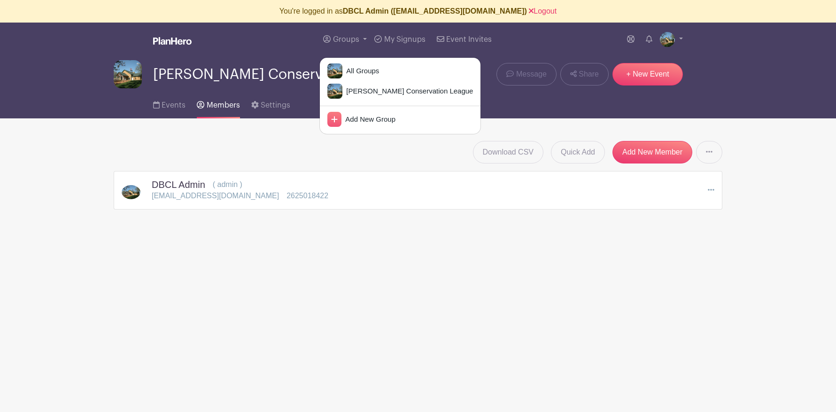
click at [273, 41] on div "Groups All Groups Daniel Boone Conservation League Add New Group My Signups Eve…" at bounding box center [437, 40] width 491 height 34
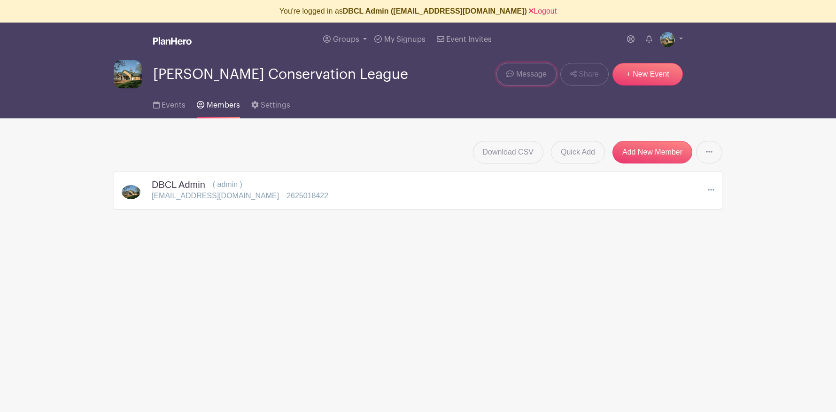
click at [525, 76] on span "Message" at bounding box center [531, 74] width 31 height 11
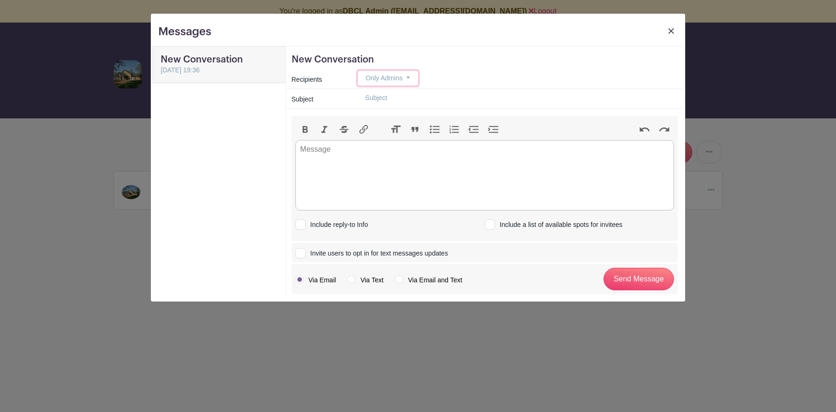
click at [387, 79] on span "Only Admins" at bounding box center [384, 78] width 37 height 8
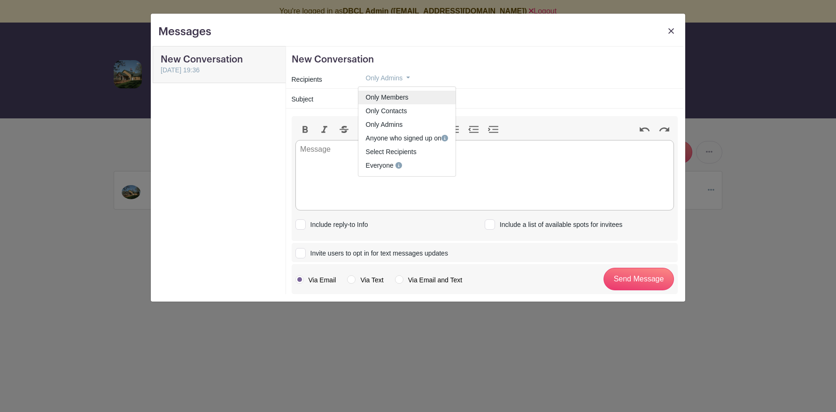
click at [384, 97] on span "Only Members" at bounding box center [387, 97] width 43 height 8
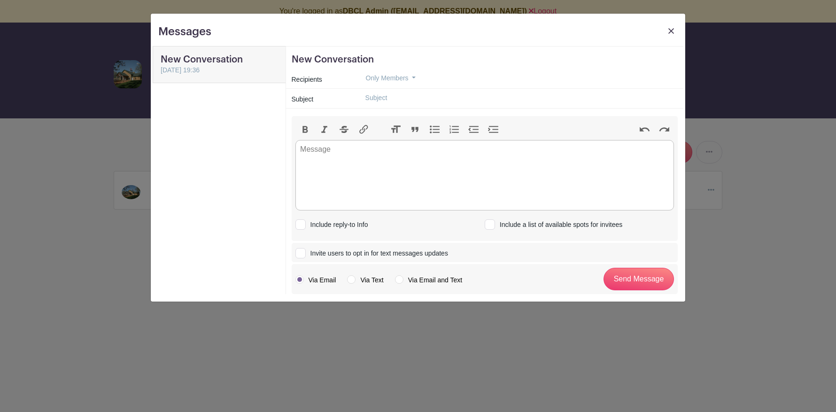
click at [350, 277] on label "Via Text" at bounding box center [365, 279] width 36 height 9
radio input "true"
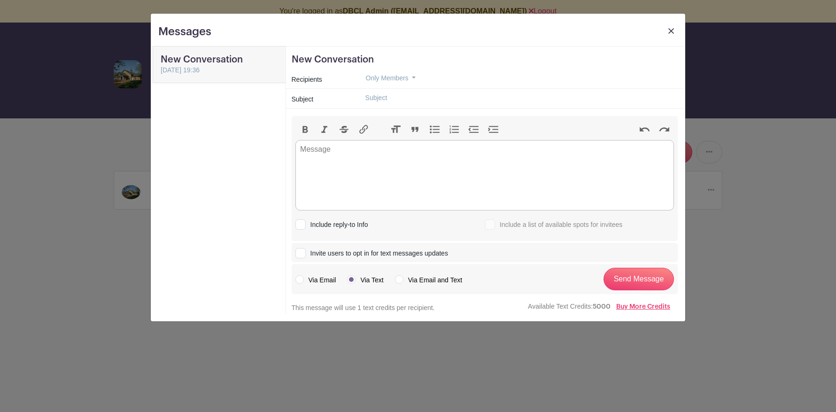
click at [352, 276] on label "Via Text" at bounding box center [365, 279] width 36 height 9
click at [303, 252] on div at bounding box center [300, 253] width 10 height 10
click at [301, 252] on input "Invite users to opt in for text messages updates" at bounding box center [298, 251] width 6 height 6
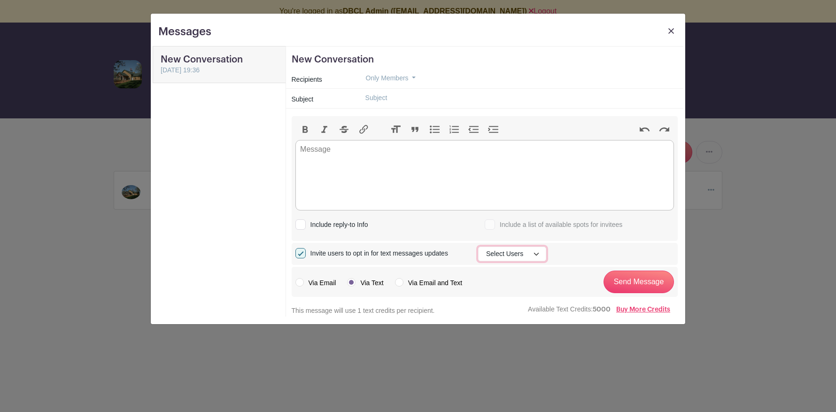
click at [495, 255] on button "Select Users" at bounding box center [512, 253] width 68 height 15
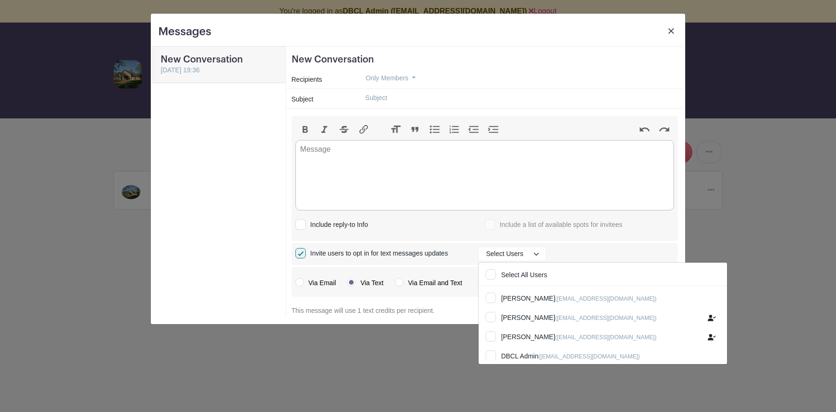
click at [301, 253] on div at bounding box center [300, 253] width 10 height 10
click at [301, 253] on input "Invite users to opt in for text messages updates" at bounding box center [298, 251] width 6 height 6
checkbox input "false"
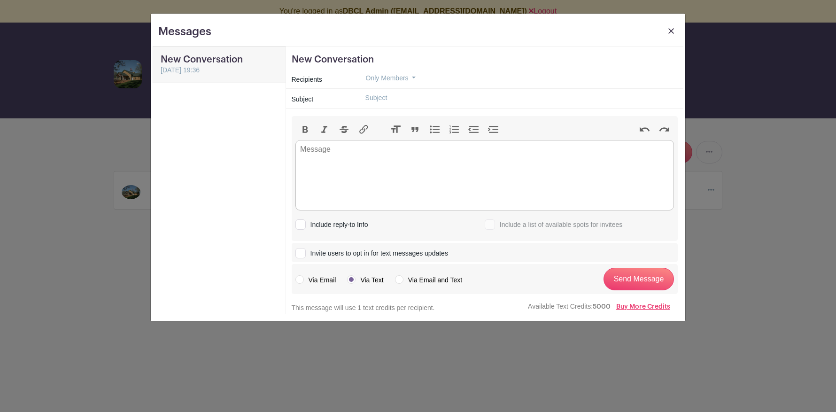
click at [669, 28] on img at bounding box center [671, 31] width 6 height 6
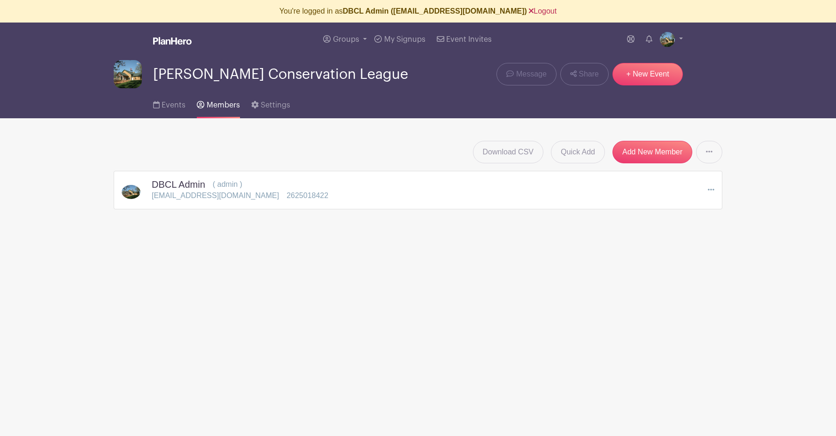
click at [537, 10] on link "Logout" at bounding box center [543, 11] width 28 height 8
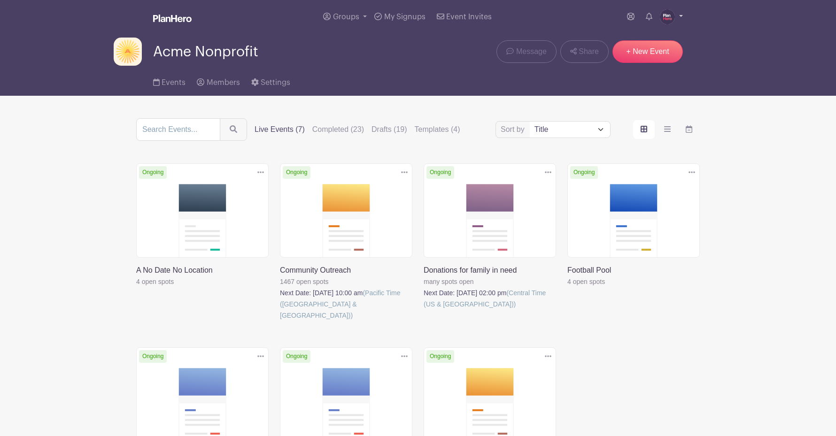
click at [672, 18] on img at bounding box center [667, 16] width 15 height 15
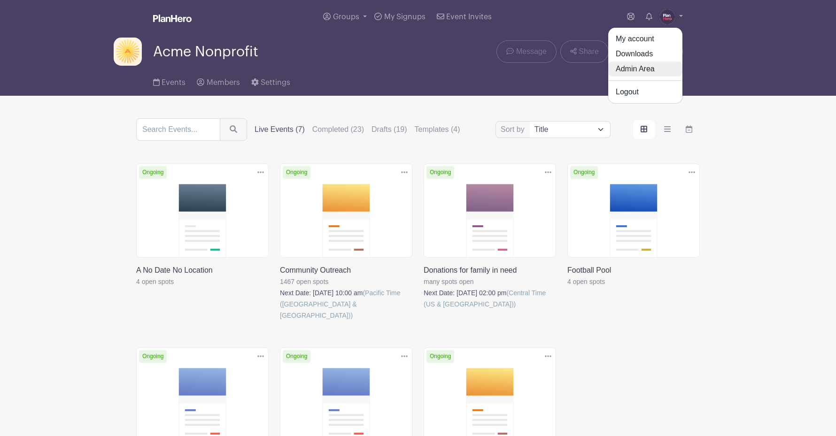
click at [644, 72] on link "Admin Area" at bounding box center [645, 69] width 74 height 15
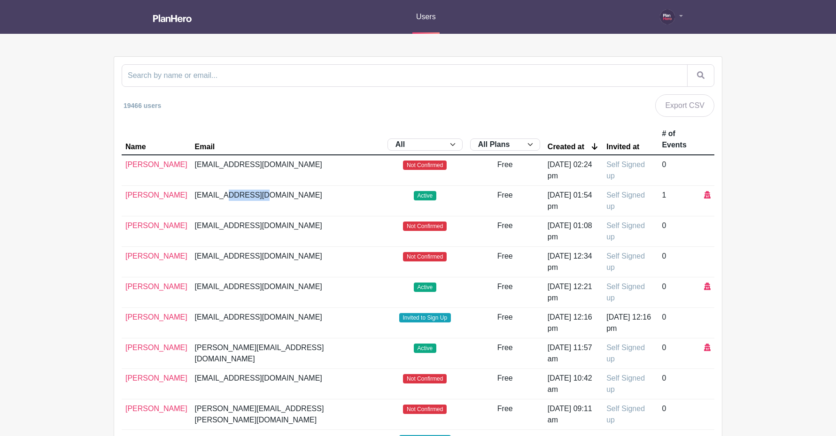
drag, startPoint x: 223, startPoint y: 208, endPoint x: 282, endPoint y: 212, distance: 58.8
click at [282, 212] on td "badkins@novec.com" at bounding box center [287, 201] width 192 height 31
copy td "novec.com"
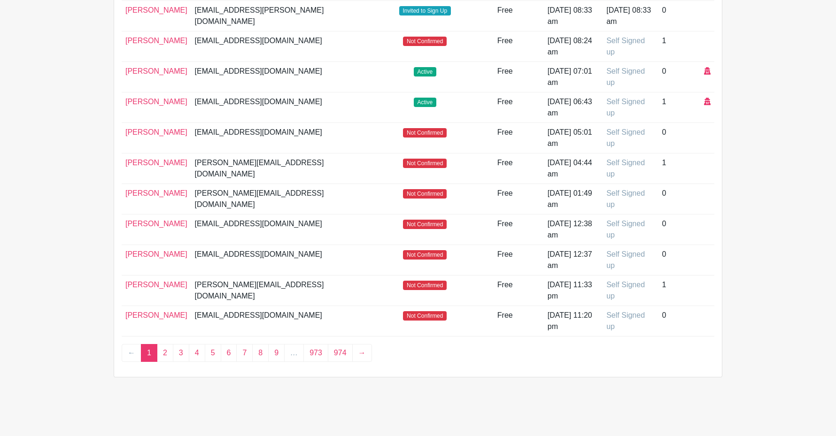
scroll to position [654, 0]
click at [166, 353] on link "2" at bounding box center [165, 353] width 16 height 18
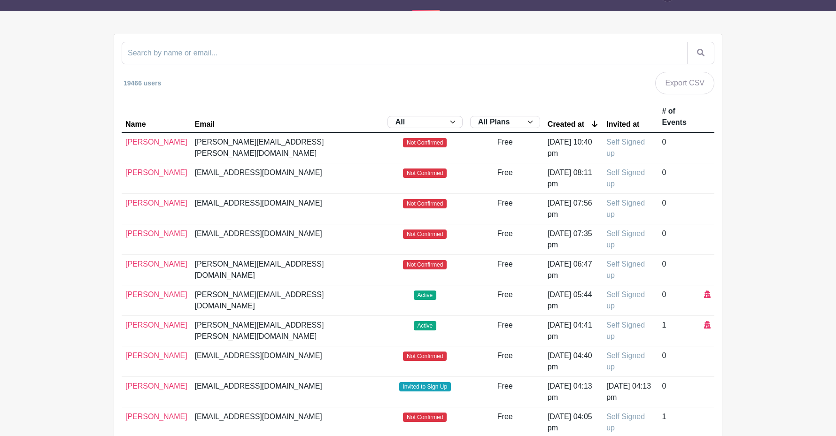
scroll to position [22, 0]
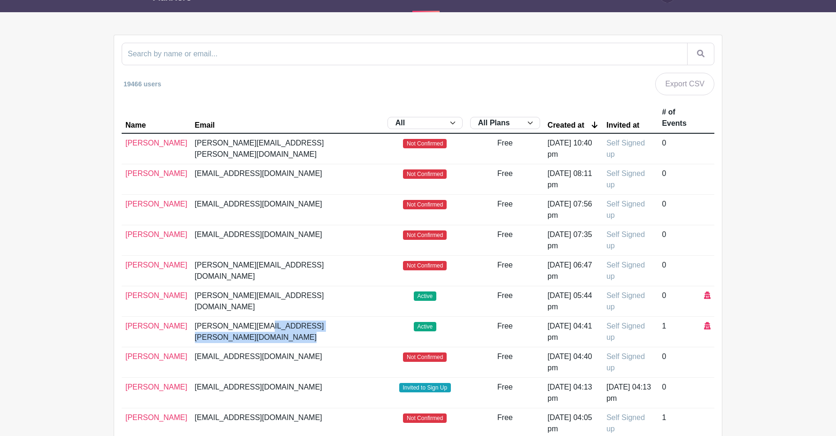
drag, startPoint x: 254, startPoint y: 326, endPoint x: 309, endPoint y: 331, distance: 55.1
click at [309, 331] on tr "Michelle Stanton michelle.stanton@sodexo.com Active Free Thu, Sep 11, 2025 at 0…" at bounding box center [418, 332] width 592 height 31
copy tr "sodexo.com"
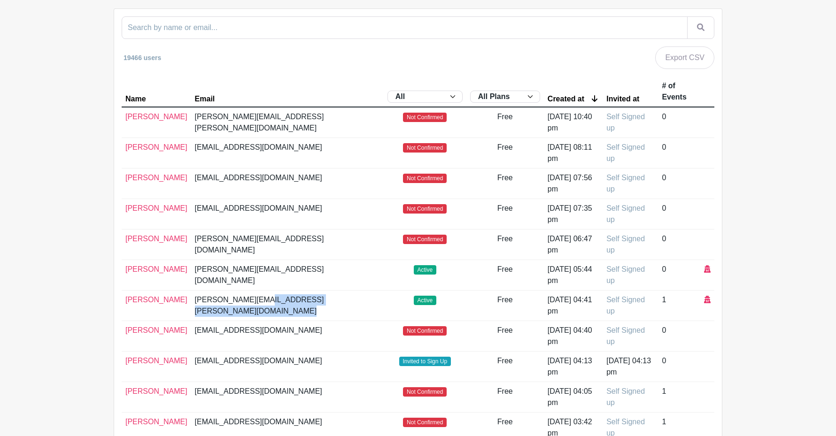
scroll to position [0, 0]
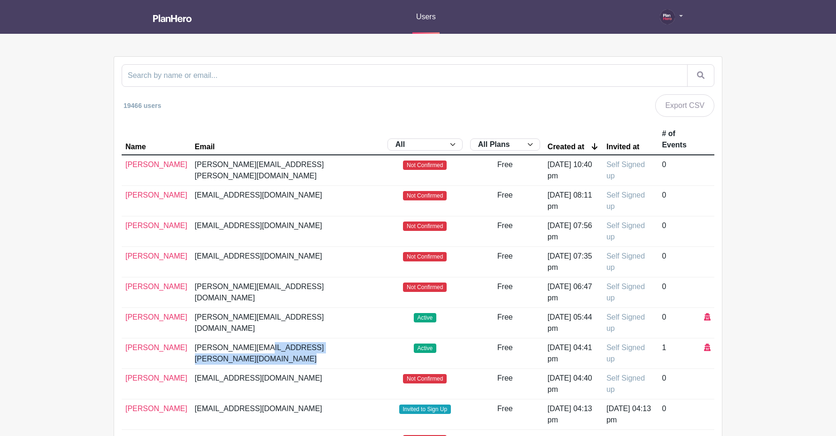
click at [672, 18] on img at bounding box center [667, 16] width 15 height 15
click at [652, 38] on link "My account" at bounding box center [645, 37] width 74 height 15
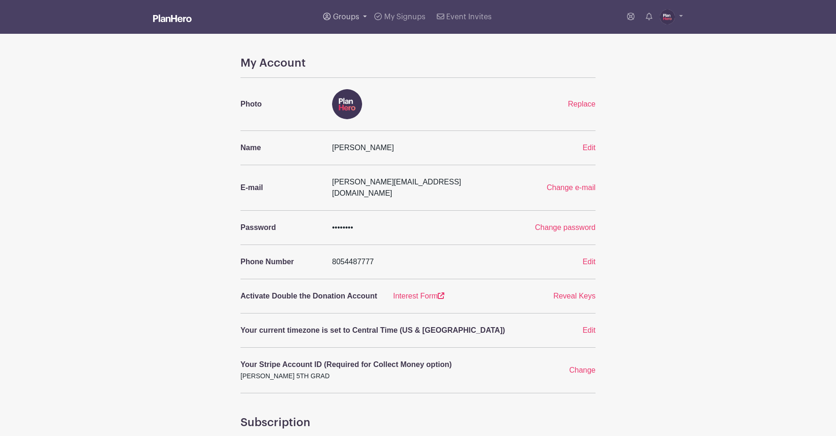
click at [341, 14] on span "Groups" at bounding box center [346, 17] width 26 height 8
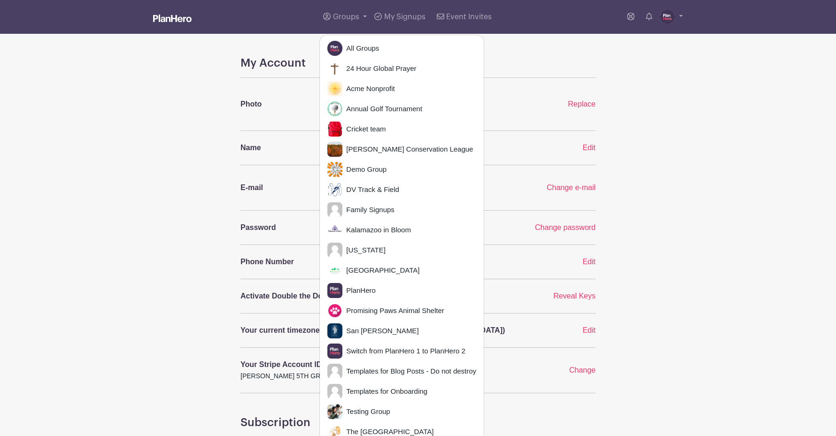
click at [643, 105] on div "My Account Photo Replace Name Julie Farrell Edit E-mail julie@planhero.com Chan…" at bounding box center [418, 365] width 620 height 618
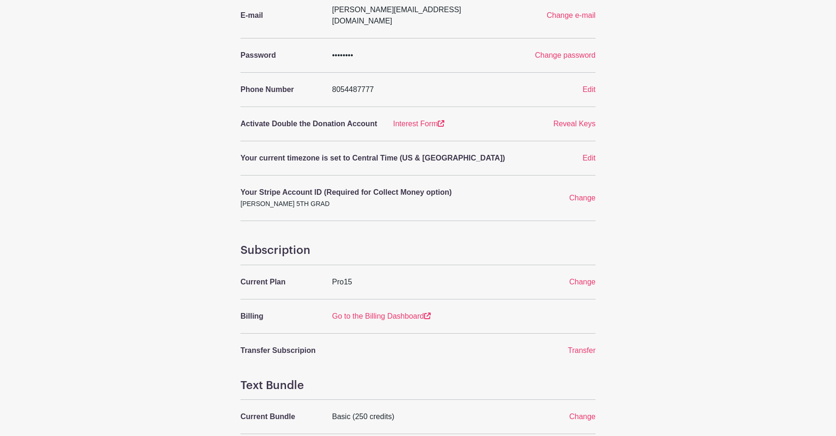
scroll to position [200, 0]
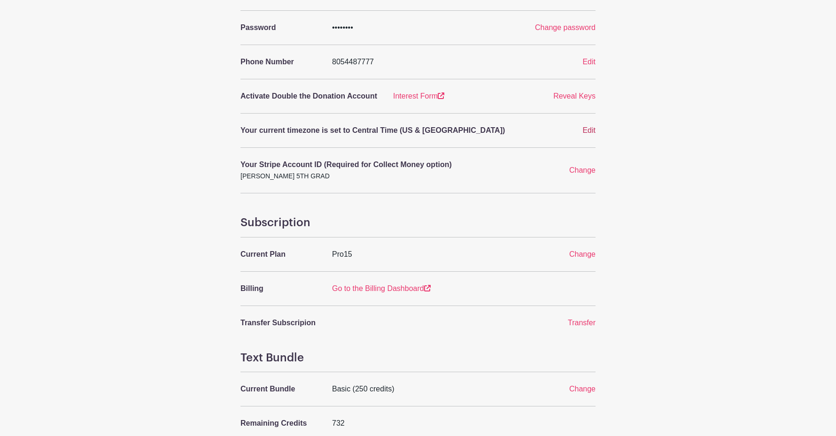
click at [586, 126] on span "Edit" at bounding box center [588, 130] width 13 height 8
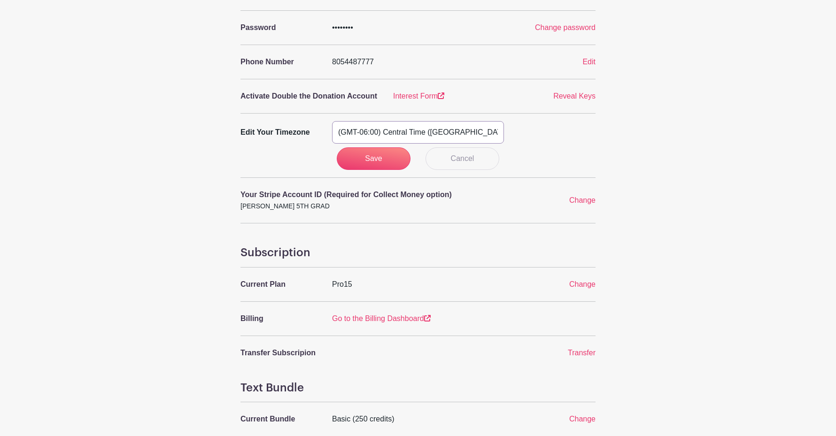
click at [462, 121] on select "(GMT-12:00) International Date Line West (GMT-11:00) American Samoa (GMT-11:00)…" at bounding box center [418, 132] width 172 height 23
select select "Pacific Time (US & Canada)"
click at [369, 147] on input "Save" at bounding box center [374, 158] width 74 height 23
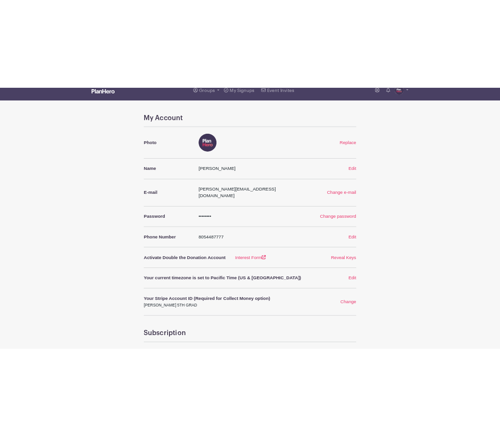
scroll to position [0, 0]
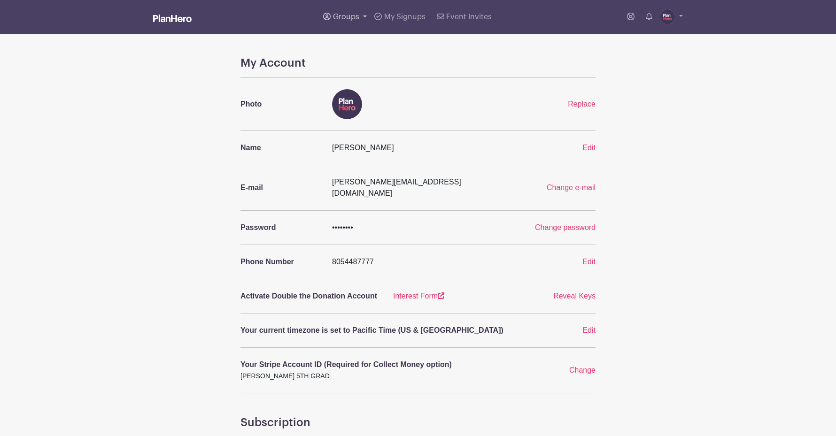
click at [351, 14] on span "Groups" at bounding box center [346, 17] width 26 height 8
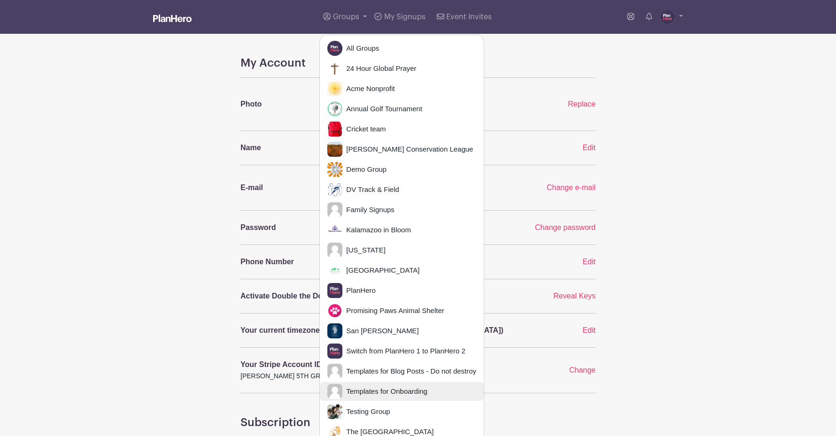
click at [383, 386] on span "Templates for Onboarding" at bounding box center [384, 391] width 85 height 11
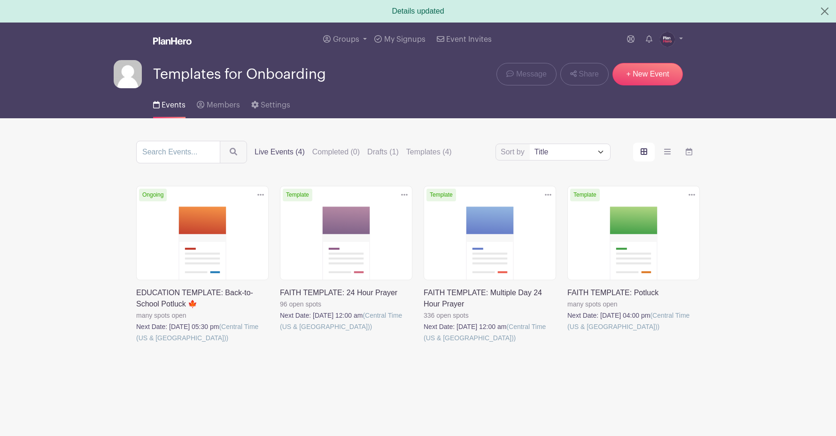
click at [136, 344] on link at bounding box center [136, 344] width 0 height 0
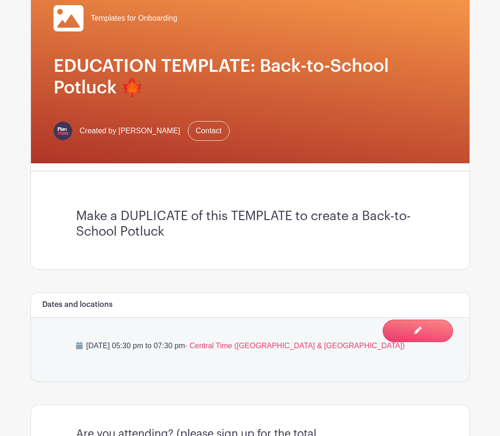
scroll to position [165, 0]
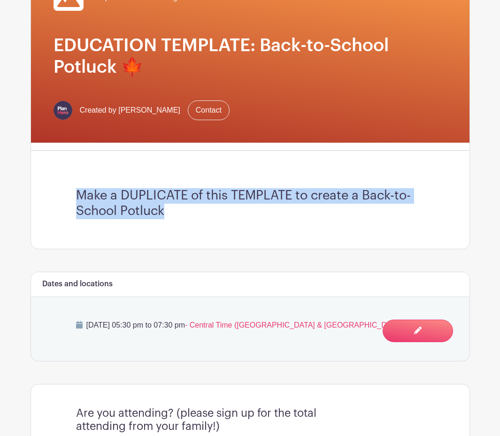
drag, startPoint x: 183, startPoint y: 214, endPoint x: 71, endPoint y: 193, distance: 113.2
click at [71, 193] on div "Make a DUPLICATE of this TEMPLATE to create a Back-to-School Potluck" at bounding box center [250, 203] width 393 height 91
copy h3 "Make a DUPLICATE of this TEMPLATE to create a Back-to-School Potluck"
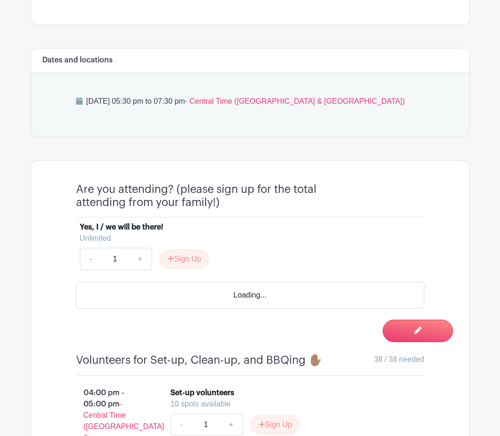
scroll to position [401, 0]
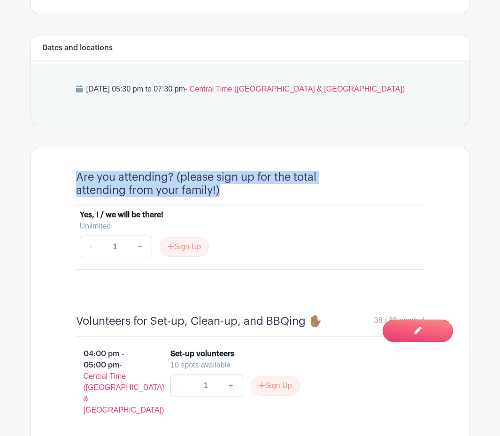
drag, startPoint x: 197, startPoint y: 191, endPoint x: 71, endPoint y: 177, distance: 126.0
click at [71, 177] on div "Are you attending? (please sign up for the total attending from your family!) Y…" at bounding box center [250, 220] width 393 height 145
copy h4 "Are you attending? (please sign up for the total attending from your family!)"
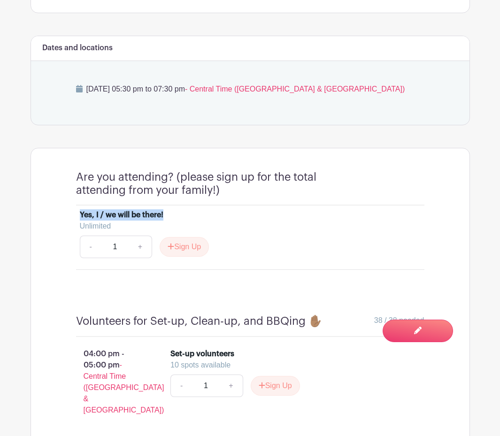
drag, startPoint x: 152, startPoint y: 215, endPoint x: 78, endPoint y: 213, distance: 73.3
click at [78, 212] on li "Yes, I / we will be there! Unlimited - 1 + Sign Up" at bounding box center [250, 238] width 348 height 64
copy div "Yes, I / we will be there!"
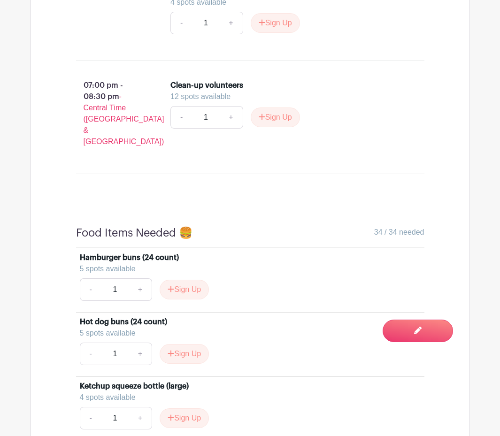
scroll to position [1119, 0]
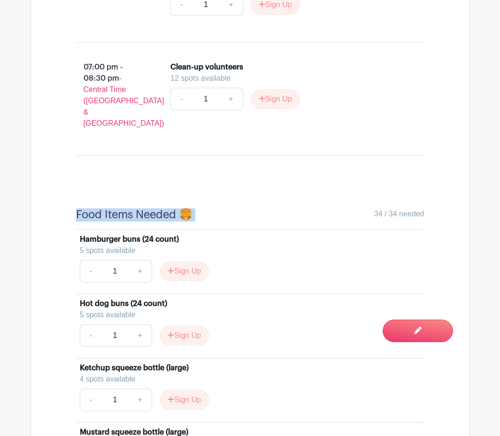
drag, startPoint x: 165, startPoint y: 177, endPoint x: 68, endPoint y: 179, distance: 97.2
copy div "Food Items Needed 🍔"
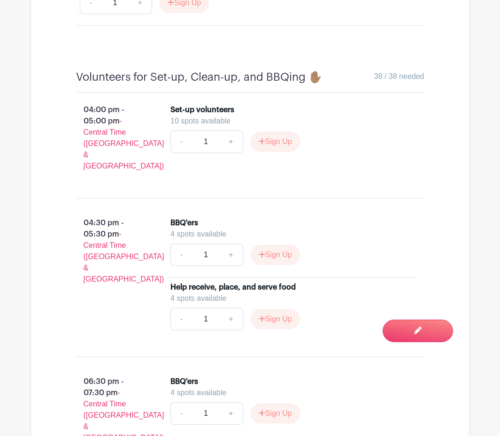
scroll to position [648, 0]
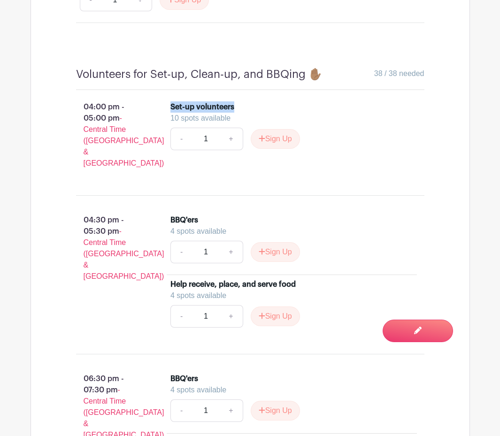
drag, startPoint x: 237, startPoint y: 106, endPoint x: 167, endPoint y: 106, distance: 70.0
click at [168, 106] on li "Set-up volunteers 10 spots available - 1 + Sign Up" at bounding box center [292, 130] width 250 height 64
copy div "Set-up volunteers"
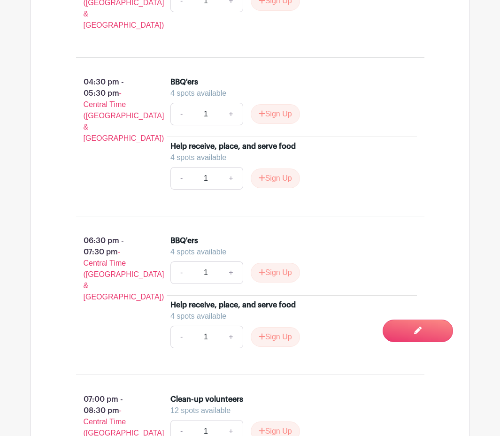
scroll to position [857, 0]
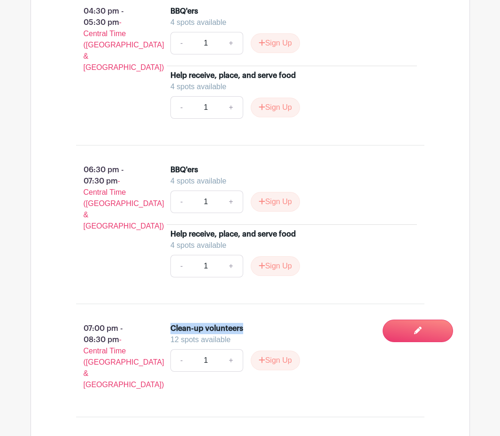
drag, startPoint x: 171, startPoint y: 308, endPoint x: 277, endPoint y: 311, distance: 106.1
click at [277, 323] on div "Clean-up volunteers" at bounding box center [291, 328] width 243 height 11
copy div "Clean-up volunteers"
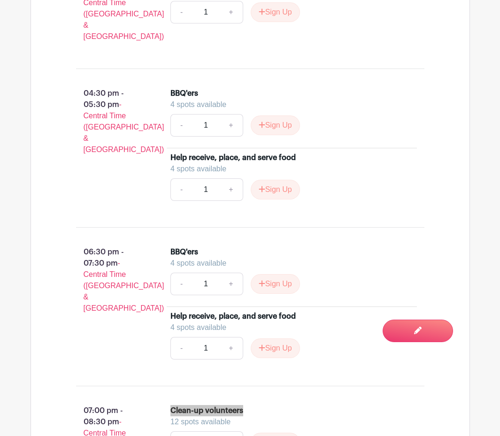
scroll to position [776, 0]
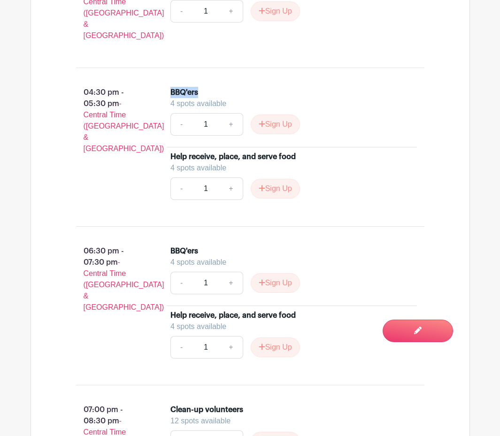
drag, startPoint x: 207, startPoint y: 73, endPoint x: 163, endPoint y: 72, distance: 43.7
click at [163, 83] on div "BBQ'ers 4 spots available - 1 + Sign Up Help receive, place, and serve food 4 s…" at bounding box center [297, 147] width 284 height 128
copy div "BBQ'ers"
drag, startPoint x: 300, startPoint y: 138, endPoint x: 166, endPoint y: 136, distance: 134.3
click at [166, 136] on div "BBQ'ers 4 spots available - 1 + Sign Up Help receive, place, and serve food 4 s…" at bounding box center [297, 147] width 284 height 128
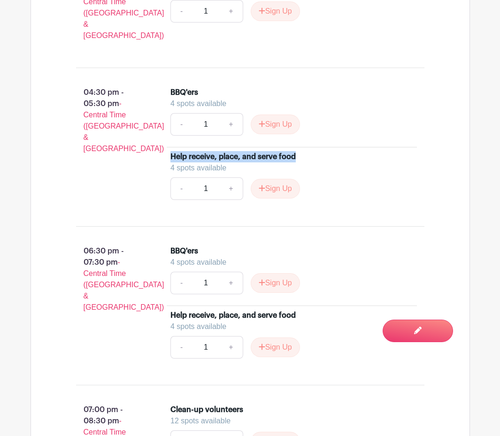
copy div "Help receive, place, and serve food"
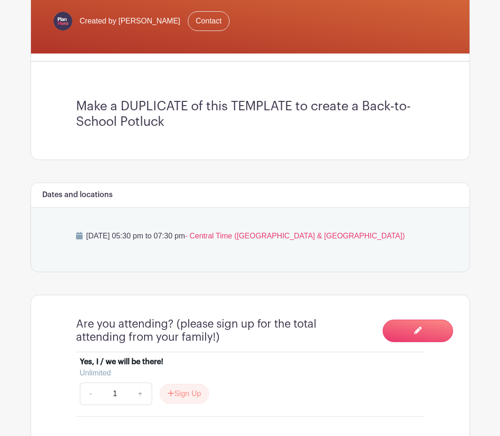
scroll to position [0, 0]
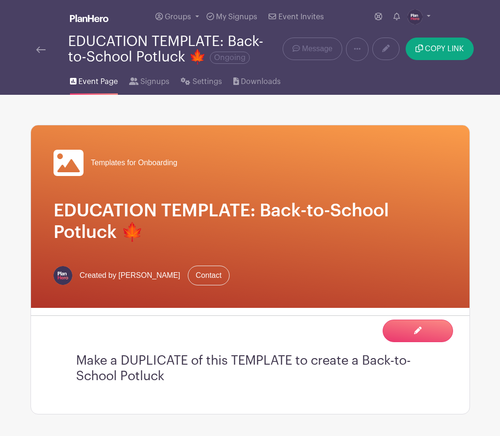
click at [40, 51] on img at bounding box center [40, 49] width 9 height 7
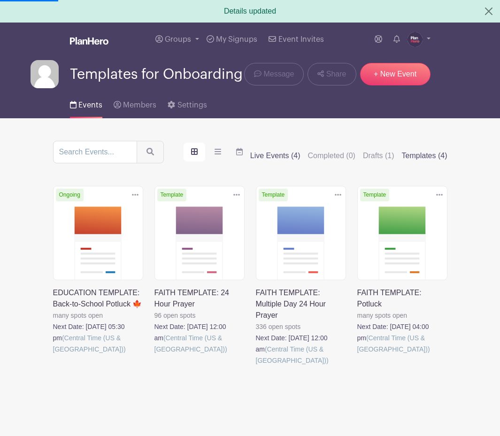
click at [417, 157] on label "Templates (4)" at bounding box center [425, 155] width 46 height 11
click at [0, 0] on input "Templates (4)" at bounding box center [0, 0] width 0 height 0
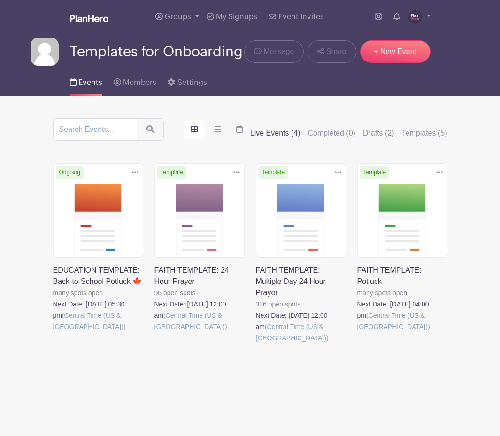
click at [357, 332] on link at bounding box center [357, 332] width 0 height 0
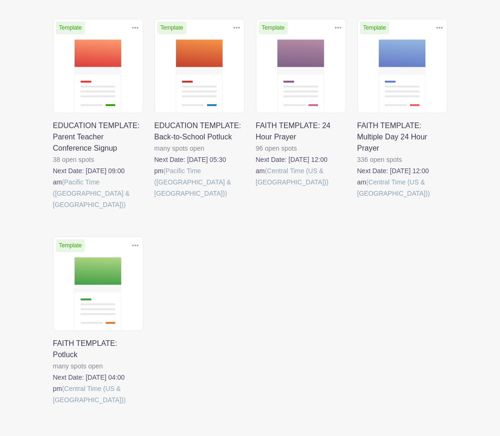
scroll to position [131, 0]
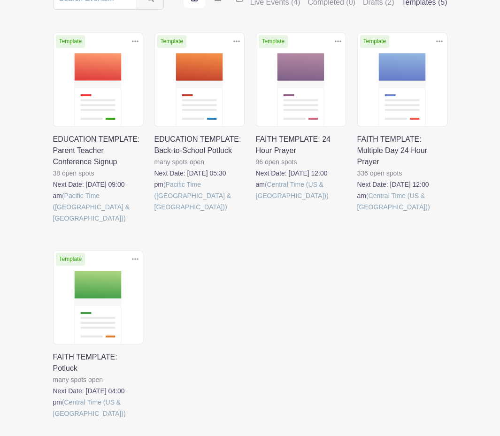
click at [53, 224] on link at bounding box center [53, 224] width 0 height 0
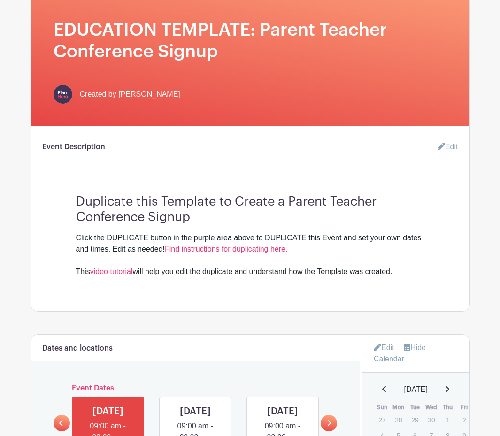
scroll to position [223, 0]
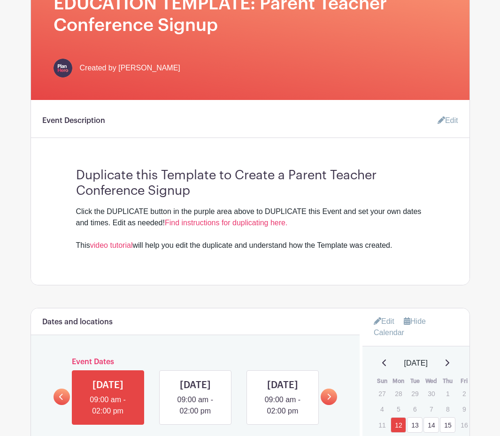
drag, startPoint x: 360, startPoint y: 244, endPoint x: 69, endPoint y: 205, distance: 293.2
click at [69, 205] on div "Duplicate this Template to Create a Parent Teacher Conference Signup Click the …" at bounding box center [250, 206] width 393 height 91
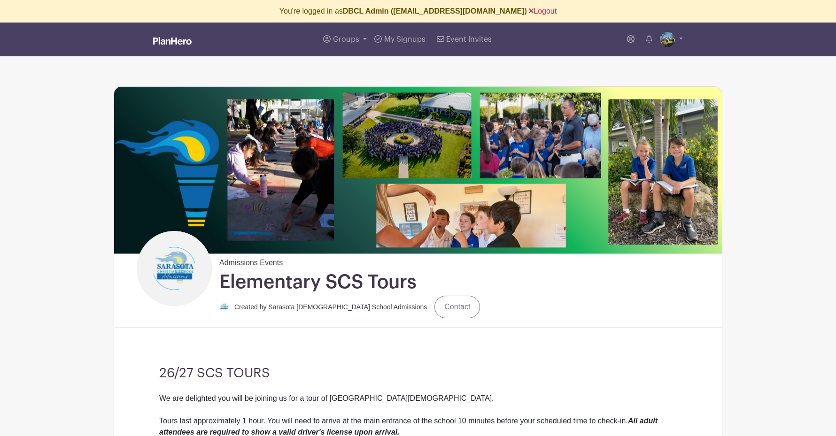
click at [538, 11] on link "Logout" at bounding box center [543, 11] width 28 height 8
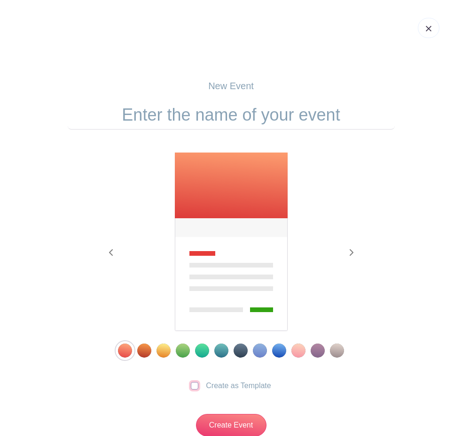
click at [194, 387] on input "Create as Template" at bounding box center [195, 386] width 8 height 8
checkbox input "true"
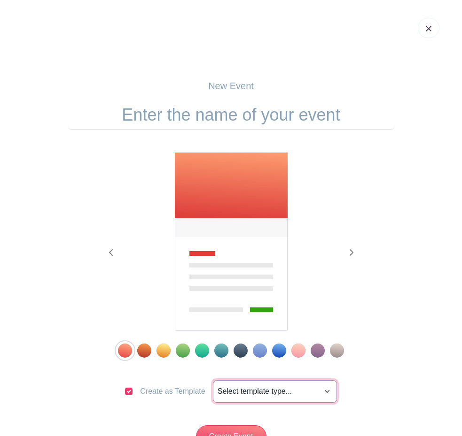
click at [245, 394] on select "Select template type... Nonprofit Professional Faith Education University Sport…" at bounding box center [275, 391] width 124 height 23
select select "education"
click at [218, 119] on input "text" at bounding box center [231, 114] width 327 height 29
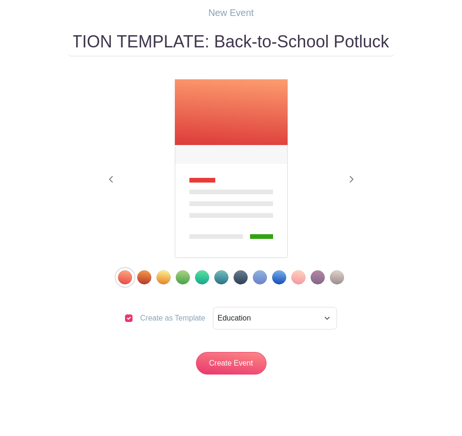
scroll to position [93, 0]
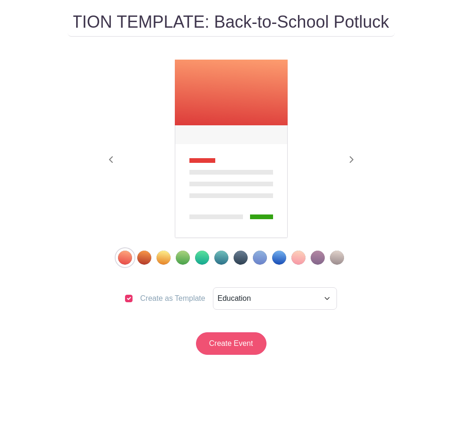
type input "EDUCATION TEMPLATE: Back-to-School Potluck"
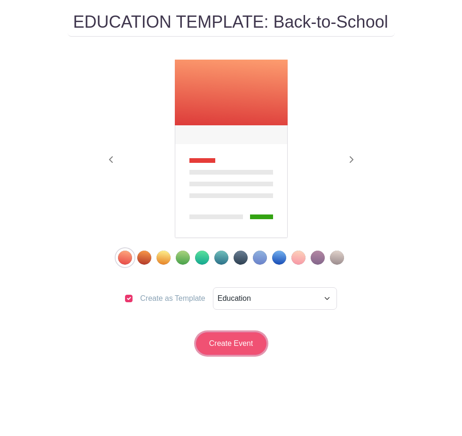
click at [225, 346] on input "Create Event" at bounding box center [231, 343] width 70 height 23
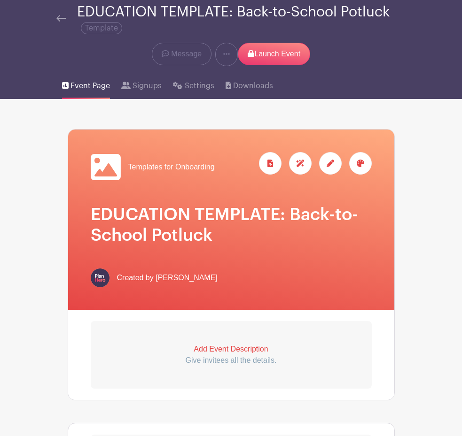
scroll to position [42, 0]
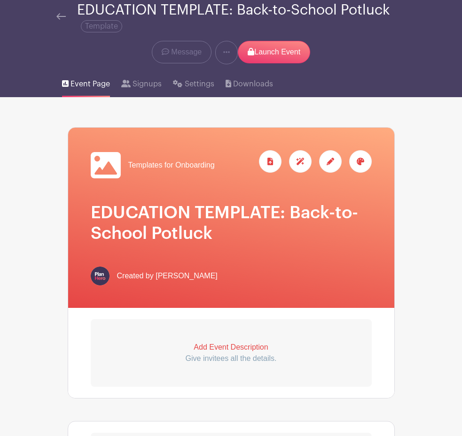
click at [330, 167] on div at bounding box center [330, 161] width 23 height 23
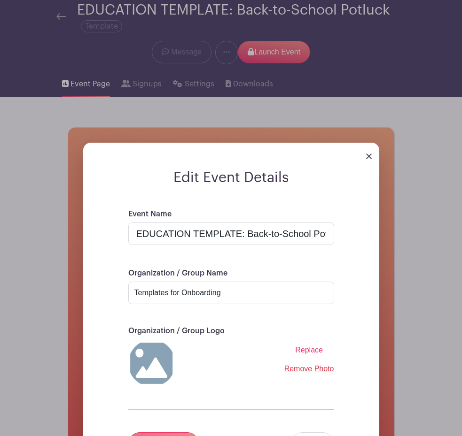
click at [371, 155] on div at bounding box center [231, 156] width 296 height 26
click at [367, 158] on img at bounding box center [369, 157] width 6 height 6
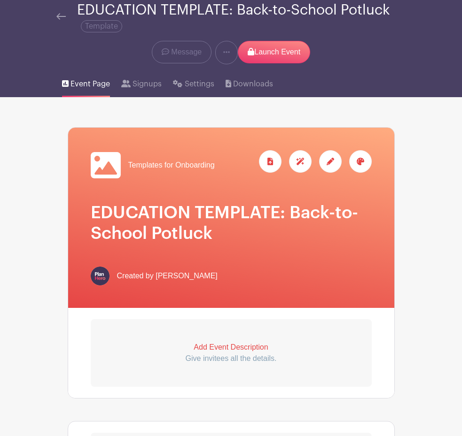
click at [368, 155] on div at bounding box center [360, 161] width 23 height 23
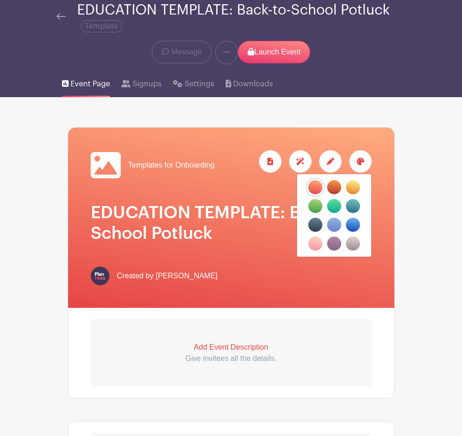
click at [335, 191] on label "filters" at bounding box center [334, 187] width 14 height 14
click at [0, 0] on input "filters" at bounding box center [0, 0] width 0 height 0
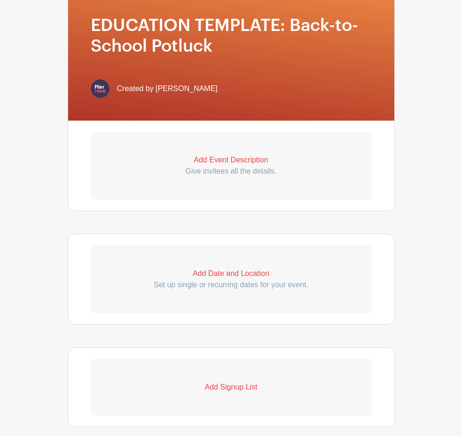
scroll to position [154, 0]
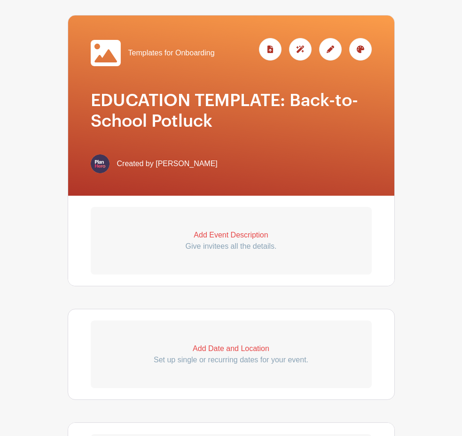
click at [234, 234] on p "Add Event Description" at bounding box center [231, 235] width 281 height 11
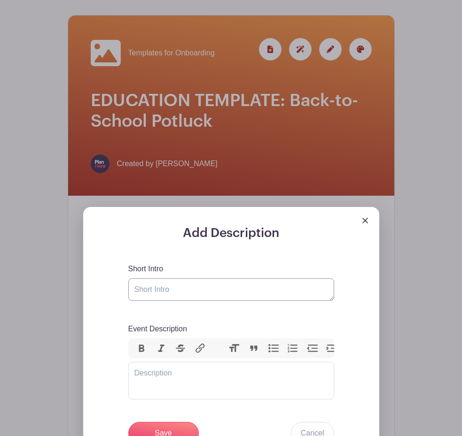
click at [230, 292] on textarea "Short Intro" at bounding box center [231, 289] width 206 height 23
paste textarea "Make a DUPLICATE of this TEMPLATE to create a Back-to-School Potluck"
type textarea "Make a DUPLICATE of this TEMPLATE to create a Back-to-School Potluck"
click at [165, 429] on input "Save" at bounding box center [163, 433] width 70 height 23
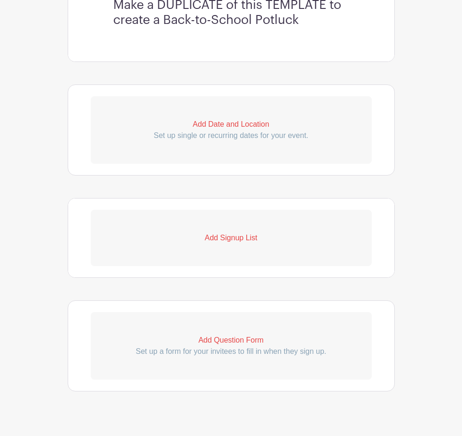
scroll to position [500, 0]
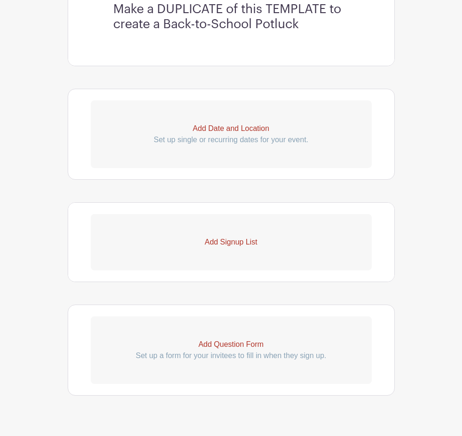
click at [219, 131] on p "Add Date and Location" at bounding box center [231, 128] width 281 height 11
click at [219, 127] on p "Add Date and Location" at bounding box center [231, 128] width 281 height 11
select select "8"
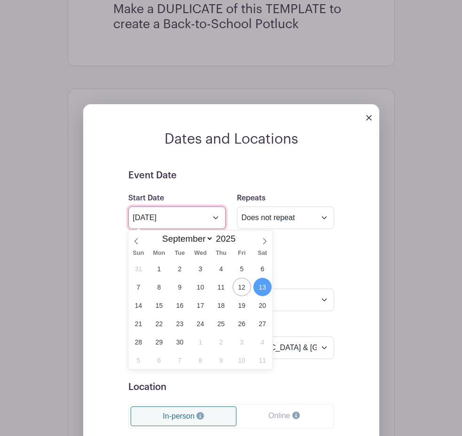
click at [215, 221] on input "[DATE]" at bounding box center [176, 218] width 97 height 23
click at [237, 235] on span at bounding box center [239, 236] width 7 height 5
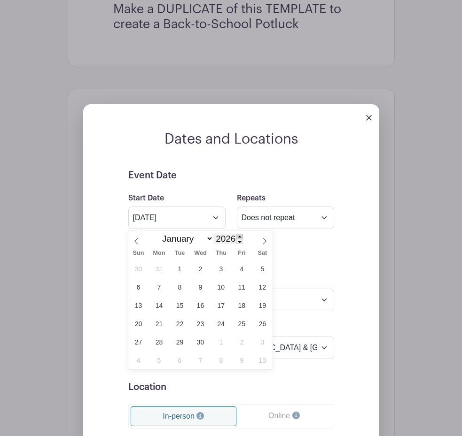
click at [237, 235] on span at bounding box center [239, 236] width 7 height 5
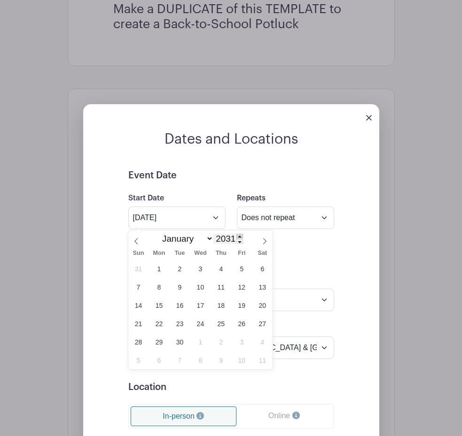
click at [237, 235] on span at bounding box center [239, 236] width 7 height 5
type input "2035"
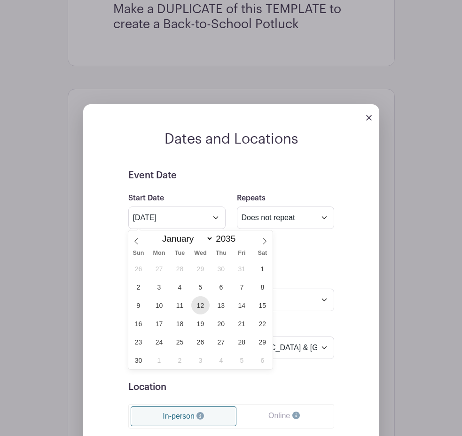
click at [200, 307] on span "12" at bounding box center [200, 305] width 18 height 18
type input "Sep 12 2035"
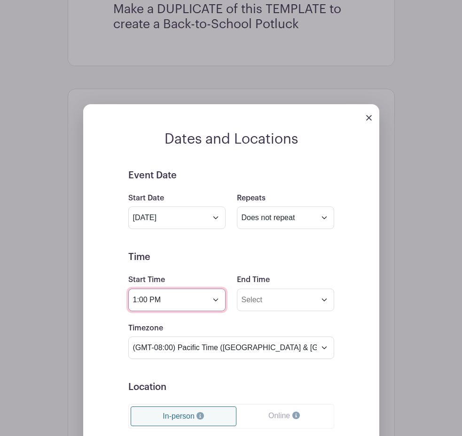
click at [175, 298] on input "1:00 PM" at bounding box center [176, 300] width 97 height 23
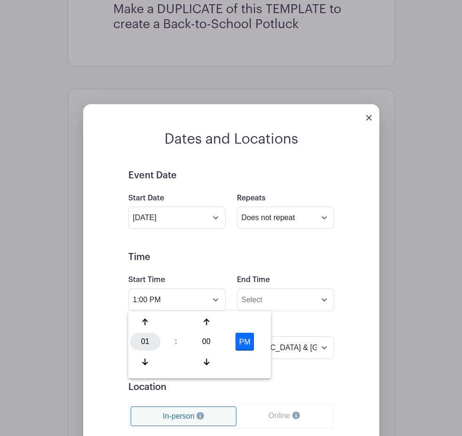
click at [145, 345] on div "01" at bounding box center [145, 342] width 31 height 18
click at [174, 341] on div "05" at bounding box center [180, 342] width 31 height 18
click at [196, 340] on div "00" at bounding box center [206, 342] width 31 height 18
click at [224, 341] on div "30" at bounding box center [215, 342] width 31 height 18
type input "5:30 PM"
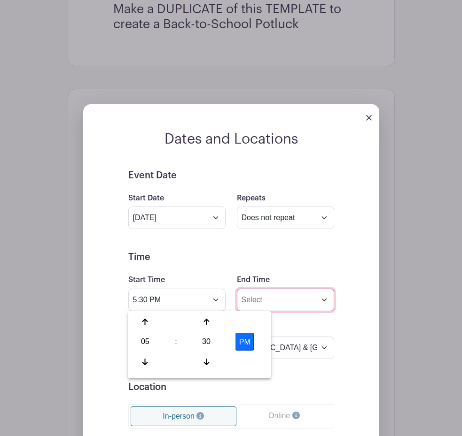
click at [257, 302] on input "End Time" at bounding box center [285, 300] width 97 height 23
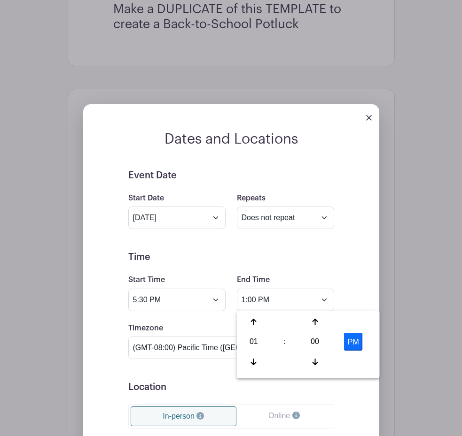
drag, startPoint x: 254, startPoint y: 338, endPoint x: 281, endPoint y: 340, distance: 27.3
click at [254, 338] on div "01" at bounding box center [254, 342] width 31 height 18
click at [354, 340] on div "07" at bounding box center [358, 342] width 31 height 18
drag, startPoint x: 310, startPoint y: 342, endPoint x: 316, endPoint y: 341, distance: 6.6
click at [310, 342] on div "00" at bounding box center [315, 342] width 31 height 18
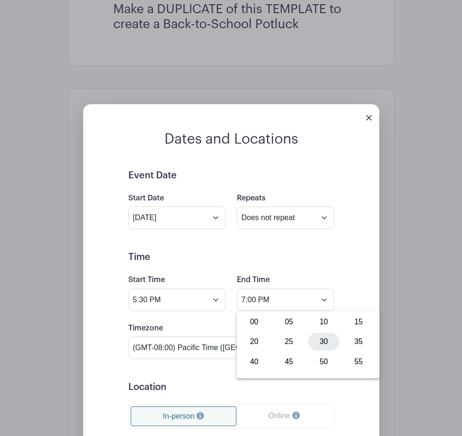
click at [327, 341] on div "30" at bounding box center [323, 342] width 31 height 18
type input "7:30 PM"
click at [186, 326] on div "Timezone (GMT-12:00) International Date Line West (GMT-11:00) American Samoa (G…" at bounding box center [231, 341] width 217 height 37
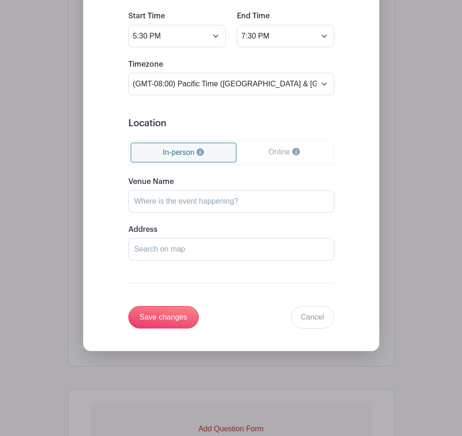
scroll to position [667, 0]
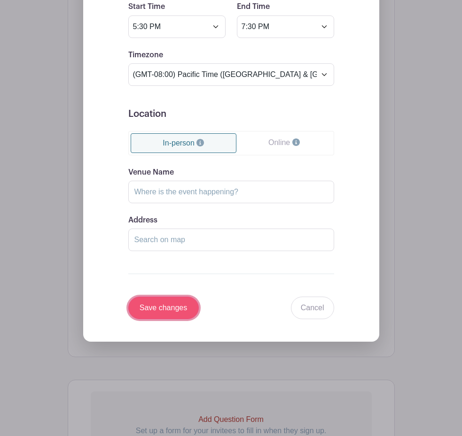
click at [159, 313] on input "Save changes" at bounding box center [163, 308] width 70 height 23
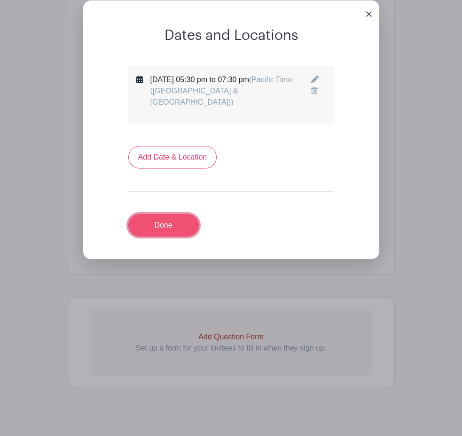
click at [156, 225] on link "Done" at bounding box center [163, 225] width 70 height 23
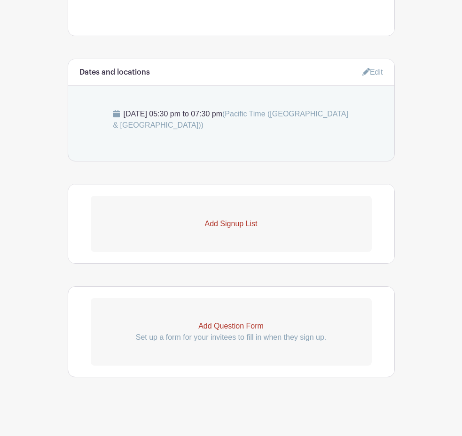
scroll to position [423, 0]
click at [224, 223] on p "Add Signup List" at bounding box center [231, 223] width 281 height 11
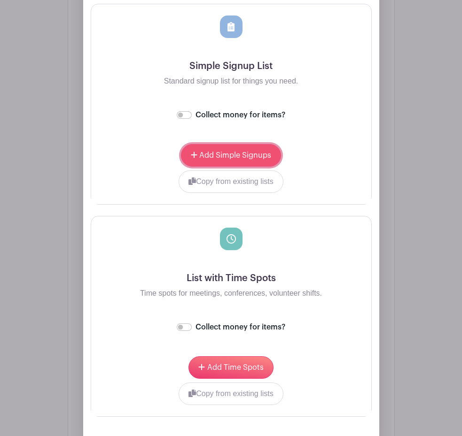
click at [216, 157] on span "Add Simple Signups" at bounding box center [235, 156] width 72 height 8
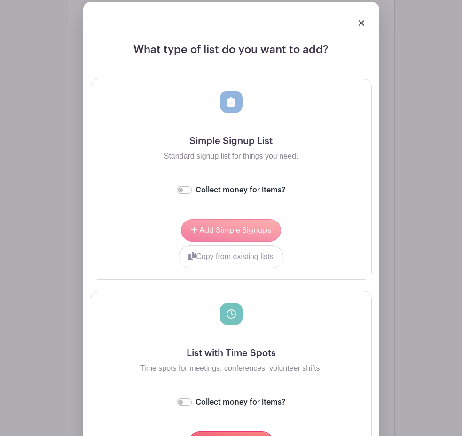
scroll to position [794, 0]
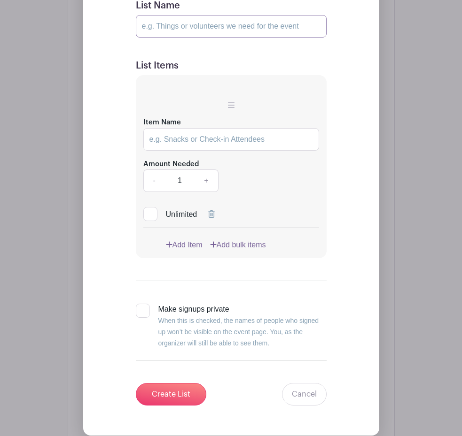
click at [169, 27] on input "List Name" at bounding box center [231, 26] width 191 height 23
paste input "Are you attending? (please sign up for the total attending from your family!)"
type input "Are you attending? (please sign up for the total attending from your family!)"
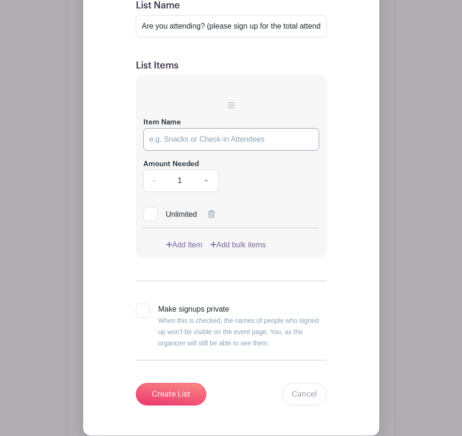
click at [179, 139] on input "Item Name" at bounding box center [231, 139] width 176 height 23
paste input "Yes, I / we will be there!"
type input "Yes, I / we will be there!"
click at [148, 214] on input "Unlimited" at bounding box center [146, 212] width 6 height 6
checkbox input "true"
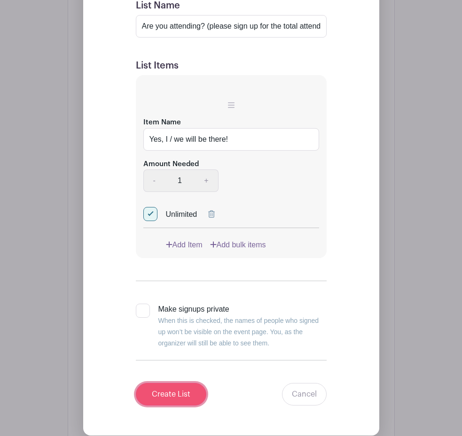
click at [173, 400] on input "Create List" at bounding box center [171, 394] width 70 height 23
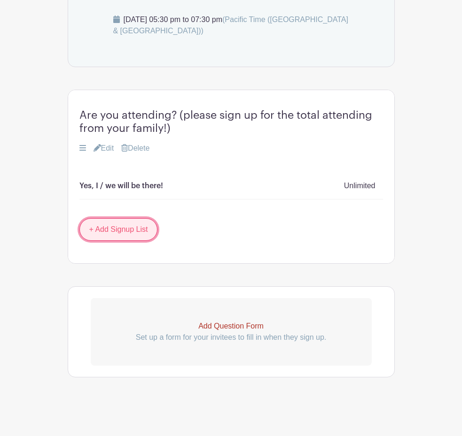
click at [115, 226] on link "+ Add Signup List" at bounding box center [118, 229] width 78 height 23
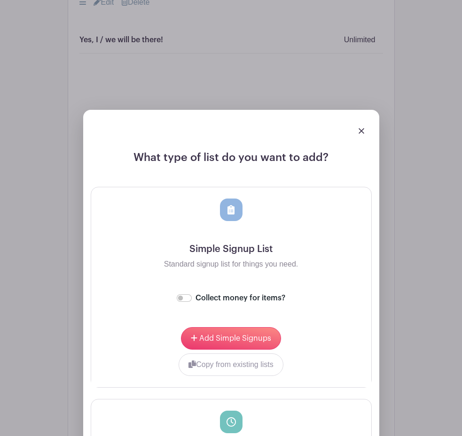
scroll to position [668, 0]
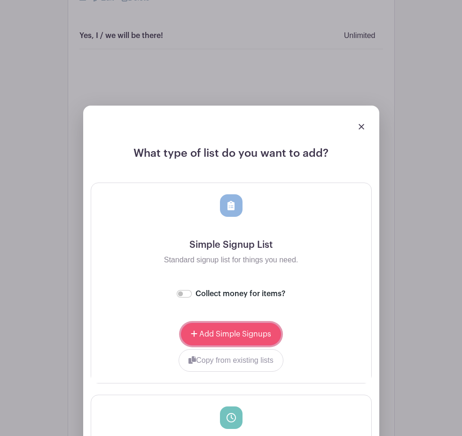
click at [231, 339] on button "Add Simple Signups" at bounding box center [231, 334] width 100 height 23
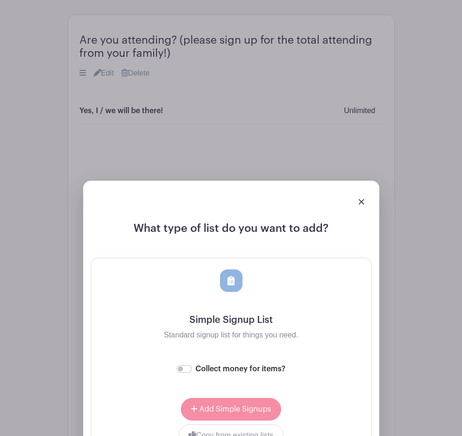
scroll to position [743, 0]
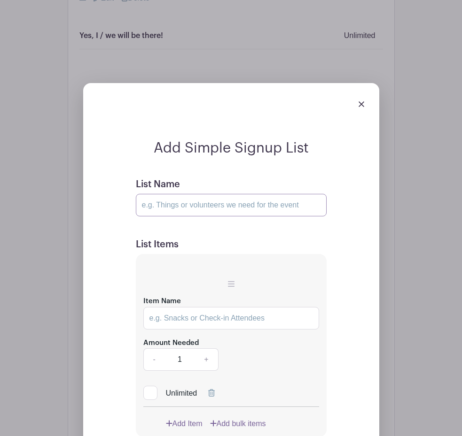
click at [163, 201] on input "List Name" at bounding box center [231, 205] width 191 height 23
paste input "Food Items Needed 🍔"
type input "Food Items Needed 🍔"
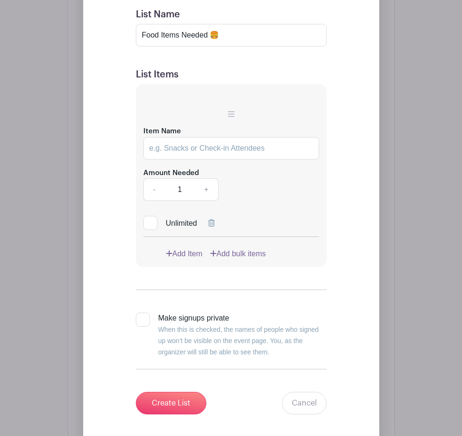
scroll to position [918, 0]
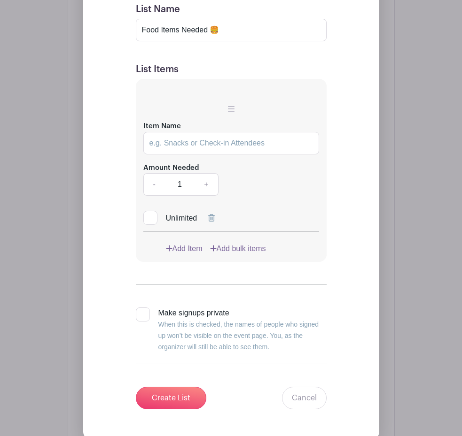
click at [240, 247] on link "Add bulk items" at bounding box center [238, 248] width 56 height 11
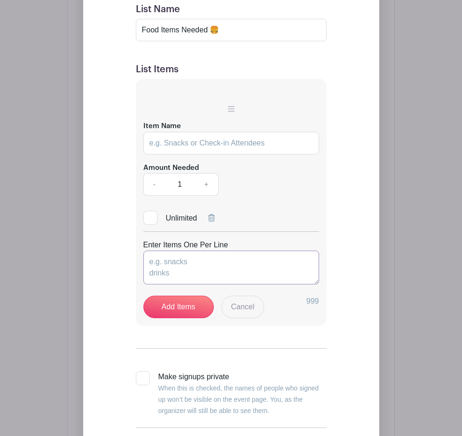
click at [216, 260] on textarea "Enter Items One Per Line" at bounding box center [231, 268] width 176 height 34
paste textarea "Hamburger buns (24 count) Hot dog buns (24 count) Ketchup squeeze bottle (large…"
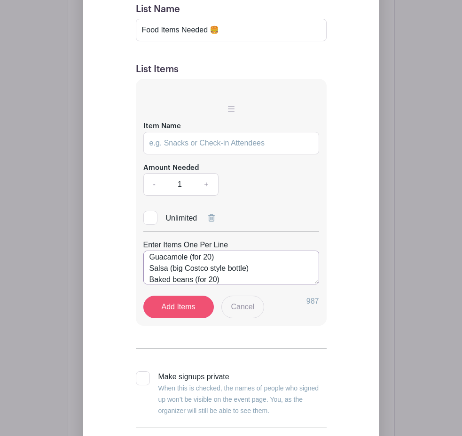
type textarea "Hamburger buns (24 count) Hot dog buns (24 count) Ketchup squeeze bottle (large…"
click at [178, 306] on link "Add Items" at bounding box center [178, 307] width 70 height 23
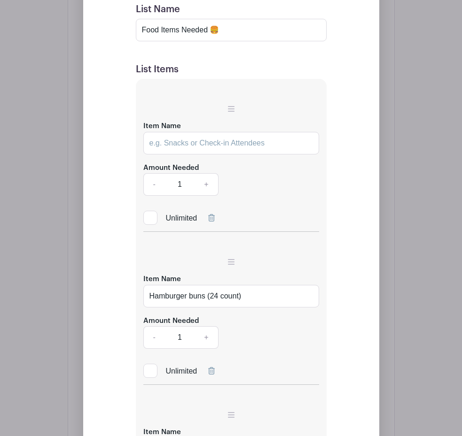
click at [212, 217] on icon at bounding box center [211, 218] width 7 height 8
click at [206, 185] on link "+" at bounding box center [205, 184] width 23 height 23
type input "4"
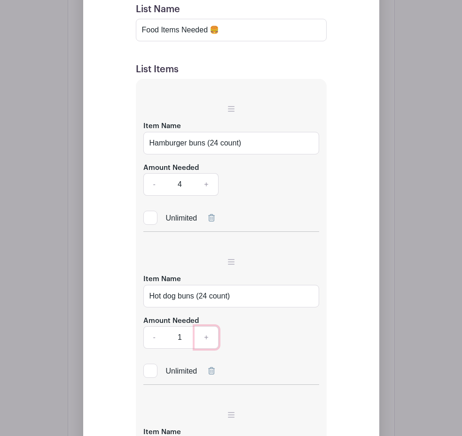
click at [208, 336] on link "+" at bounding box center [205, 337] width 23 height 23
type input "4"
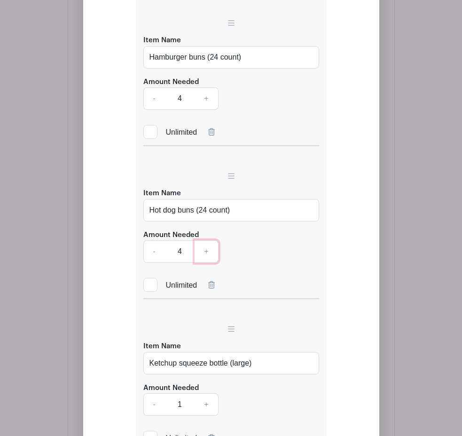
scroll to position [983, 0]
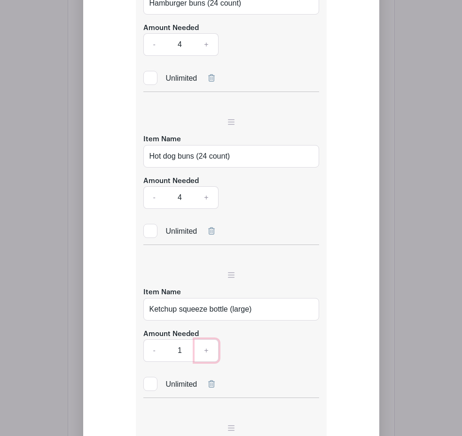
click at [208, 351] on link "+" at bounding box center [205, 350] width 23 height 23
type input "4"
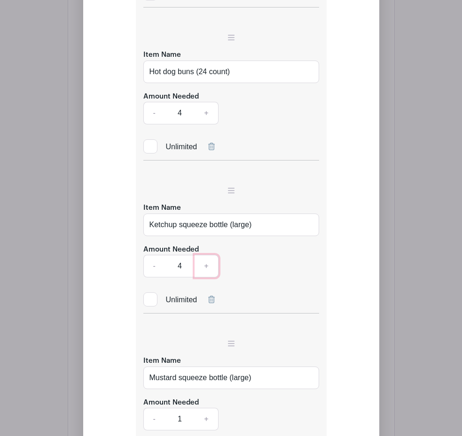
scroll to position [1093, 0]
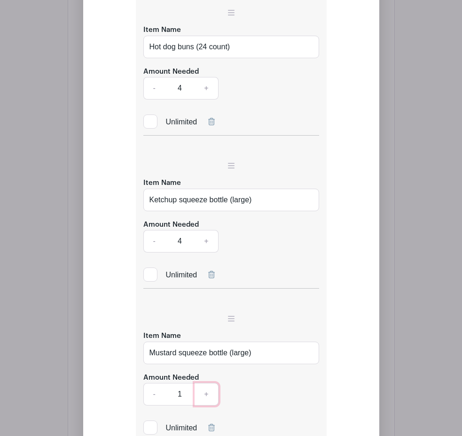
click at [207, 392] on link "+" at bounding box center [205, 394] width 23 height 23
type input "4"
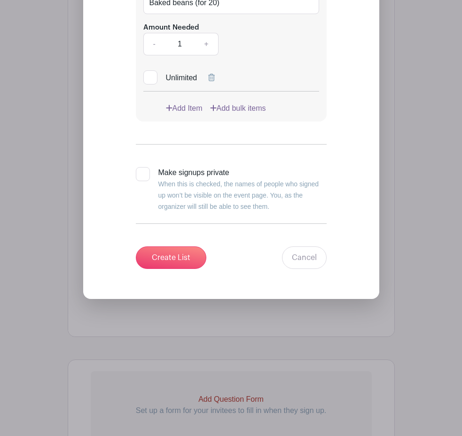
scroll to position [2888, 0]
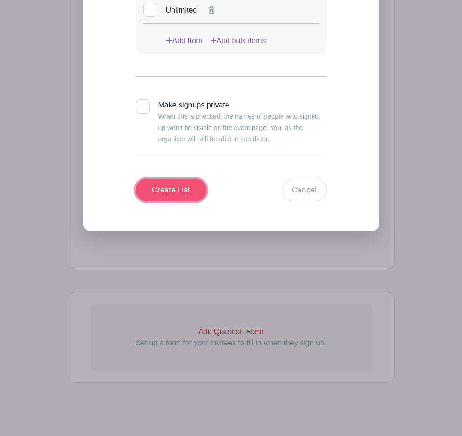
click at [177, 189] on input "Create List" at bounding box center [171, 190] width 70 height 23
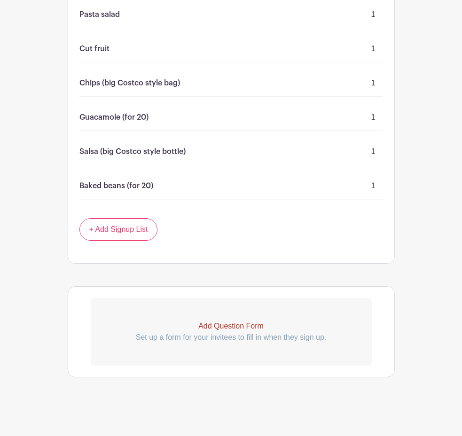
scroll to position [1033, 0]
click at [126, 232] on link "+ Add Signup List" at bounding box center [118, 229] width 78 height 23
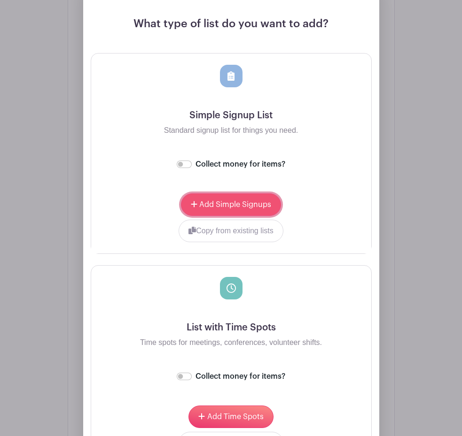
click at [226, 202] on span "Add Simple Signups" at bounding box center [235, 205] width 72 height 8
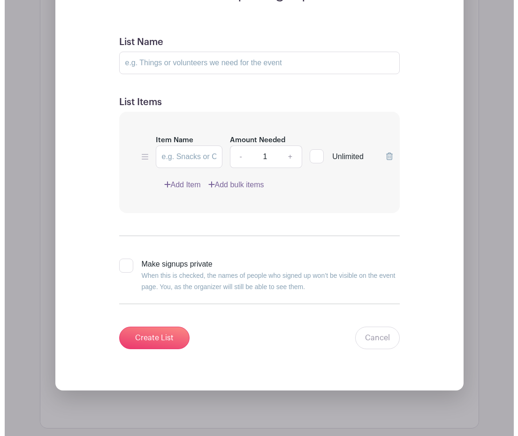
scroll to position [1391, 0]
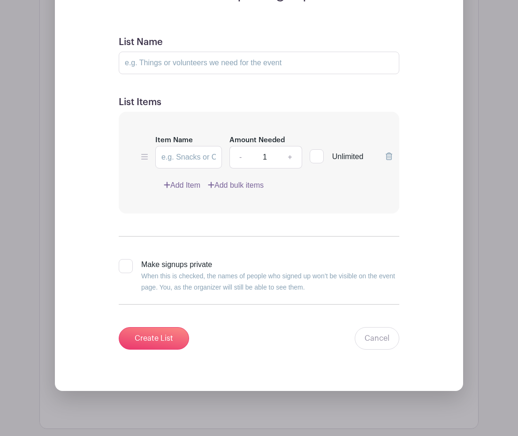
click at [189, 62] on input "List Name" at bounding box center [259, 63] width 281 height 23
paste input "Drinks Needed 🚰"
type input "Drinks Needed 🚰"
click at [242, 184] on link "Add bulk items" at bounding box center [236, 185] width 56 height 11
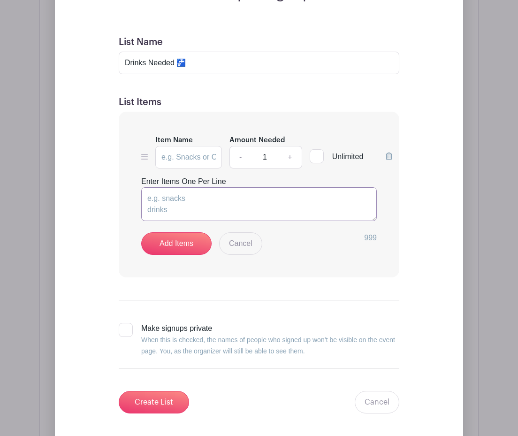
click at [209, 202] on textarea "Enter Items One Per Line" at bounding box center [259, 204] width 236 height 34
paste textarea "Lemonade (one gallon) Apple juice (one gallon) Water bottles (36 packs)"
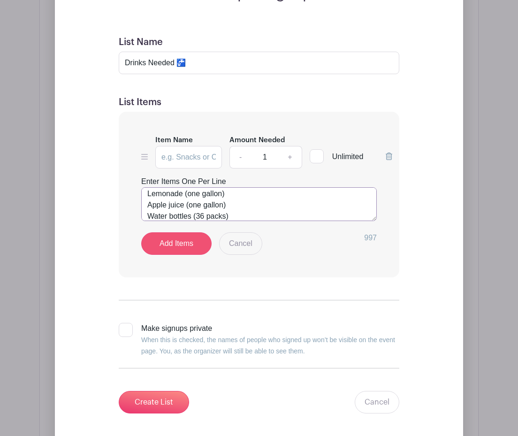
type textarea "Lemonade (one gallon) Apple juice (one gallon) Water bottles (36 packs)"
drag, startPoint x: 172, startPoint y: 247, endPoint x: 209, endPoint y: 246, distance: 37.1
click at [172, 247] on link "Add Items" at bounding box center [176, 243] width 70 height 23
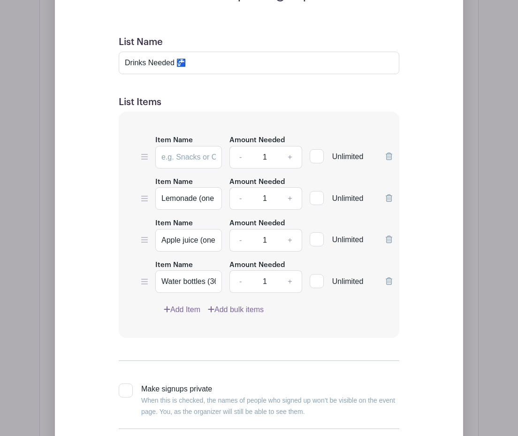
drag, startPoint x: 390, startPoint y: 156, endPoint x: 355, endPoint y: 177, distance: 40.9
click at [390, 156] on icon at bounding box center [389, 157] width 7 height 8
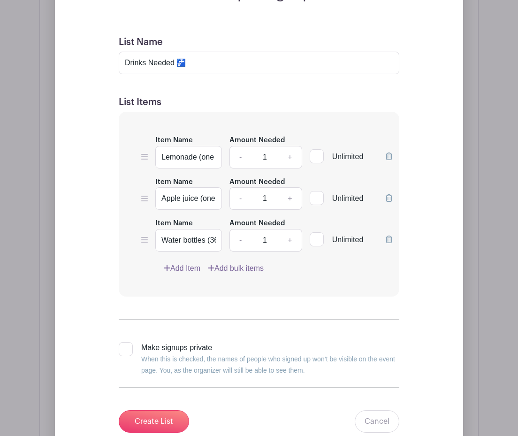
click at [270, 154] on input "1" at bounding box center [265, 157] width 28 height 23
type input "10"
drag, startPoint x: 274, startPoint y: 200, endPoint x: 280, endPoint y: 219, distance: 19.6
click at [274, 200] on input "1" at bounding box center [265, 198] width 28 height 23
type input "10"
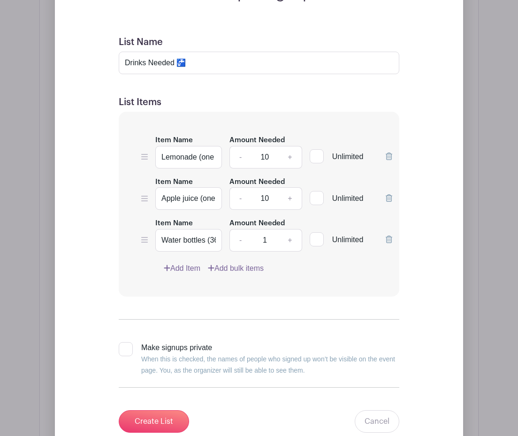
click at [275, 240] on input "1" at bounding box center [265, 240] width 28 height 23
type input "10"
click at [143, 425] on input "Create List" at bounding box center [154, 421] width 70 height 23
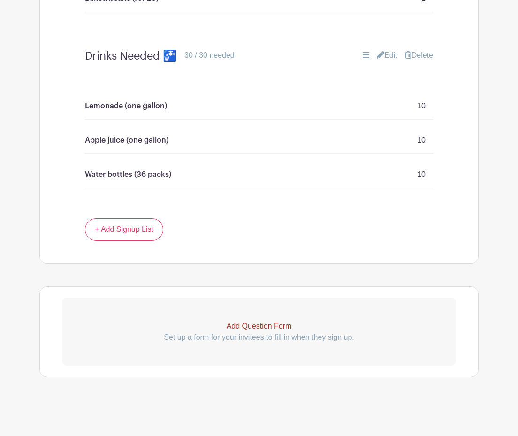
scroll to position [1188, 0]
click at [124, 224] on link "+ Add Signup List" at bounding box center [124, 229] width 78 height 23
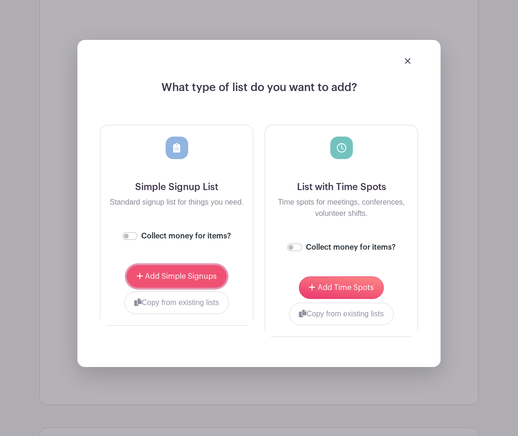
click at [190, 285] on button "Add Simple Signups" at bounding box center [177, 276] width 100 height 23
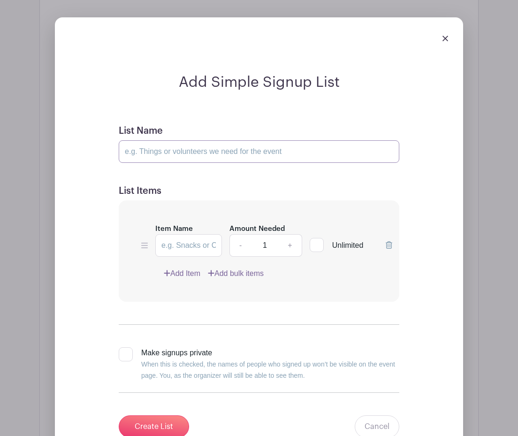
click at [161, 156] on input "List Name" at bounding box center [259, 151] width 281 height 23
paste input "Desserts 🍥"
type input "Desserts 🍥"
click at [240, 273] on link "Add bulk items" at bounding box center [236, 273] width 56 height 11
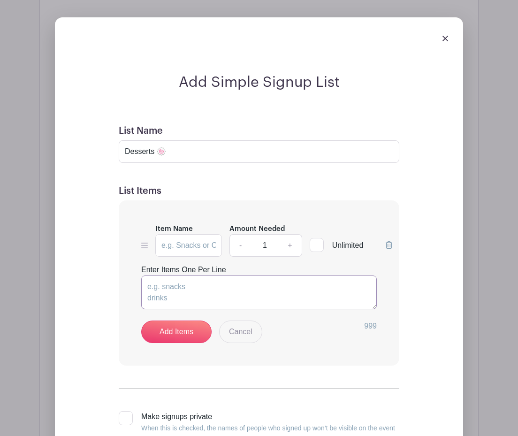
click at [179, 281] on textarea "Enter Items One Per Line" at bounding box center [259, 293] width 236 height 34
paste textarea "Brownies (24) Cookies (24) Other (for 24 and please specific in Notes area when…"
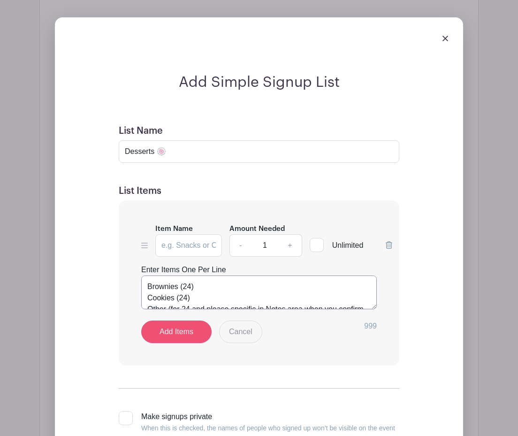
scroll to position [16, 0]
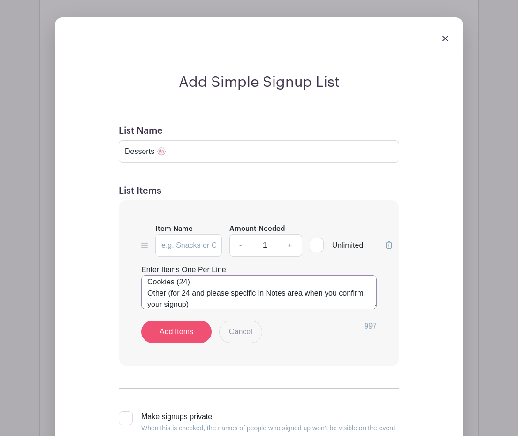
type textarea "Brownies (24) Cookies (24) Other (for 24 and please specific in Notes area when…"
click at [187, 328] on link "Add Items" at bounding box center [176, 332] width 70 height 23
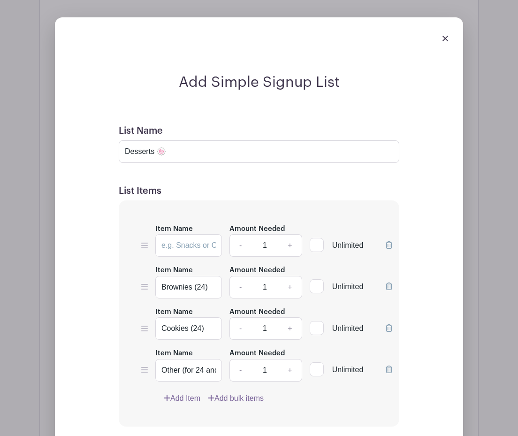
click at [392, 246] on icon at bounding box center [389, 245] width 7 height 8
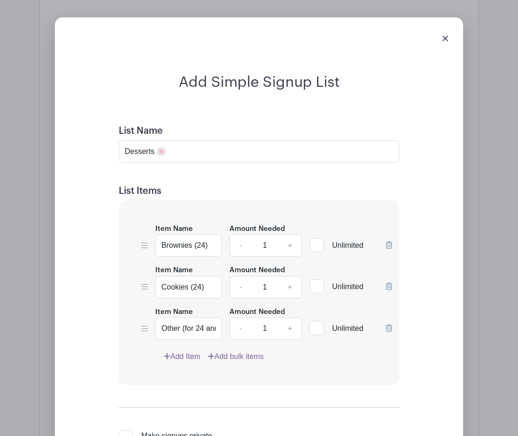
click at [276, 250] on input "1" at bounding box center [265, 245] width 28 height 23
type input "12"
click at [274, 283] on input "1" at bounding box center [265, 287] width 28 height 23
type input "12"
click at [274, 323] on input "1" at bounding box center [265, 328] width 28 height 23
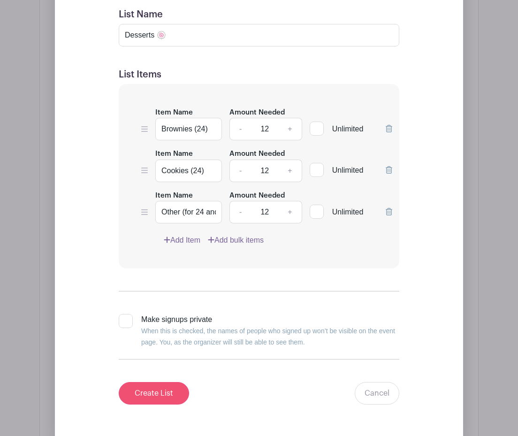
type input "12"
click at [155, 384] on input "Create List" at bounding box center [154, 393] width 70 height 23
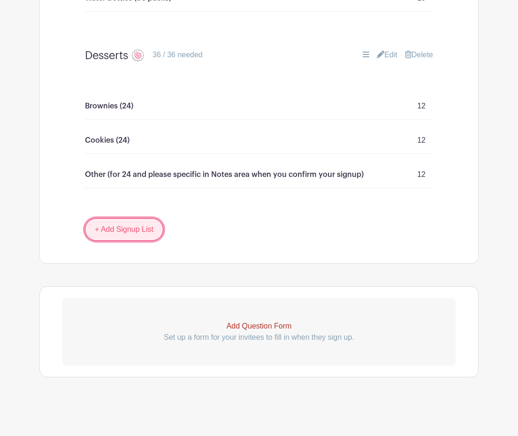
click at [110, 235] on link "+ Add Signup List" at bounding box center [124, 229] width 78 height 23
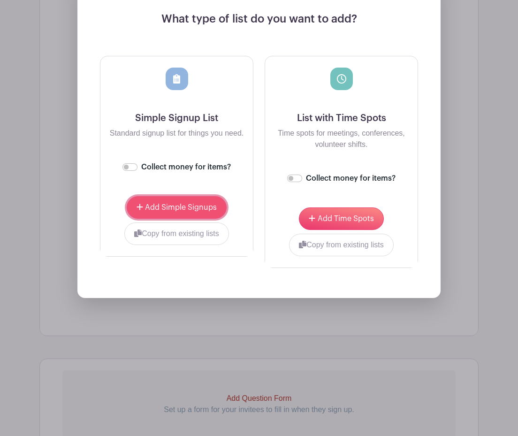
click at [171, 214] on button "Add Simple Signups" at bounding box center [177, 207] width 100 height 23
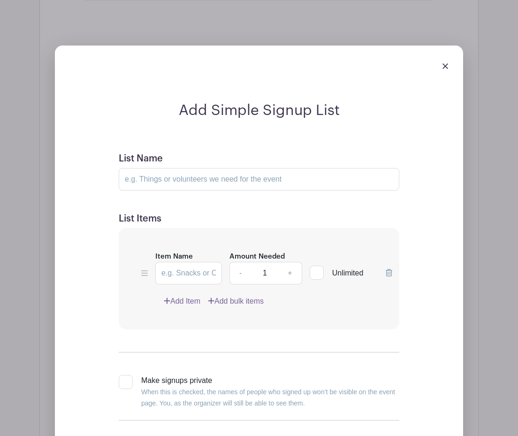
scroll to position [1619, 0]
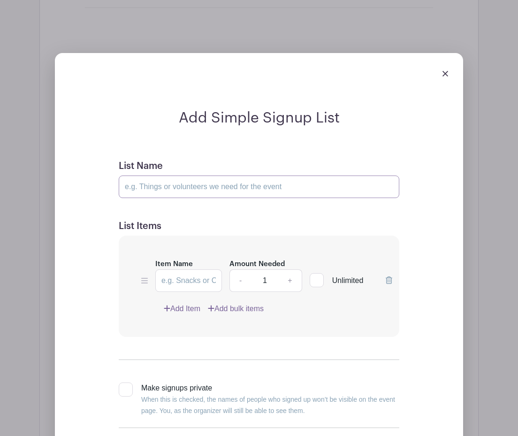
click at [174, 189] on input "List Name" at bounding box center [259, 187] width 281 height 23
paste input "Other Stuff (all extras will go to the church for events 😀)"
drag, startPoint x: 265, startPoint y: 187, endPoint x: 244, endPoint y: 188, distance: 20.7
click at [244, 188] on input "Other Stuff (all extras will go to the church for events 😀)" at bounding box center [259, 187] width 281 height 23
type input "Other Stuff (all extras will go to the school for events 😀)"
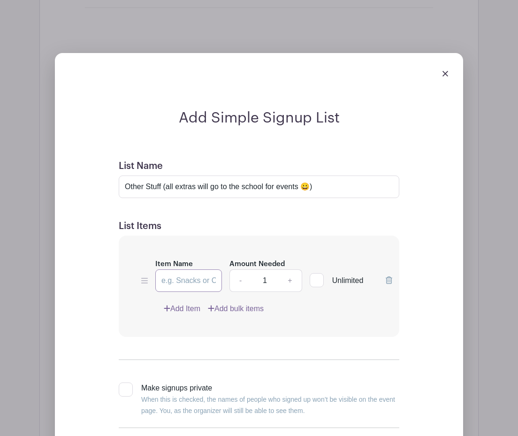
click at [178, 283] on input "Item Name" at bounding box center [188, 280] width 67 height 23
click at [250, 308] on link "Add bulk items" at bounding box center [236, 308] width 56 height 11
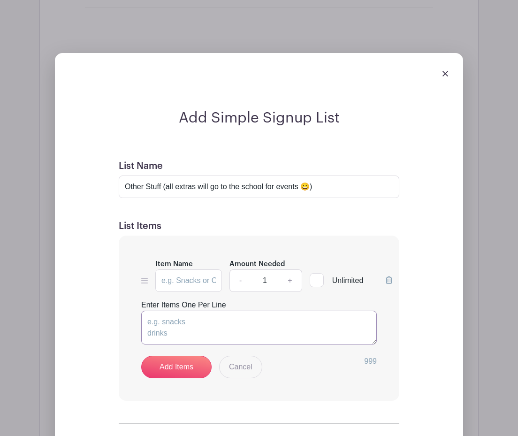
click at [185, 313] on textarea "Enter Items One Per Line" at bounding box center [259, 328] width 236 height 34
paste textarea "Paper plates (heavy duty--220 or more) Forks (heavy duty--220 or more) Paper cu…"
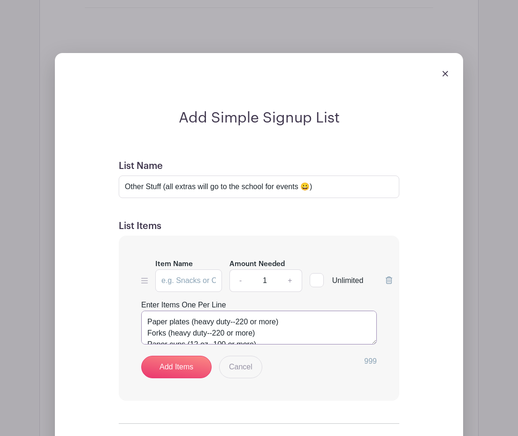
scroll to position [16, 0]
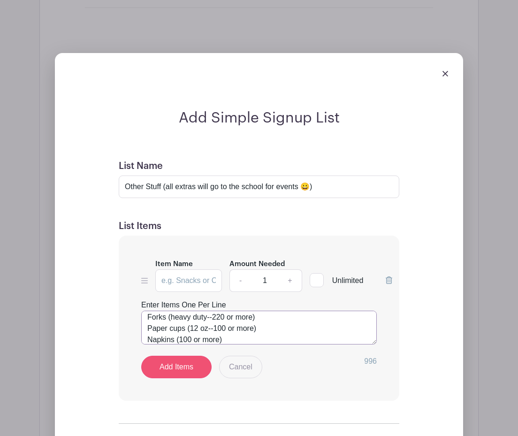
type textarea "Paper plates (heavy duty--220 or more) Forks (heavy duty--220 or more) Paper cu…"
click at [184, 365] on link "Add Items" at bounding box center [176, 367] width 70 height 23
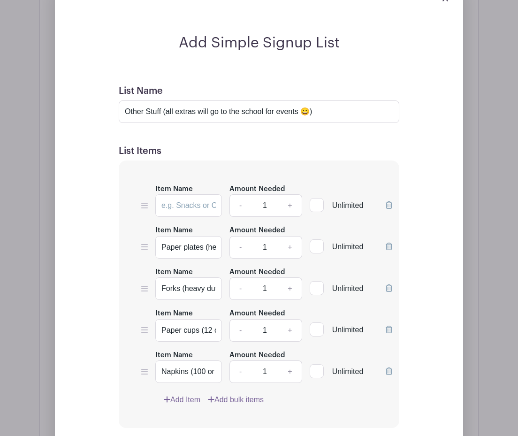
scroll to position [1544, 0]
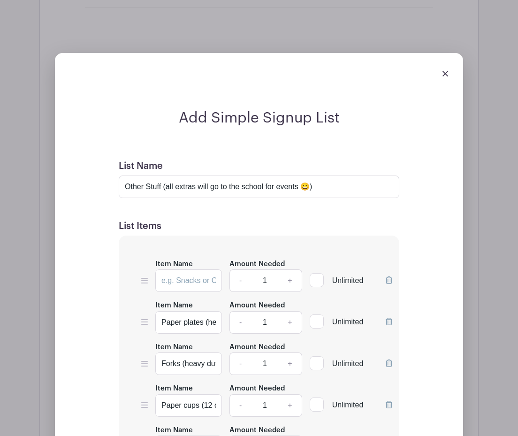
drag, startPoint x: 391, startPoint y: 280, endPoint x: 378, endPoint y: 282, distance: 12.3
click at [391, 280] on icon at bounding box center [389, 281] width 7 height 8
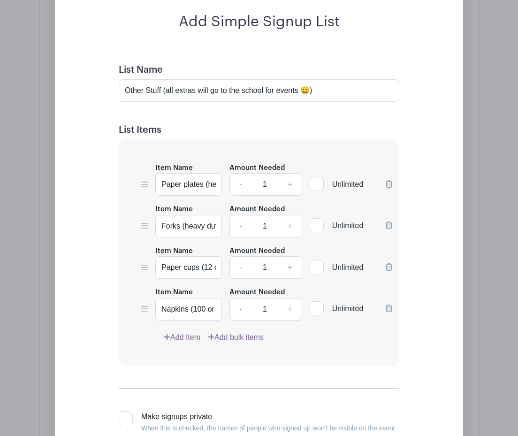
scroll to position [1652, 0]
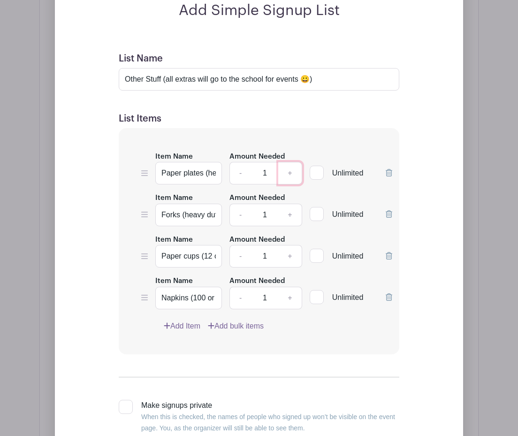
click at [289, 172] on link "+" at bounding box center [289, 173] width 23 height 23
type input "3"
click at [294, 215] on link "+" at bounding box center [289, 215] width 23 height 23
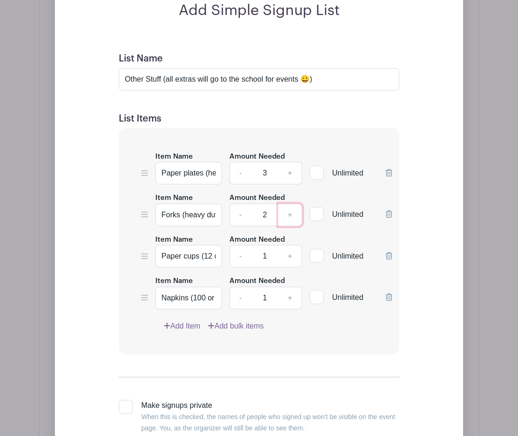
type input "3"
click at [291, 254] on link "+" at bounding box center [289, 256] width 23 height 23
drag, startPoint x: 291, startPoint y: 254, endPoint x: 292, endPoint y: 262, distance: 7.5
click at [291, 255] on link "+" at bounding box center [289, 256] width 23 height 23
type input "3"
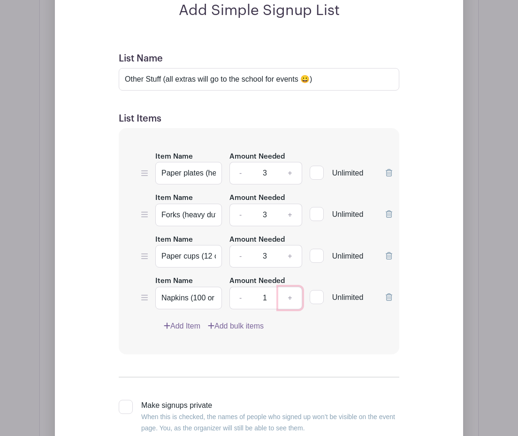
click at [293, 295] on link "+" at bounding box center [289, 298] width 23 height 23
click at [293, 298] on link "+" at bounding box center [289, 298] width 23 height 23
type input "4"
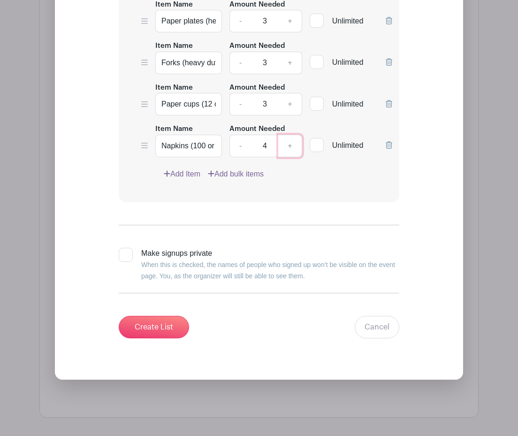
scroll to position [1796, 0]
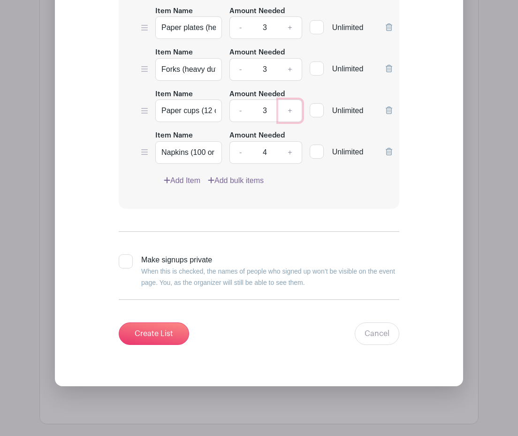
click at [289, 112] on link "+" at bounding box center [289, 111] width 23 height 23
type input "4"
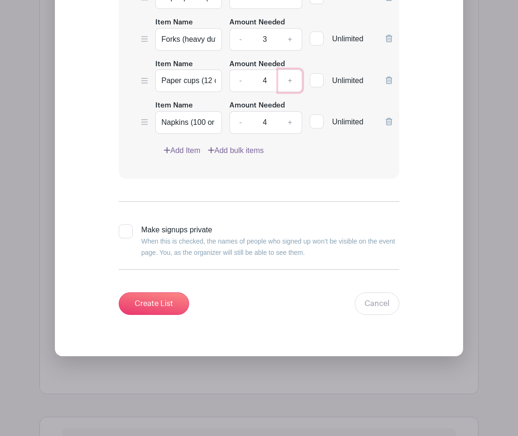
scroll to position [1828, 0]
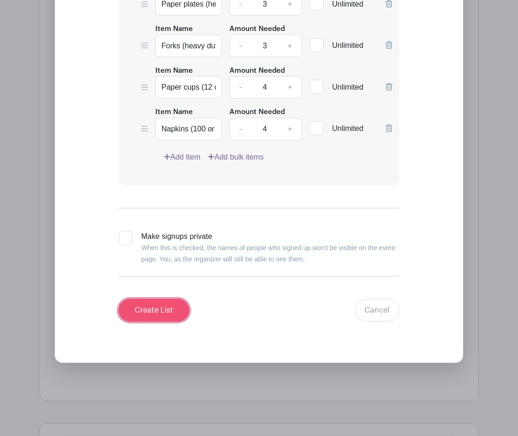
click at [152, 307] on input "Create List" at bounding box center [154, 310] width 70 height 23
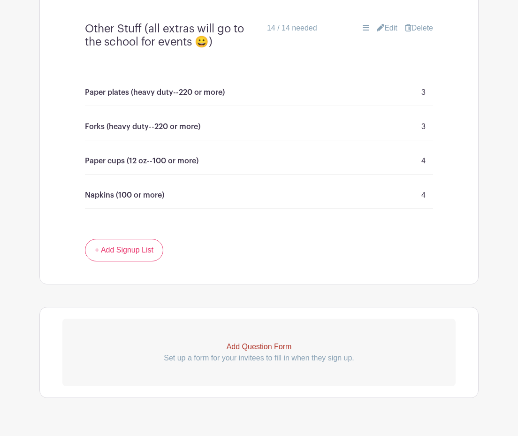
scroll to position [1570, 0]
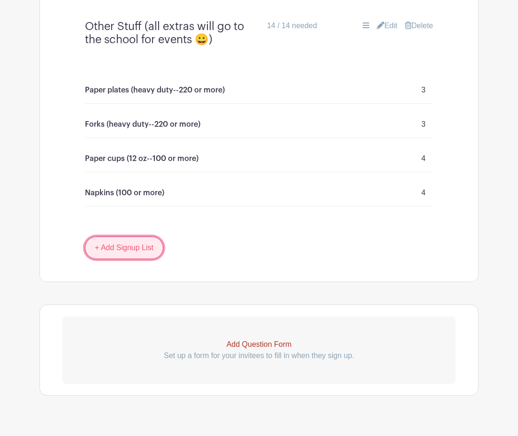
click at [147, 252] on link "+ Add Signup List" at bounding box center [124, 248] width 78 height 23
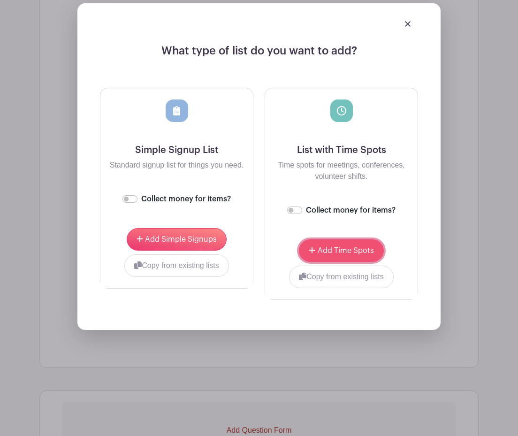
click at [330, 254] on span "Add Time Spots" at bounding box center [346, 251] width 56 height 8
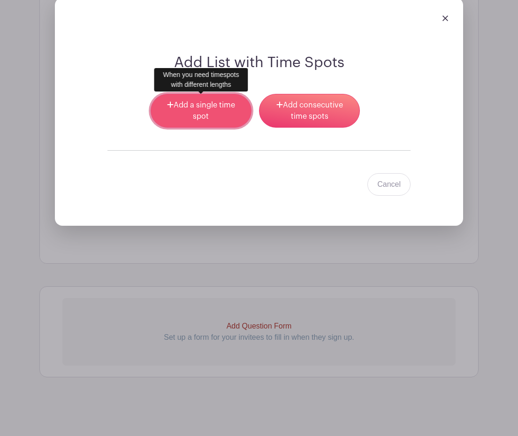
click at [177, 107] on link "Add a single time spot" at bounding box center [201, 111] width 101 height 34
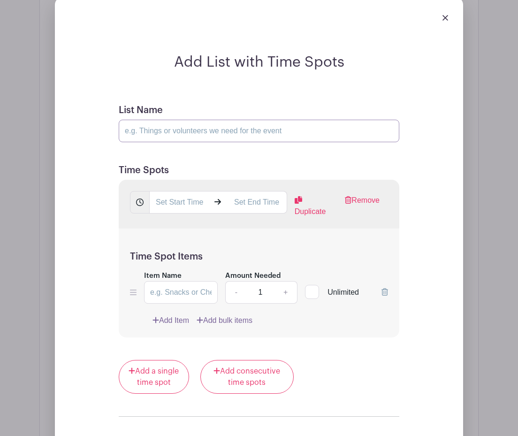
click at [165, 133] on input "List Name" at bounding box center [259, 131] width 281 height 23
paste input "Volunteers for Set-up, Clean-up, and BBQing ✋🏽"
type input "Volunteers for Set-up, Clean-up, and BBQing ✋🏽"
click at [170, 205] on input "text" at bounding box center [179, 202] width 60 height 23
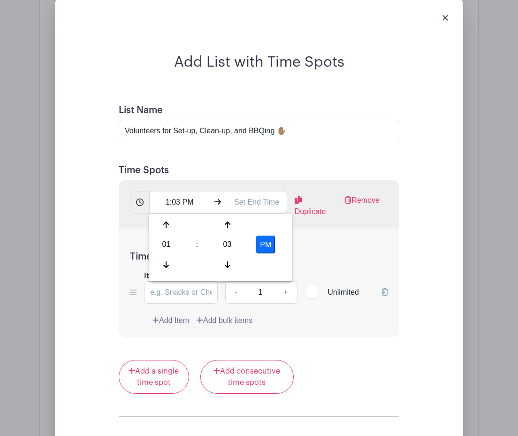
click at [169, 239] on div "01" at bounding box center [166, 245] width 31 height 18
drag, startPoint x: 167, startPoint y: 246, endPoint x: 174, endPoint y: 249, distance: 7.6
click at [169, 247] on div "04" at bounding box center [166, 245] width 31 height 18
drag, startPoint x: 226, startPoint y: 243, endPoint x: 181, endPoint y: 241, distance: 45.6
click at [215, 242] on div "03" at bounding box center [227, 245] width 31 height 18
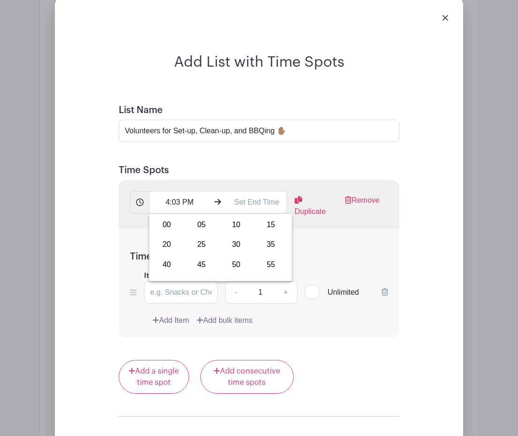
drag, startPoint x: 165, startPoint y: 225, endPoint x: 190, endPoint y: 245, distance: 32.1
click at [167, 228] on div "00" at bounding box center [166, 225] width 31 height 18
type input "4:00 PM"
click at [265, 208] on input "text" at bounding box center [257, 202] width 60 height 23
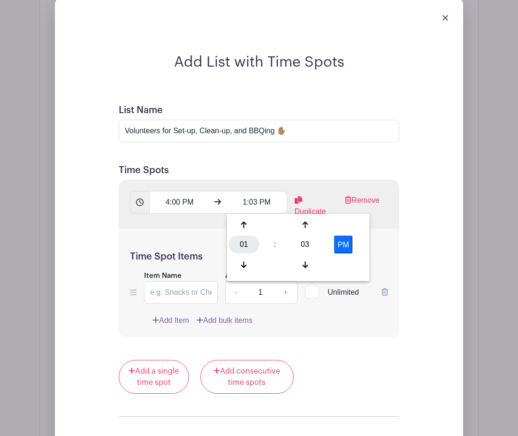
click at [239, 243] on div "01" at bounding box center [244, 245] width 31 height 18
drag, startPoint x: 281, startPoint y: 243, endPoint x: 289, endPoint y: 247, distance: 8.4
click at [283, 244] on div "05" at bounding box center [279, 245] width 31 height 18
drag, startPoint x: 308, startPoint y: 248, endPoint x: 269, endPoint y: 234, distance: 41.0
click at [308, 248] on div "03" at bounding box center [305, 245] width 31 height 18
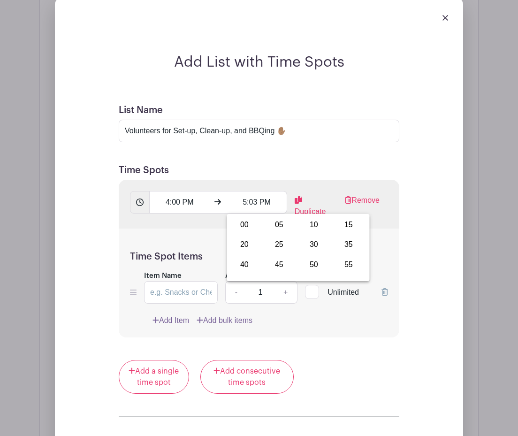
drag, startPoint x: 240, startPoint y: 223, endPoint x: 145, endPoint y: 224, distance: 95.3
click at [240, 223] on div "00" at bounding box center [244, 225] width 31 height 18
type input "5:00 PM"
click at [174, 300] on input "Item Name" at bounding box center [181, 292] width 74 height 23
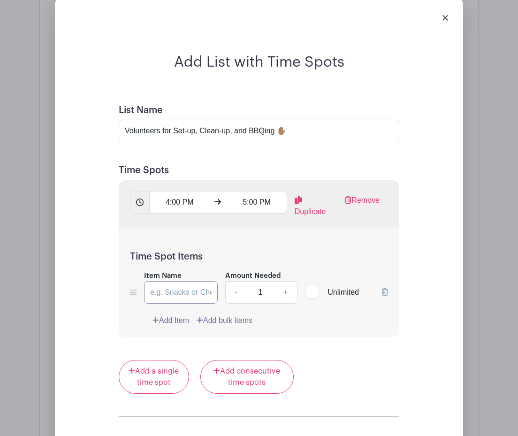
paste input "Set-up volunteers"
type input "Set-up volunteers"
click at [265, 293] on input "1" at bounding box center [260, 292] width 28 height 23
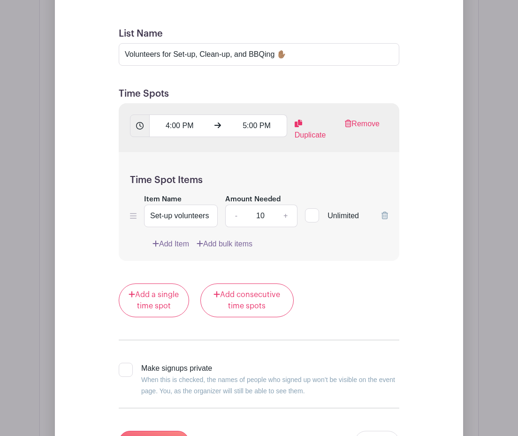
scroll to position [1990, 0]
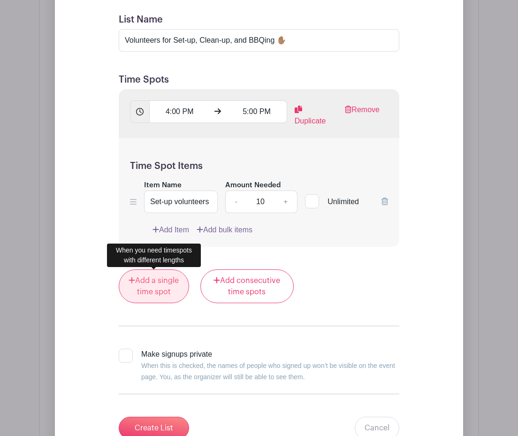
type input "10"
click at [155, 292] on link "Add a single time spot" at bounding box center [154, 286] width 70 height 34
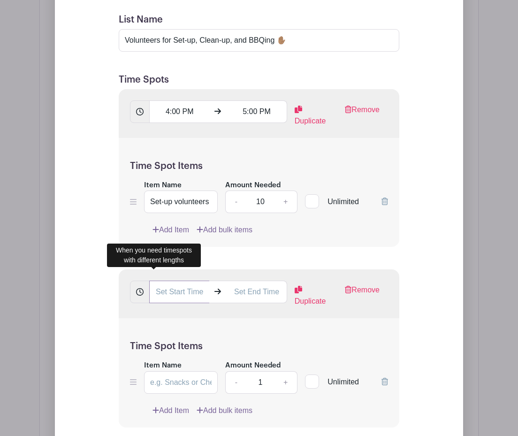
click at [166, 295] on input "text" at bounding box center [179, 292] width 60 height 23
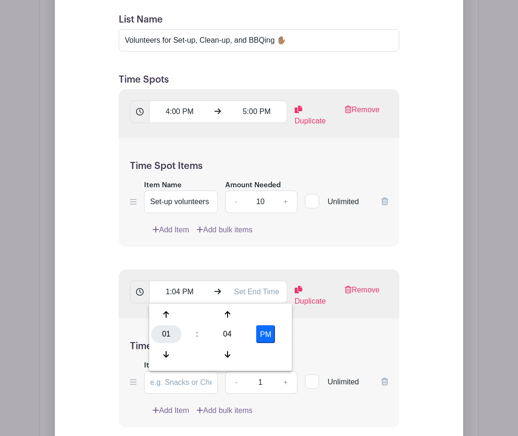
click at [169, 335] on div "01" at bounding box center [166, 334] width 31 height 18
click at [273, 333] on div "07" at bounding box center [270, 334] width 31 height 18
drag, startPoint x: 229, startPoint y: 333, endPoint x: 184, endPoint y: 324, distance: 45.9
click at [228, 333] on div "04" at bounding box center [227, 334] width 31 height 18
click at [164, 314] on div "00" at bounding box center [166, 315] width 31 height 18
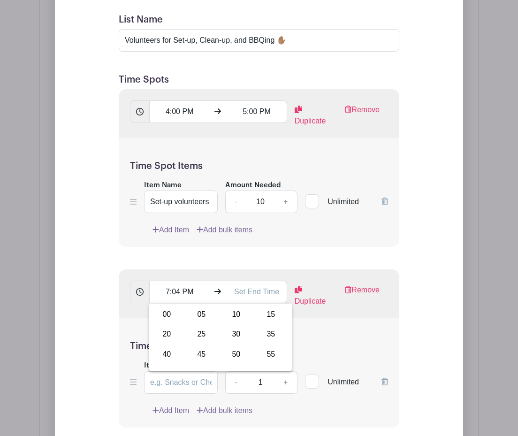
type input "7:00 PM"
click at [264, 291] on input "text" at bounding box center [257, 292] width 60 height 23
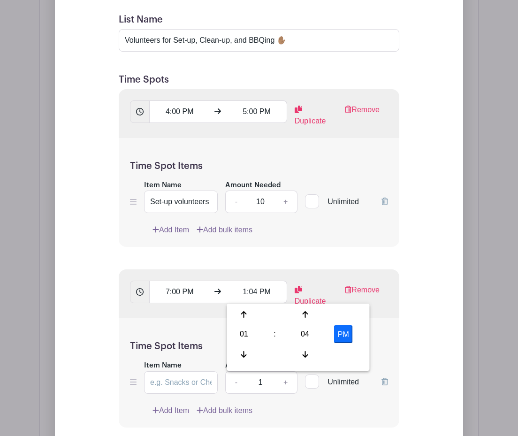
drag, startPoint x: 244, startPoint y: 335, endPoint x: 262, endPoint y: 335, distance: 18.8
click at [246, 334] on div "01" at bounding box center [244, 334] width 31 height 18
click at [241, 355] on div "08" at bounding box center [244, 355] width 31 height 18
click at [305, 337] on div "04" at bounding box center [305, 334] width 31 height 18
click at [310, 336] on div "30" at bounding box center [314, 334] width 31 height 18
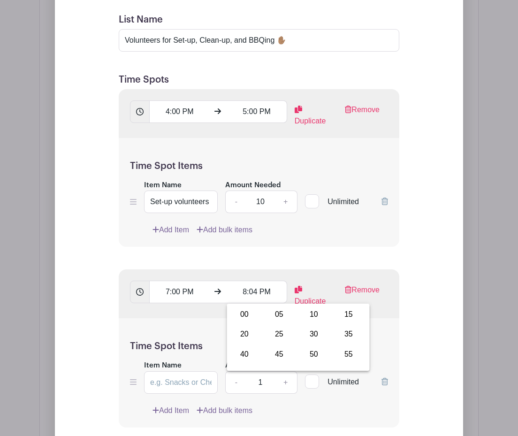
type input "8:30 PM"
click at [196, 323] on div "Time Spot Items Item Name Amount Needed - 1 + Unlimited Add Item Add bulk items" at bounding box center [259, 372] width 281 height 109
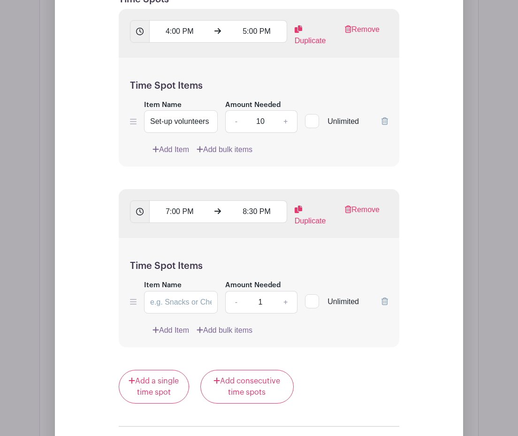
scroll to position [2005, 0]
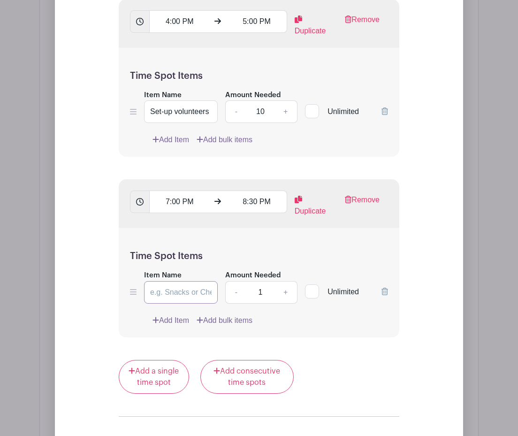
click at [184, 289] on input "Item Name" at bounding box center [181, 292] width 74 height 23
paste input "Clean-up volunteers"
type input "Clean-up volunteers"
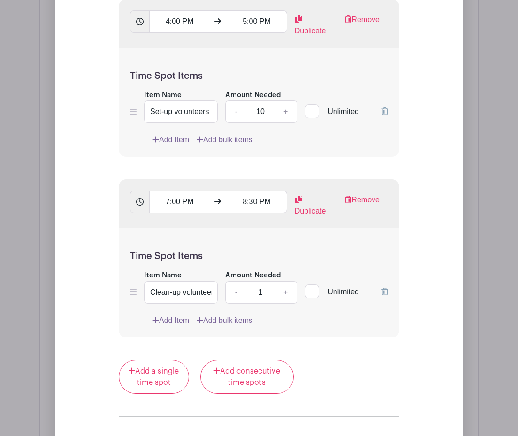
click at [263, 291] on input "1" at bounding box center [260, 292] width 28 height 23
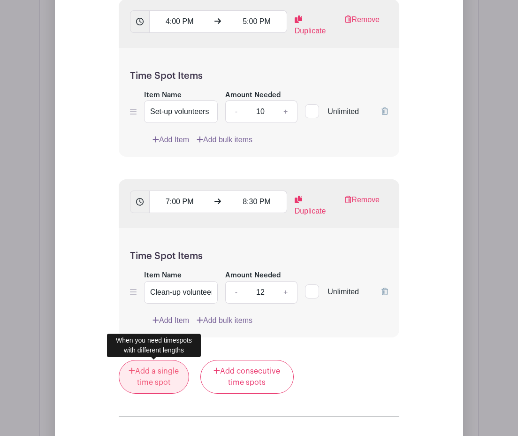
type input "12"
click at [166, 374] on link "Add a single time spot" at bounding box center [154, 377] width 70 height 34
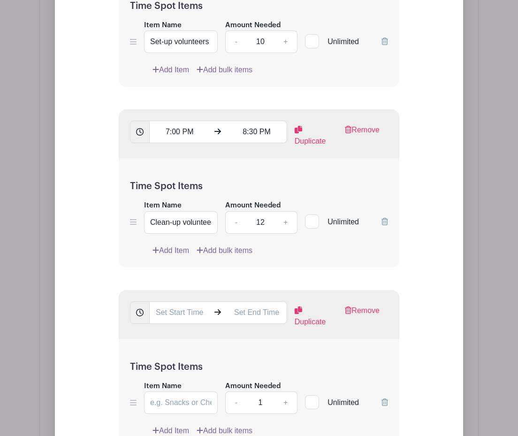
scroll to position [2125, 0]
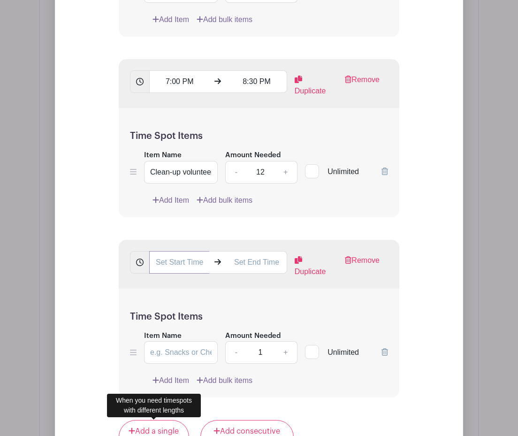
click at [187, 266] on input "text" at bounding box center [179, 262] width 60 height 23
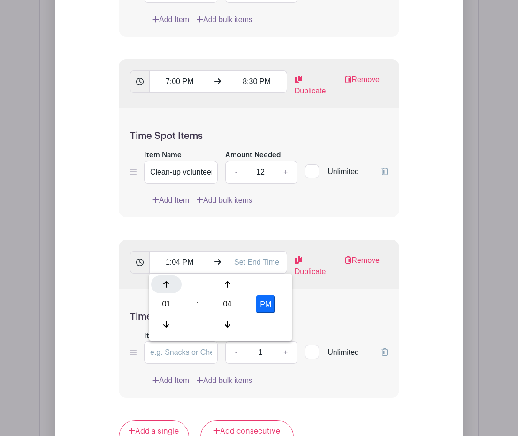
click at [167, 282] on icon at bounding box center [166, 285] width 6 height 8
click at [221, 306] on div "04" at bounding box center [227, 304] width 31 height 18
click at [232, 306] on div "30" at bounding box center [236, 304] width 31 height 18
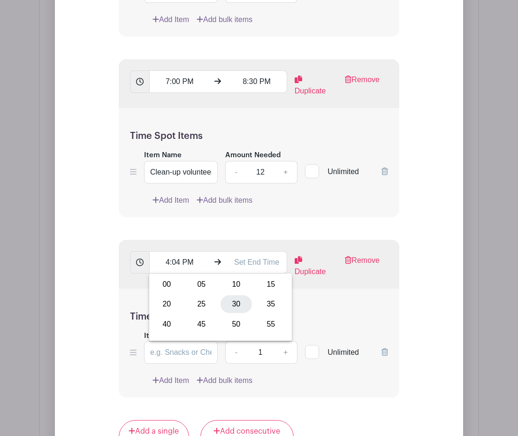
type input "4:30 PM"
click at [256, 262] on input "text" at bounding box center [257, 262] width 60 height 23
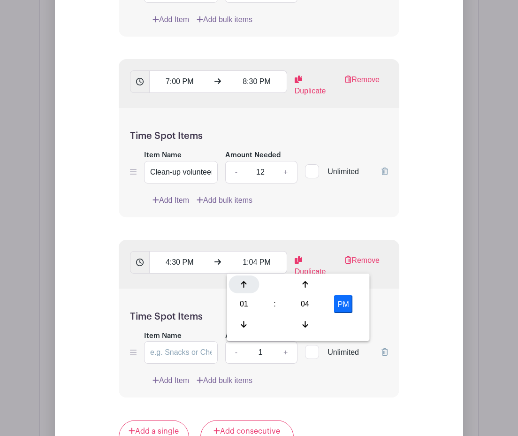
click at [246, 282] on icon at bounding box center [244, 285] width 6 height 8
click at [246, 283] on icon at bounding box center [244, 285] width 6 height 8
click at [305, 302] on div "04" at bounding box center [305, 304] width 31 height 18
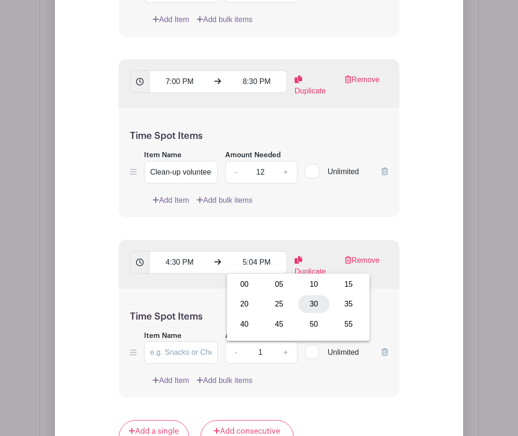
click at [312, 304] on div "30" at bounding box center [314, 304] width 31 height 18
type input "5:30 PM"
click at [185, 352] on input "Item Name" at bounding box center [181, 352] width 74 height 23
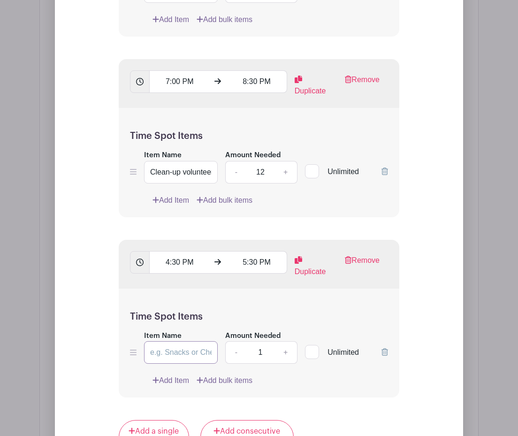
paste input "BBQ'ers"
type input "BBQ'ers"
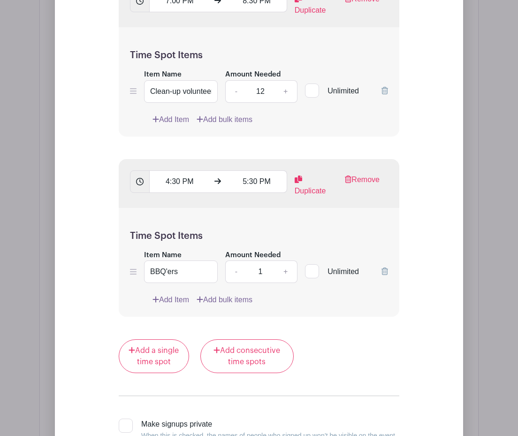
click at [183, 301] on link "Add Item" at bounding box center [171, 299] width 37 height 11
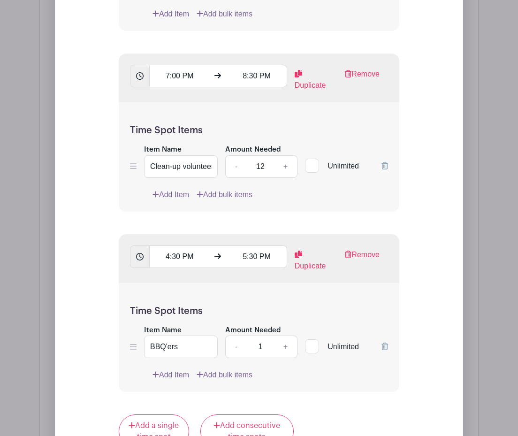
scroll to position [2281, 0]
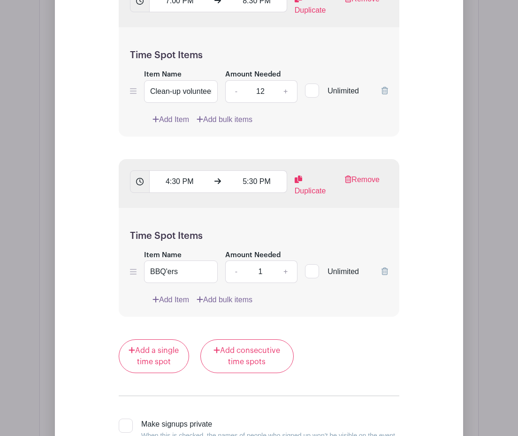
click at [183, 301] on link "Add Item" at bounding box center [171, 299] width 37 height 11
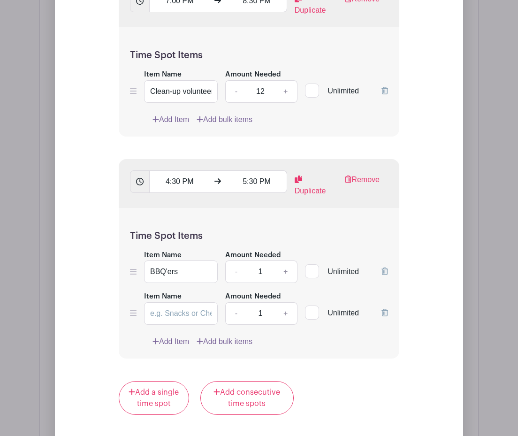
click at [178, 300] on label "Item Name" at bounding box center [163, 297] width 38 height 11
click at [178, 302] on input "Item Name" at bounding box center [181, 313] width 74 height 23
click at [177, 309] on input "Item Name" at bounding box center [181, 313] width 74 height 23
paste input "Help receive, place, and serve food"
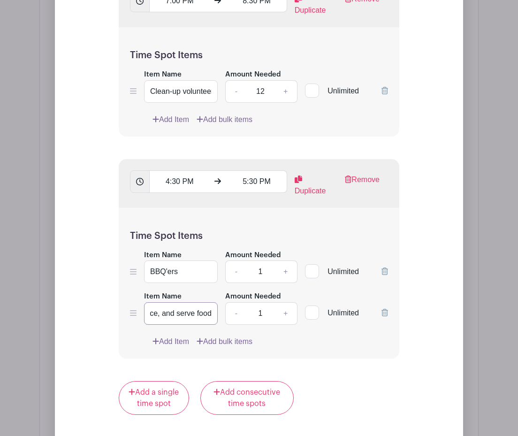
type input "Help receive, place, and serve food"
click at [284, 271] on link "+" at bounding box center [285, 272] width 23 height 23
click at [285, 271] on link "+" at bounding box center [285, 272] width 23 height 23
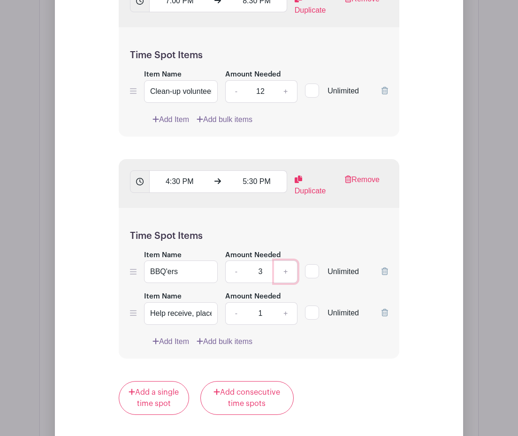
type input "4"
click at [284, 310] on link "+" at bounding box center [285, 313] width 23 height 23
type input "4"
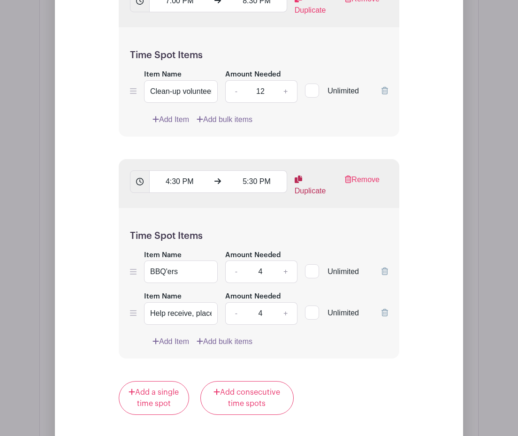
click at [302, 189] on link "Duplicate" at bounding box center [313, 185] width 36 height 23
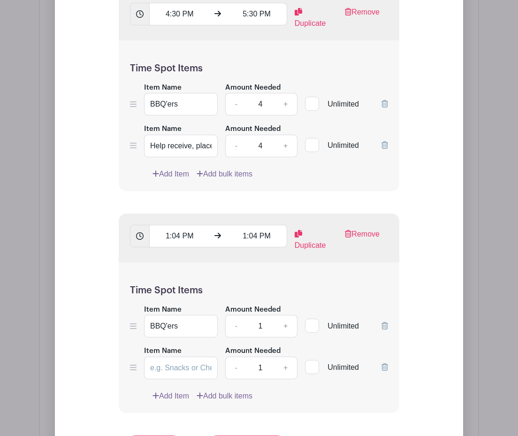
scroll to position [2376, 0]
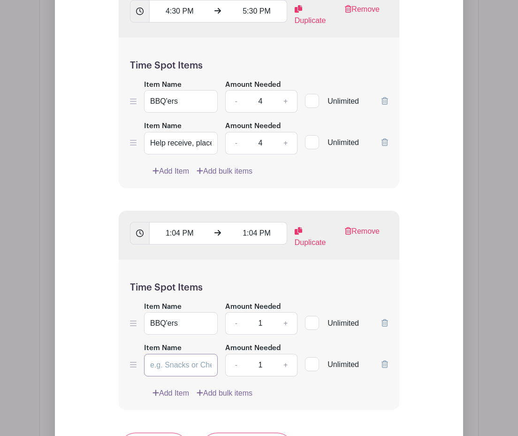
click at [163, 365] on input "Item Name" at bounding box center [181, 365] width 74 height 23
paste input "Help receive, place, and serve food"
type input "Help receive, place, and serve food"
click at [285, 323] on link "+" at bounding box center [285, 323] width 23 height 23
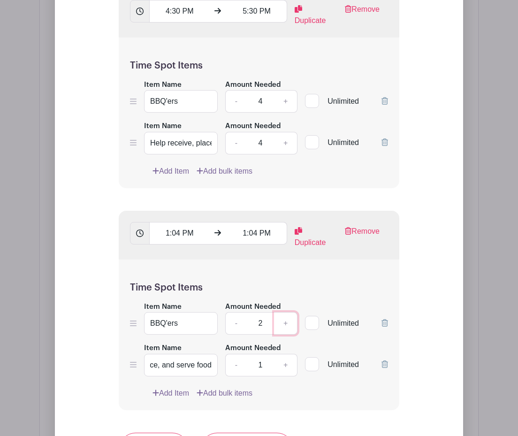
scroll to position [0, 0]
click at [285, 323] on link "+" at bounding box center [285, 323] width 23 height 23
type input "4"
click at [284, 363] on link "+" at bounding box center [285, 365] width 23 height 23
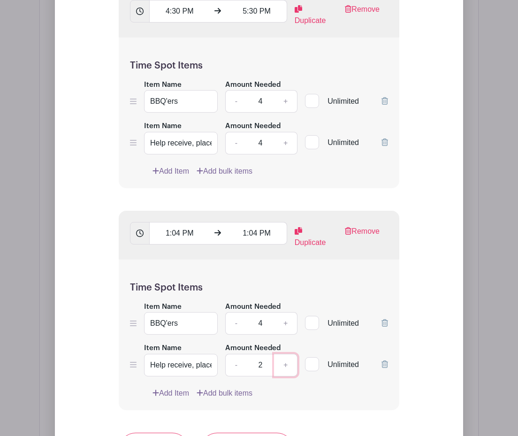
click at [284, 363] on link "+" at bounding box center [285, 365] width 23 height 23
type input "4"
click at [168, 233] on input "1:04 PM" at bounding box center [179, 233] width 60 height 23
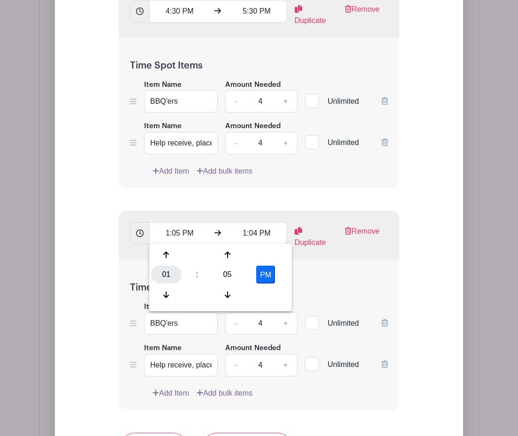
click at [166, 271] on div "01" at bounding box center [166, 275] width 31 height 18
drag, startPoint x: 194, startPoint y: 273, endPoint x: 210, endPoint y: 273, distance: 15.5
click at [196, 273] on div "05" at bounding box center [201, 275] width 31 height 18
click at [226, 273] on div "05" at bounding box center [227, 275] width 31 height 18
click at [234, 274] on div "30" at bounding box center [236, 275] width 31 height 18
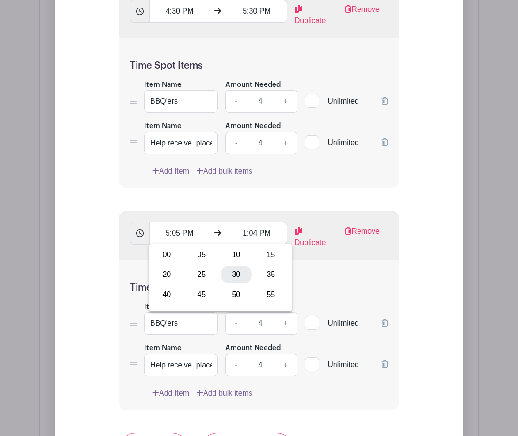
type input "5:30 PM"
click at [245, 230] on input "1:04 PM" at bounding box center [257, 233] width 60 height 23
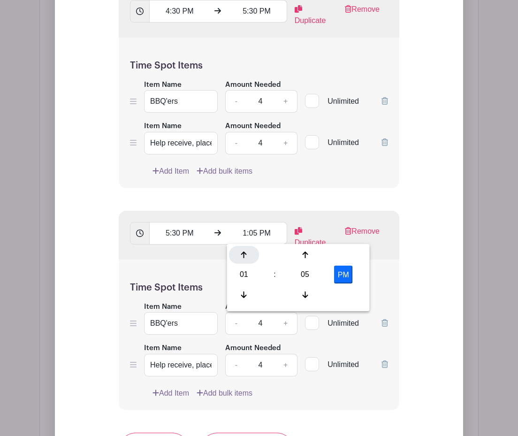
click at [244, 251] on icon at bounding box center [244, 255] width 6 height 8
click at [243, 252] on icon at bounding box center [244, 255] width 6 height 8
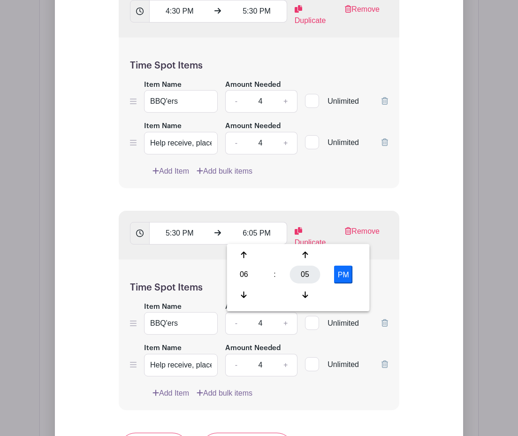
click at [299, 277] on div "05" at bounding box center [305, 275] width 31 height 18
click at [305, 276] on div "30" at bounding box center [314, 275] width 31 height 18
type input "6:30 PM"
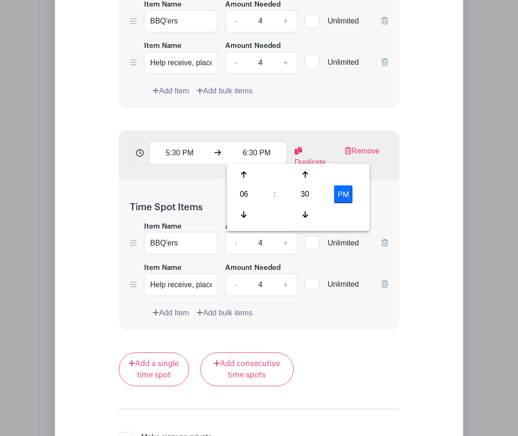
scroll to position [2477, 0]
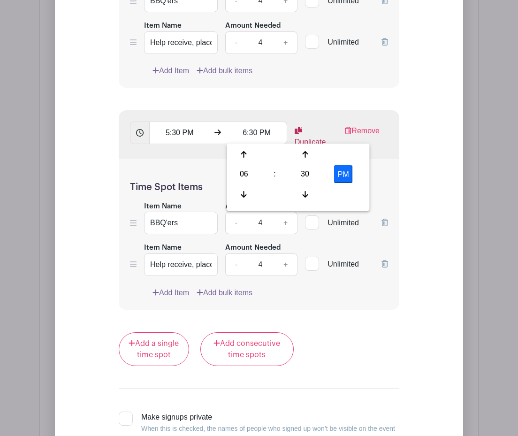
click at [317, 134] on link "Duplicate" at bounding box center [313, 136] width 36 height 23
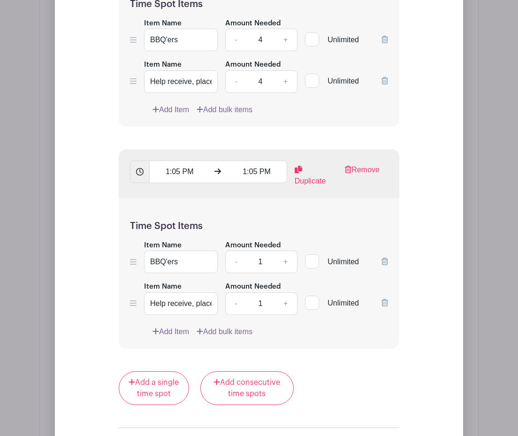
scroll to position [2727, 0]
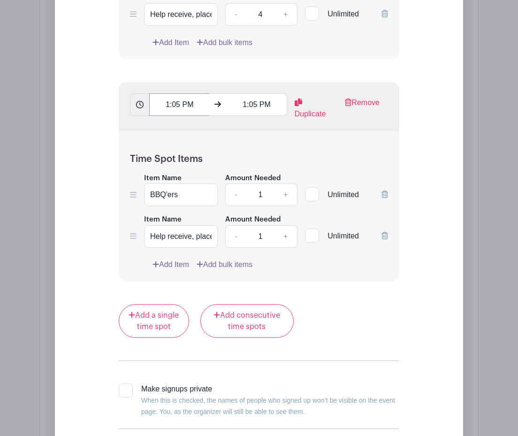
click at [180, 105] on input "1:05 PM" at bounding box center [179, 104] width 60 height 23
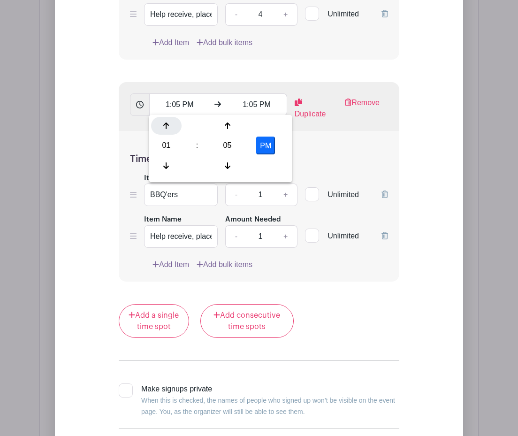
click at [168, 124] on icon at bounding box center [166, 126] width 6 height 7
click at [167, 123] on icon at bounding box center [166, 126] width 6 height 7
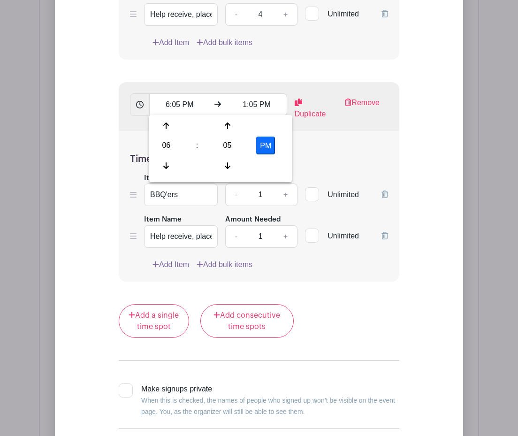
click at [224, 144] on div "05" at bounding box center [227, 146] width 31 height 18
click at [232, 145] on div "30" at bounding box center [236, 146] width 31 height 18
type input "6:30 PM"
click at [242, 106] on input "1:05 PM" at bounding box center [257, 104] width 60 height 23
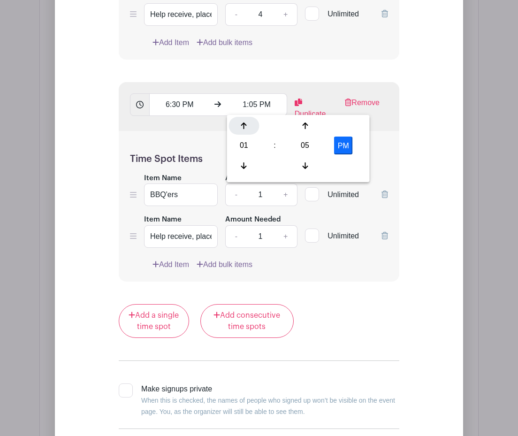
click at [246, 122] on icon at bounding box center [244, 126] width 6 height 8
click at [245, 123] on icon at bounding box center [244, 126] width 6 height 8
click at [246, 123] on icon at bounding box center [244, 126] width 6 height 8
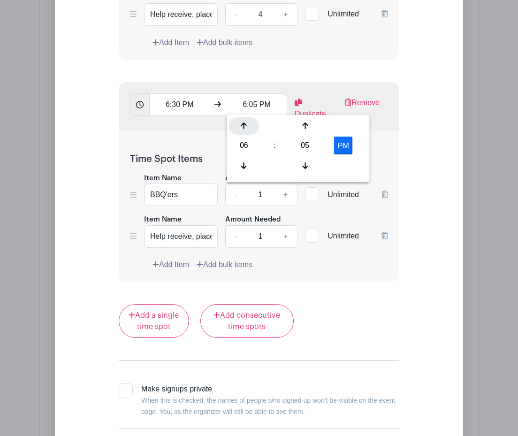
click at [246, 123] on icon at bounding box center [244, 126] width 6 height 8
click at [303, 141] on div "05" at bounding box center [305, 146] width 31 height 18
click at [314, 146] on div "30" at bounding box center [314, 146] width 31 height 18
type input "7:30 PM"
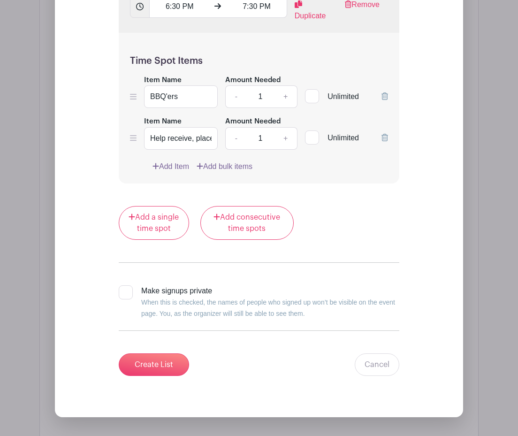
scroll to position [3026, 0]
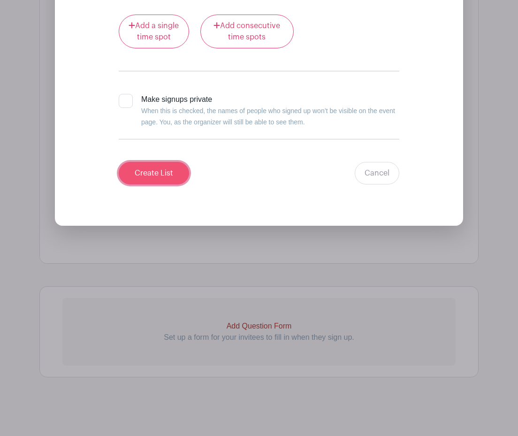
click at [152, 172] on input "Create List" at bounding box center [154, 173] width 70 height 23
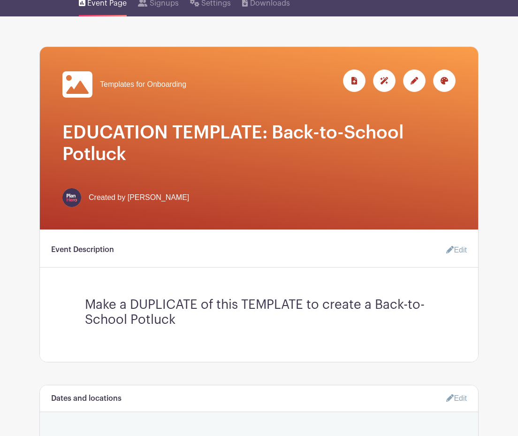
scroll to position [0, 0]
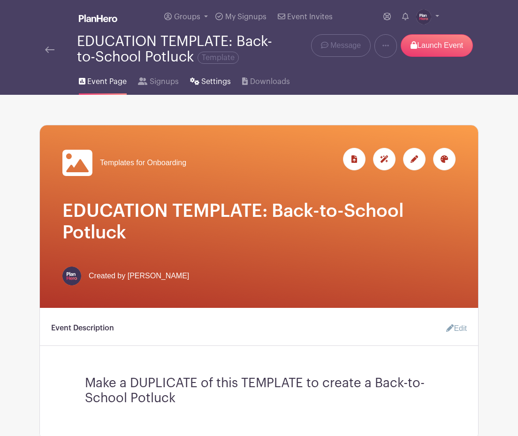
click at [206, 83] on span "Settings" at bounding box center [216, 81] width 30 height 11
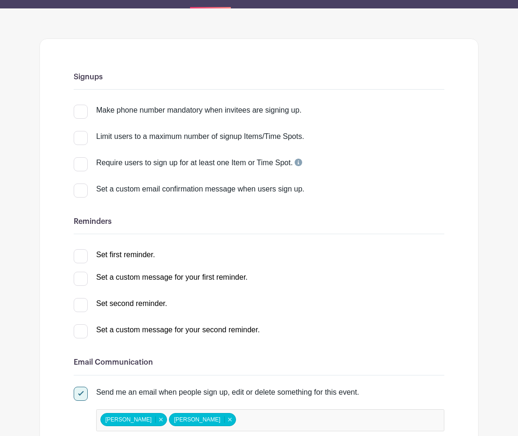
scroll to position [119, 0]
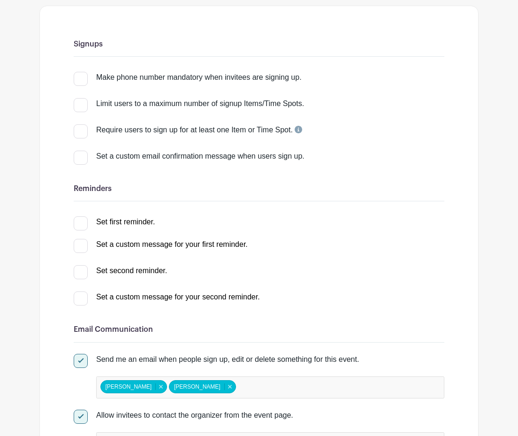
click at [82, 228] on div at bounding box center [81, 223] width 14 height 14
click at [80, 223] on input "Set first reminder." at bounding box center [77, 219] width 6 height 6
checkbox input "true"
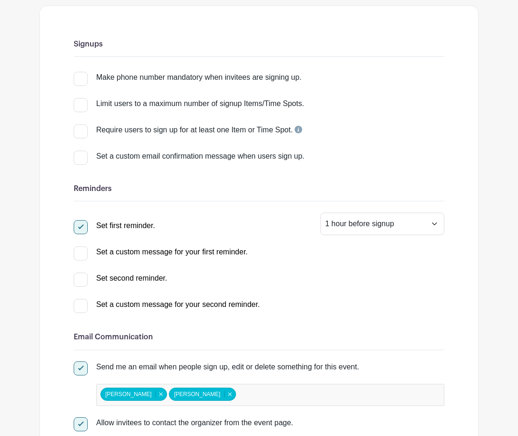
drag, startPoint x: 86, startPoint y: 279, endPoint x: 128, endPoint y: 278, distance: 41.8
click at [86, 279] on div at bounding box center [81, 280] width 14 height 14
click at [80, 279] on input "Set second reminder." at bounding box center [77, 276] width 6 height 6
select select "2"
checkbox input "true"
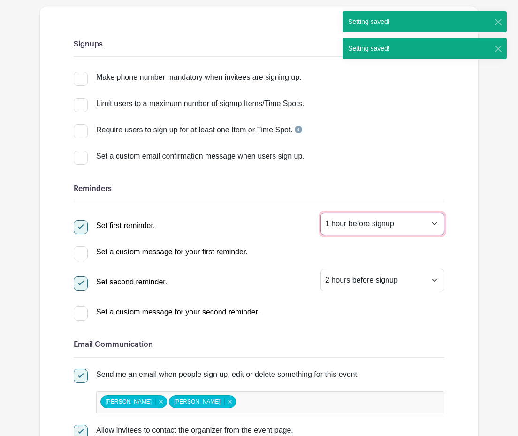
click at [339, 221] on select "1 hour before signup 2 hours before signup 3 hours before signup 4 hours before…" at bounding box center [383, 224] width 124 height 23
select select "24"
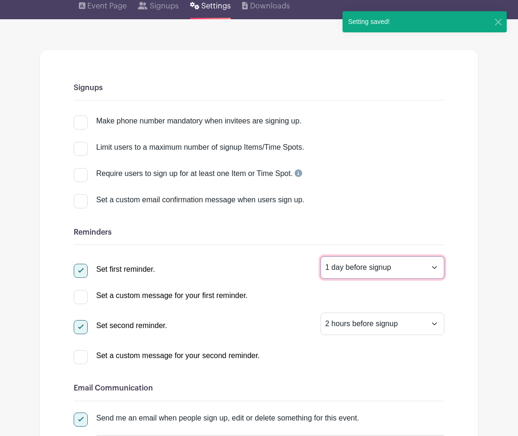
scroll to position [0, 0]
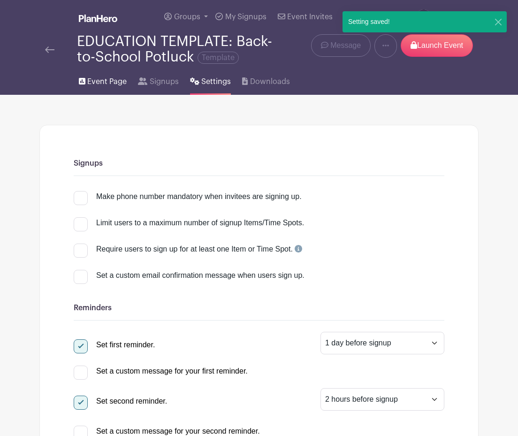
click at [93, 79] on span "Event Page" at bounding box center [106, 81] width 39 height 11
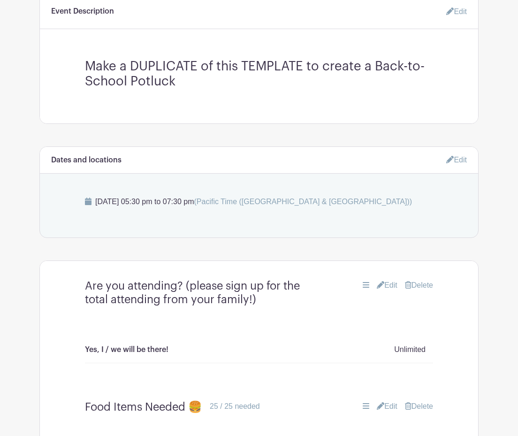
scroll to position [316, 0]
click at [457, 11] on link "Edit" at bounding box center [453, 12] width 28 height 19
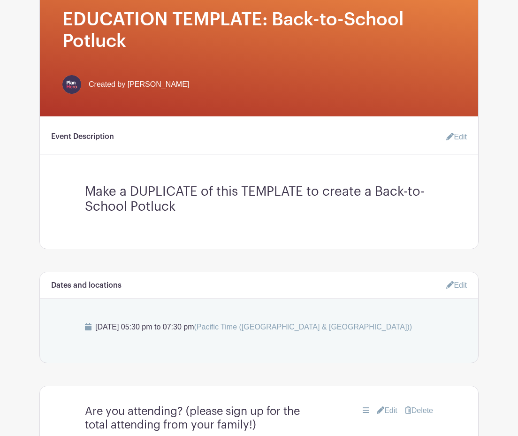
scroll to position [179, 0]
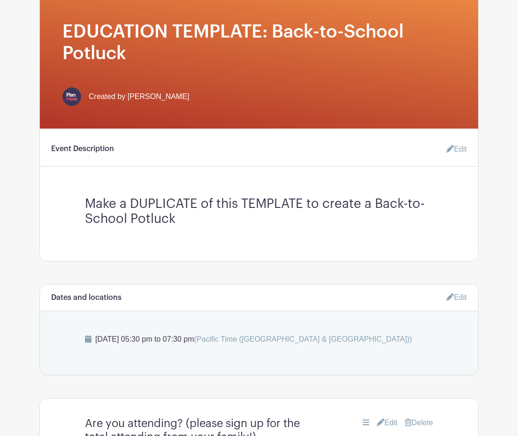
click at [459, 148] on link "Edit" at bounding box center [453, 149] width 28 height 19
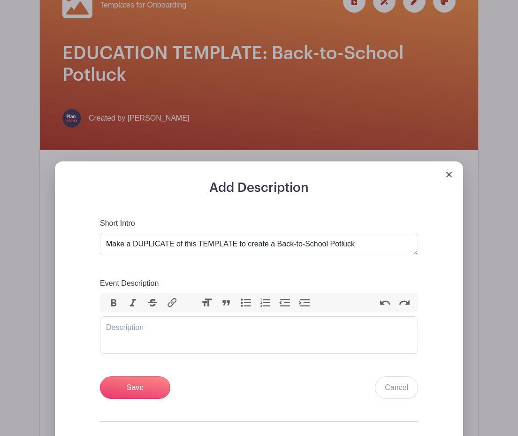
scroll to position [207, 0]
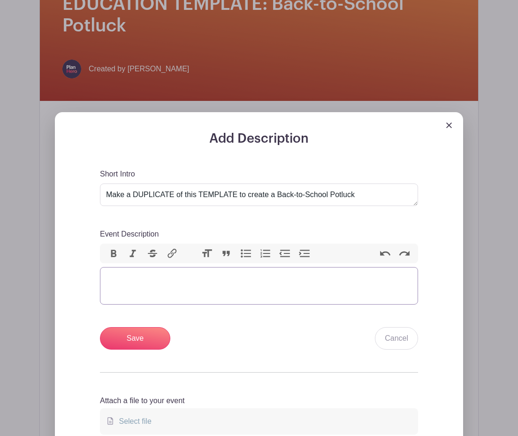
click at [218, 281] on trix-editor "Event Description" at bounding box center [259, 286] width 318 height 38
paste trix-editor "<div>Click the DUPLICATE button in the purple area above to DUPLICATE this Even…"
type trix-editor "<div>Click the DUPLICATE button in the purple area above to DUPLICATE this Even…"
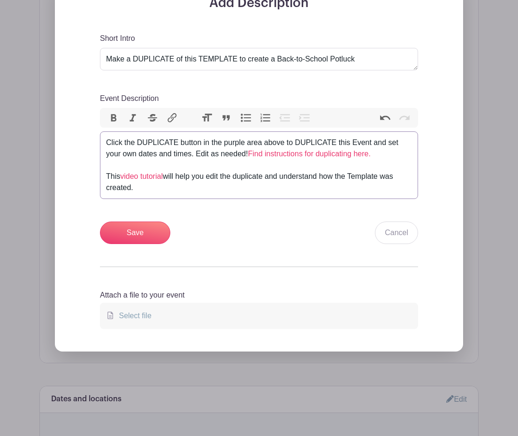
scroll to position [346, 0]
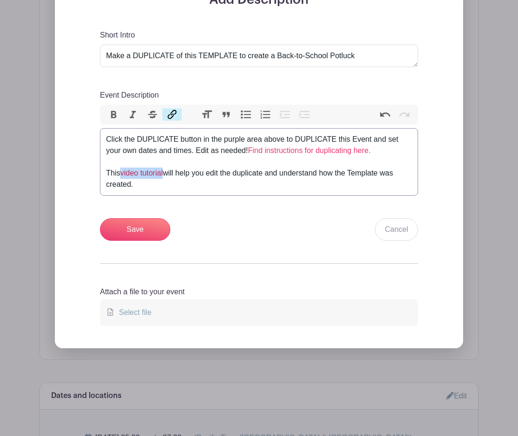
drag, startPoint x: 123, startPoint y: 173, endPoint x: 166, endPoint y: 174, distance: 42.7
click at [163, 174] on link "video tutorial" at bounding box center [141, 173] width 43 height 8
click at [173, 113] on button "Link" at bounding box center [172, 114] width 20 height 12
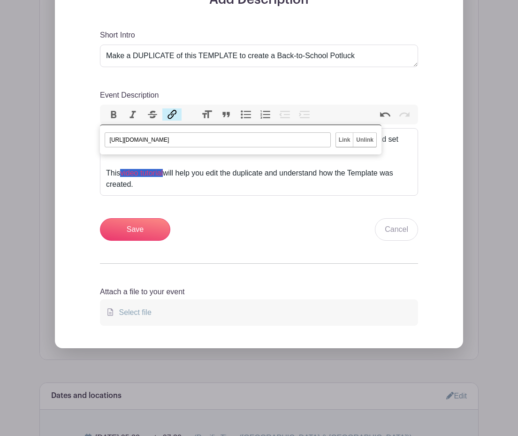
paste input "www.loom.com/share/05b374098b30454185da83be8d90c296?sid=f9135d2b-f808-48e7-ae79…"
type input "https://www.loom.com/share/05b374098b30454185da83be8d90c296?sid=f9135d2b-f808-4…"
click at [346, 143] on input "Link" at bounding box center [344, 140] width 17 height 14
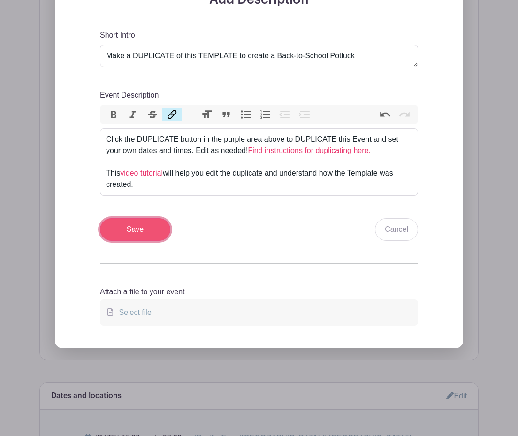
click at [129, 232] on input "Save" at bounding box center [135, 229] width 70 height 23
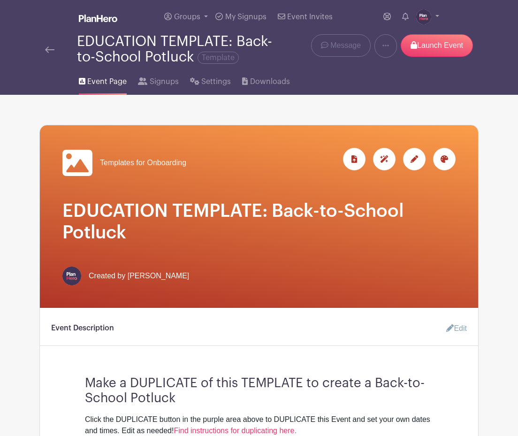
click at [49, 49] on img at bounding box center [49, 49] width 9 height 7
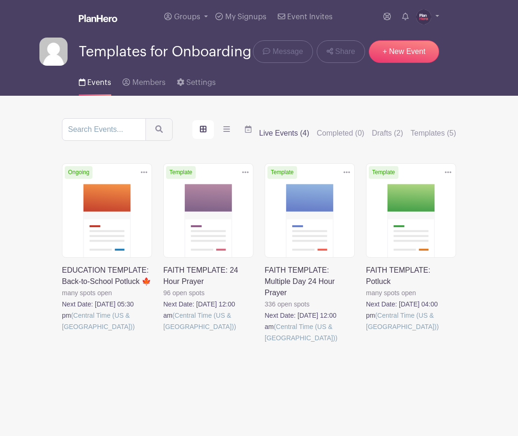
click at [146, 172] on icon at bounding box center [144, 173] width 7 height 8
click at [98, 209] on link "Delete" at bounding box center [114, 208] width 74 height 15
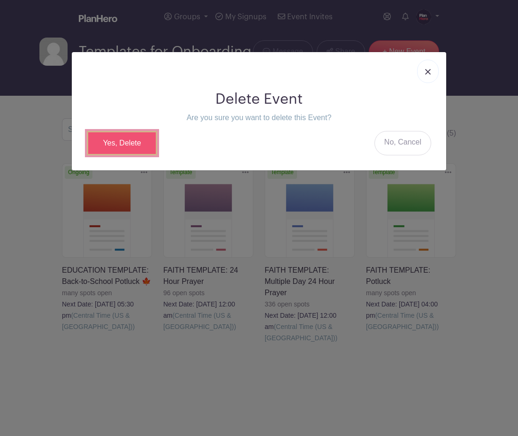
click at [118, 147] on link "Yes, Delete" at bounding box center [122, 143] width 70 height 24
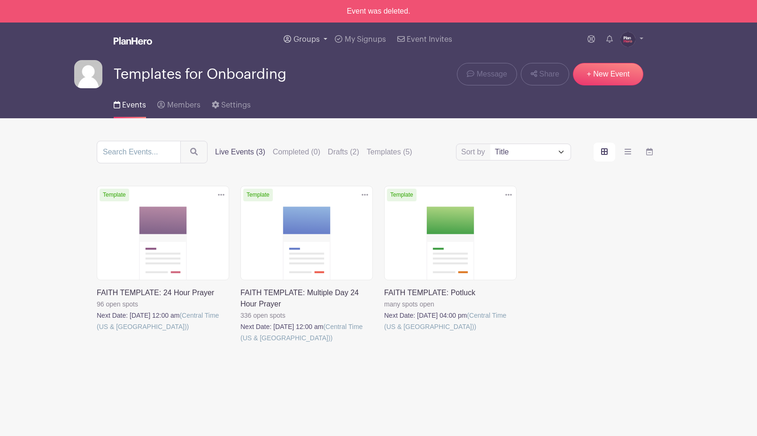
click at [302, 39] on span "Groups" at bounding box center [306, 40] width 26 height 8
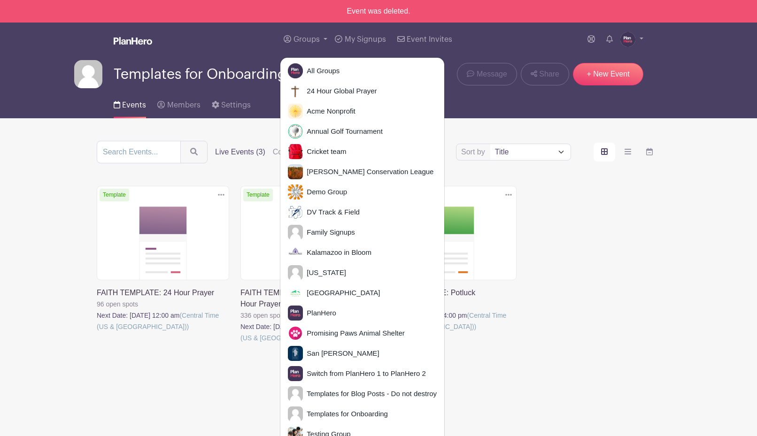
drag, startPoint x: 42, startPoint y: 72, endPoint x: 54, endPoint y: 60, distance: 16.6
click at [42, 72] on nav "Groups All Groups 24 Hour Global Prayer Acme Nonprofit Annual Golf Tournament C…" at bounding box center [378, 71] width 757 height 96
